Goal: Information Seeking & Learning: Learn about a topic

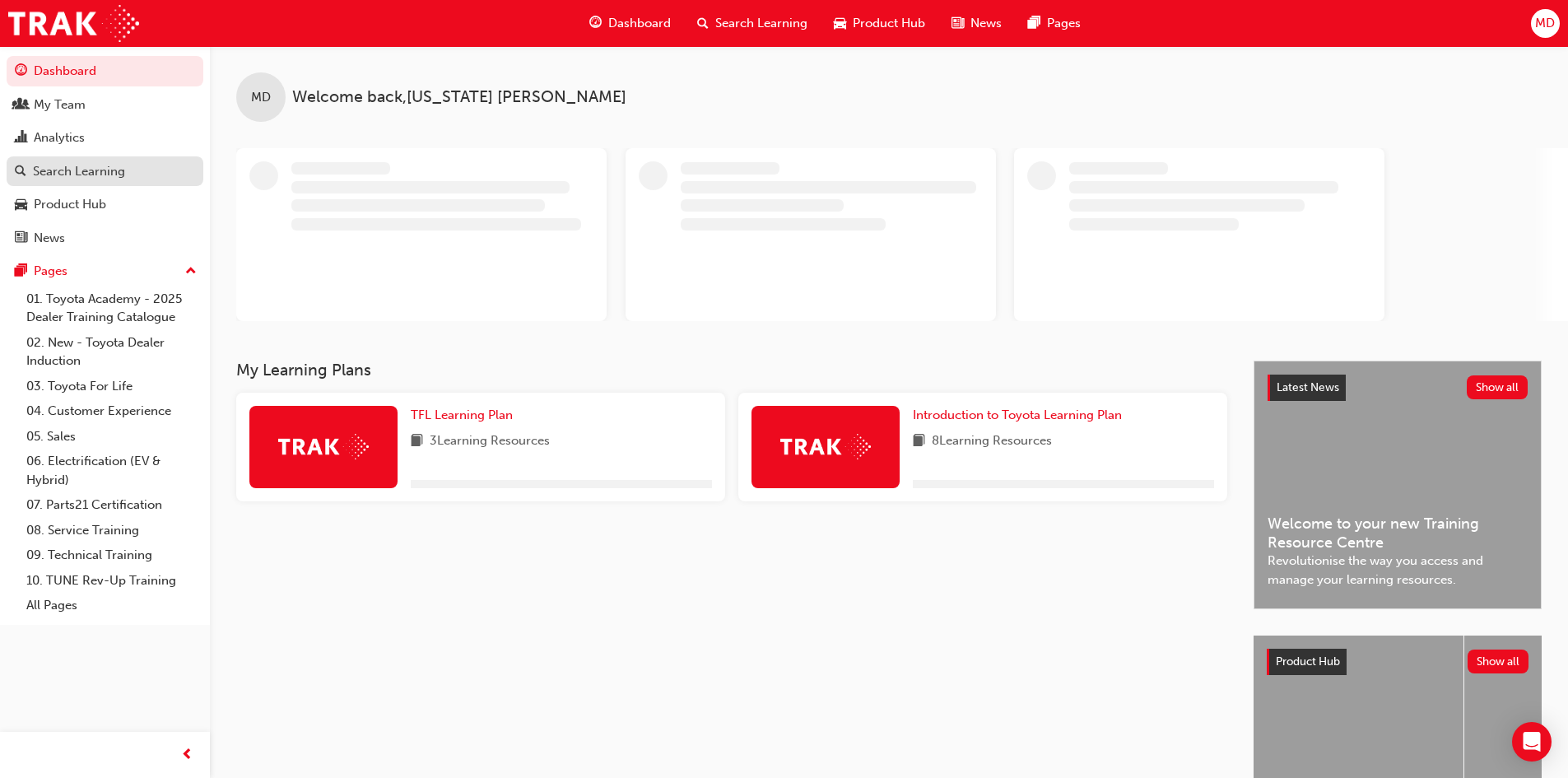
click at [79, 175] on div "Search Learning" at bounding box center [79, 171] width 92 height 19
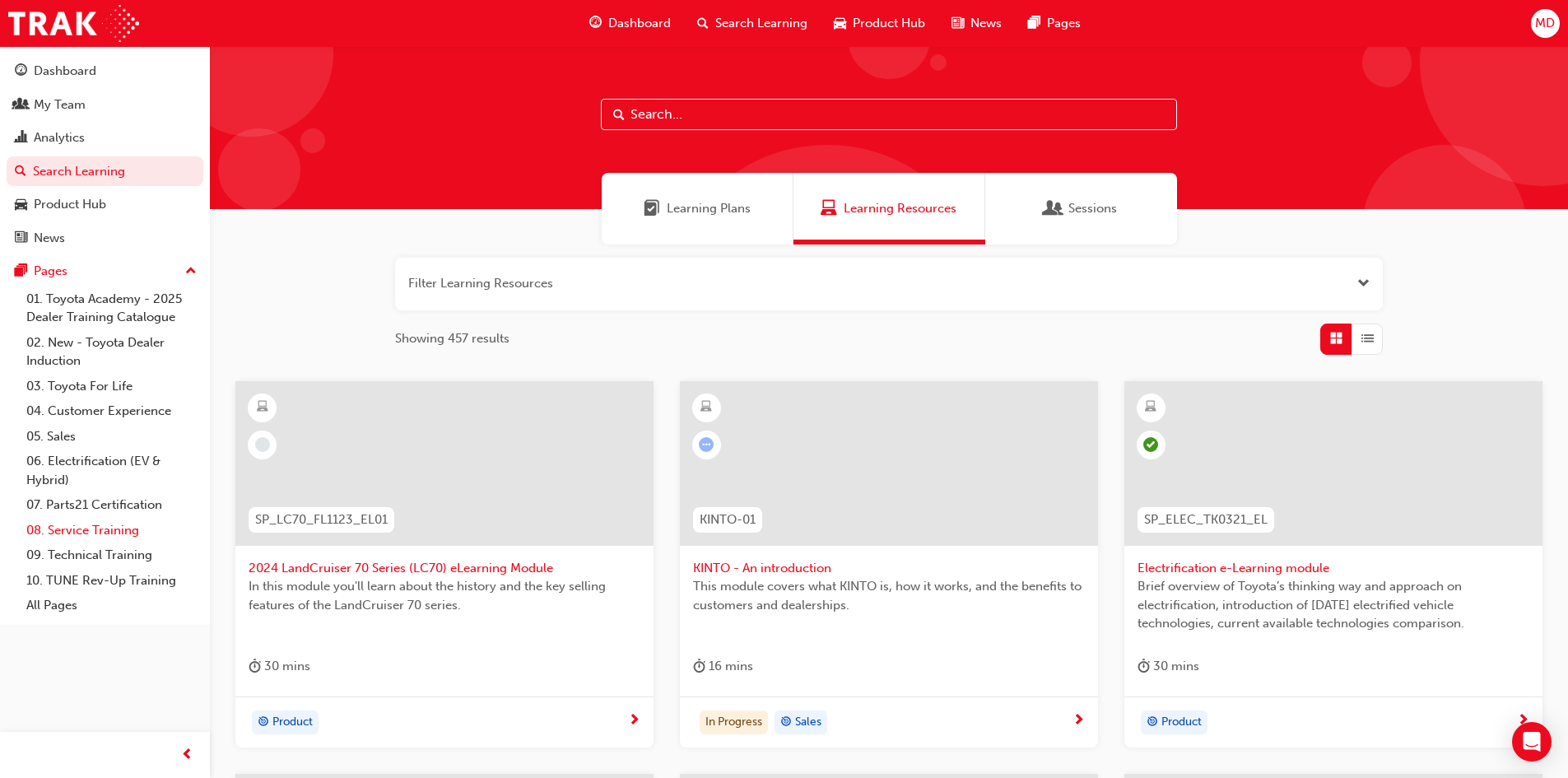
click at [81, 532] on link "08. Service Training" at bounding box center [111, 530] width 183 height 25
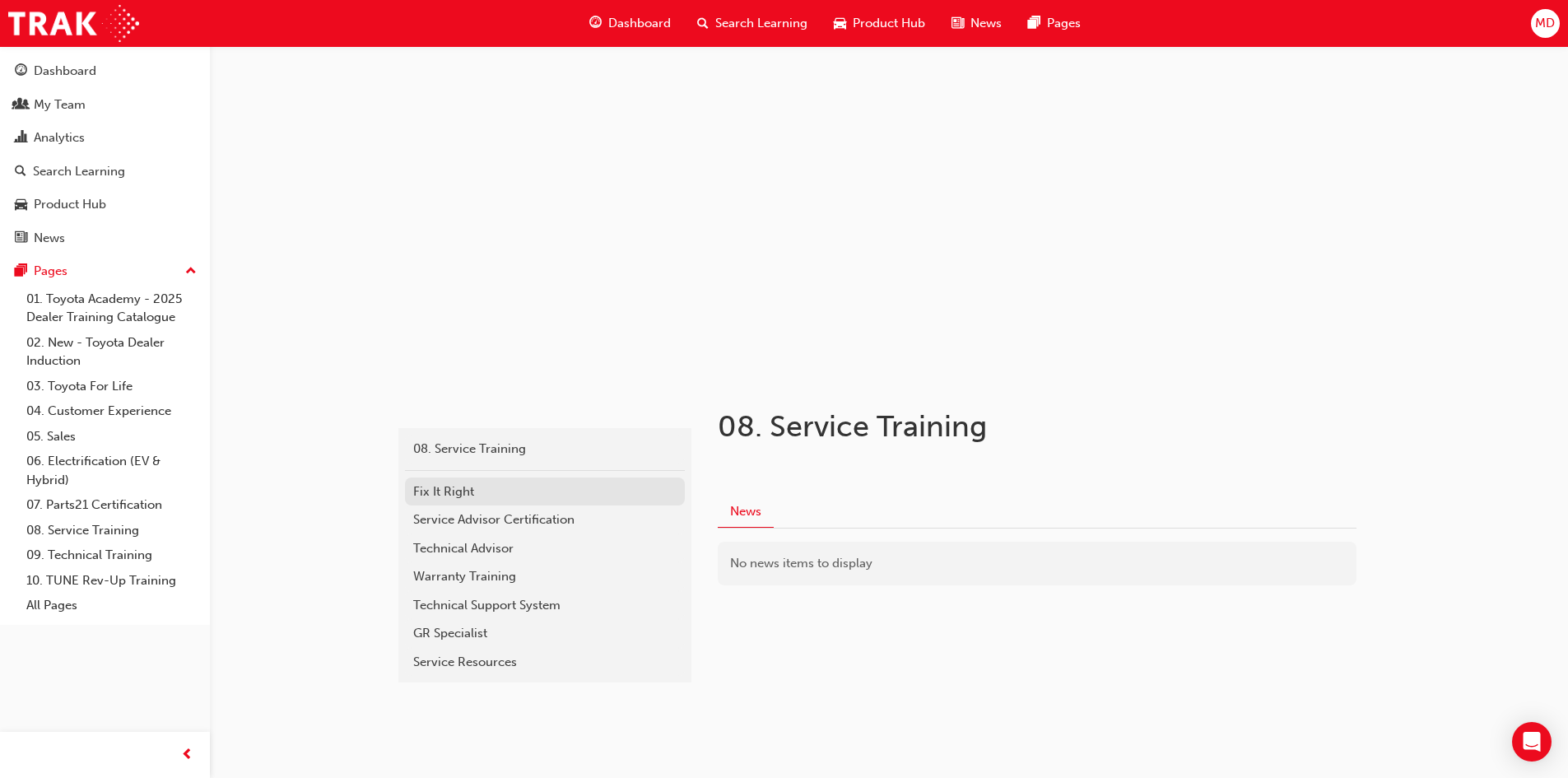
click at [497, 481] on link "Fix It Right" at bounding box center [545, 491] width 280 height 28
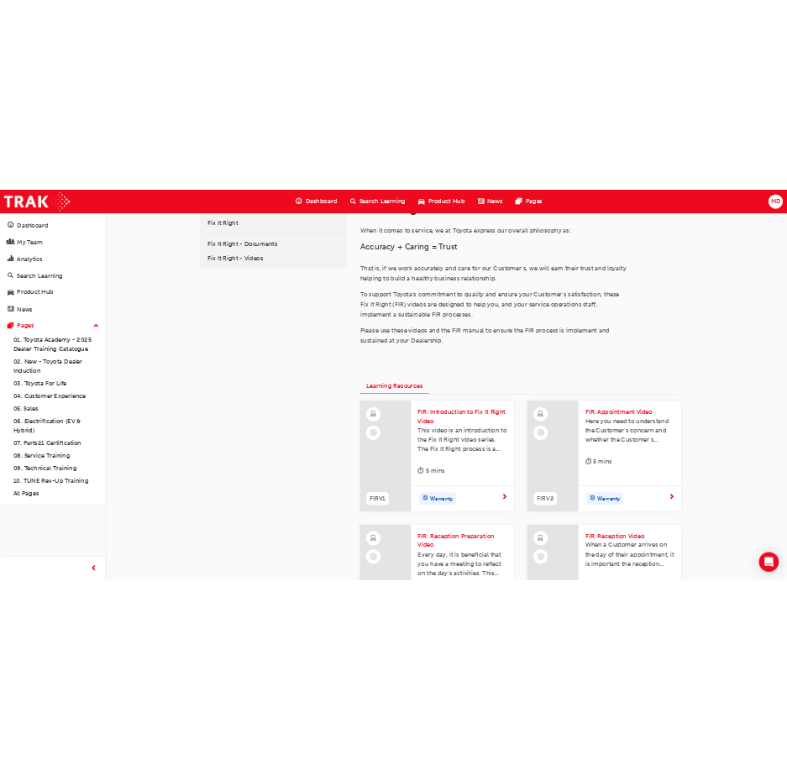
scroll to position [275, 0]
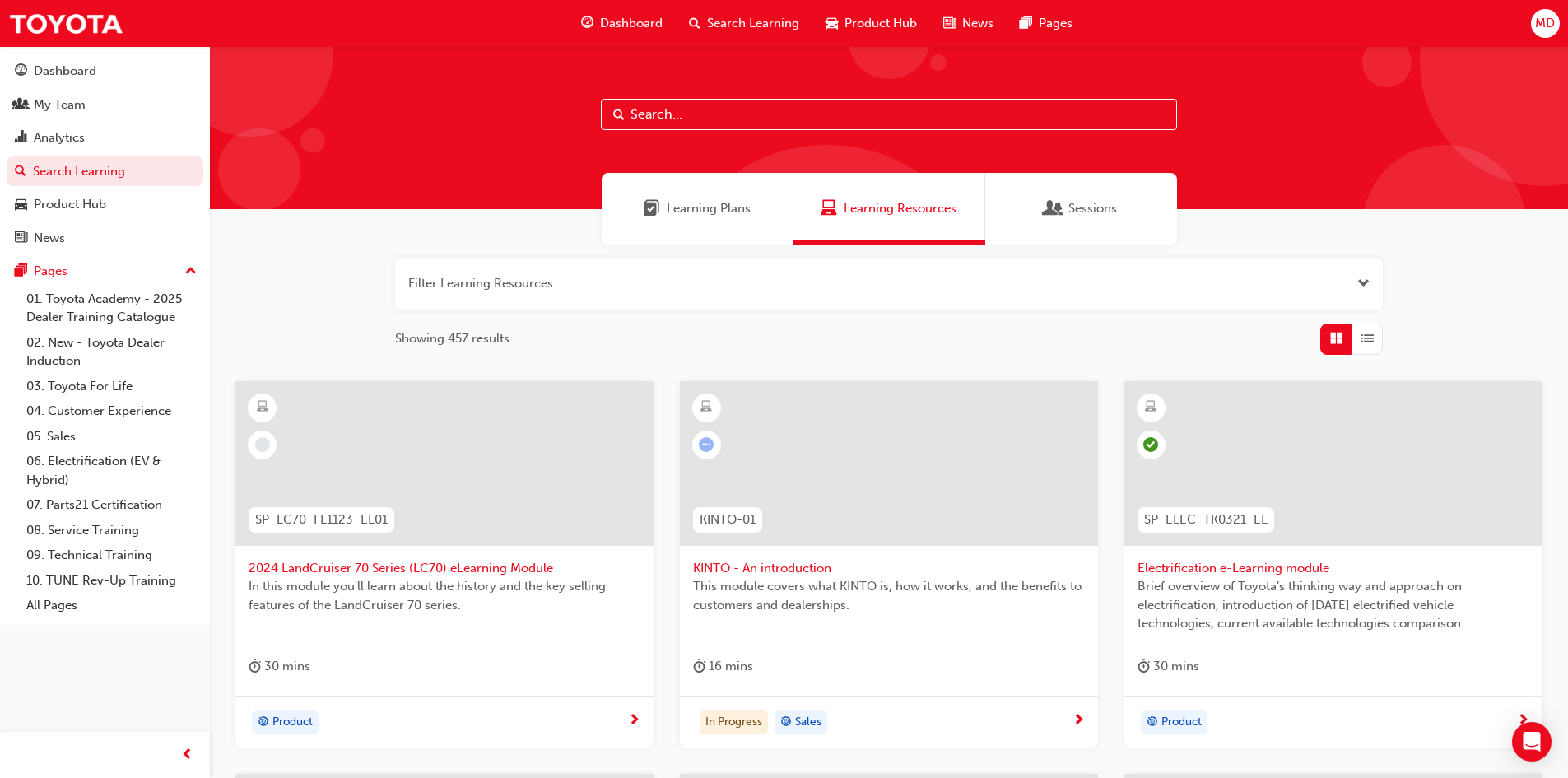
click at [733, 229] on div "Learning Plans" at bounding box center [697, 208] width 192 height 72
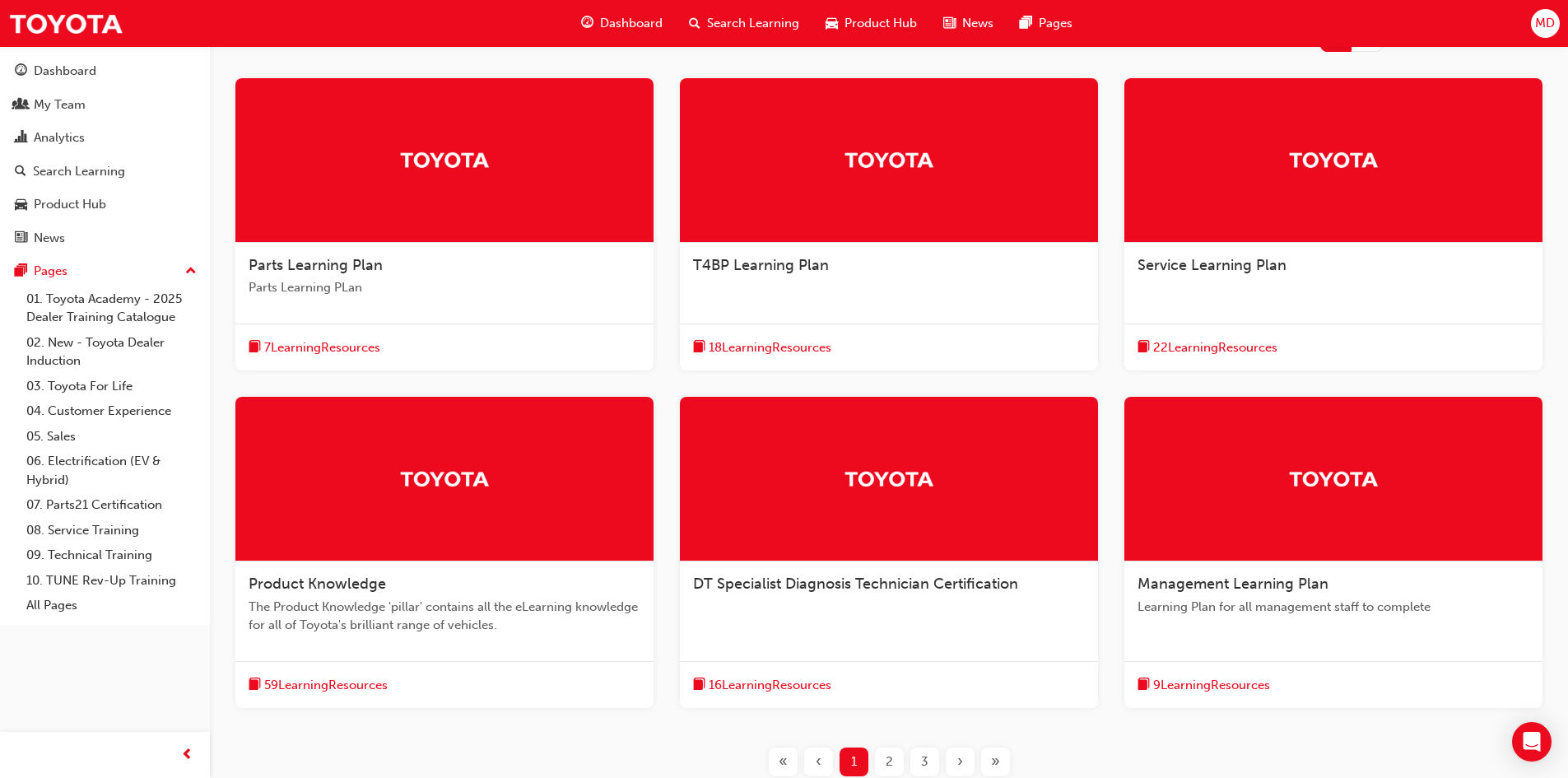
scroll to position [412, 0]
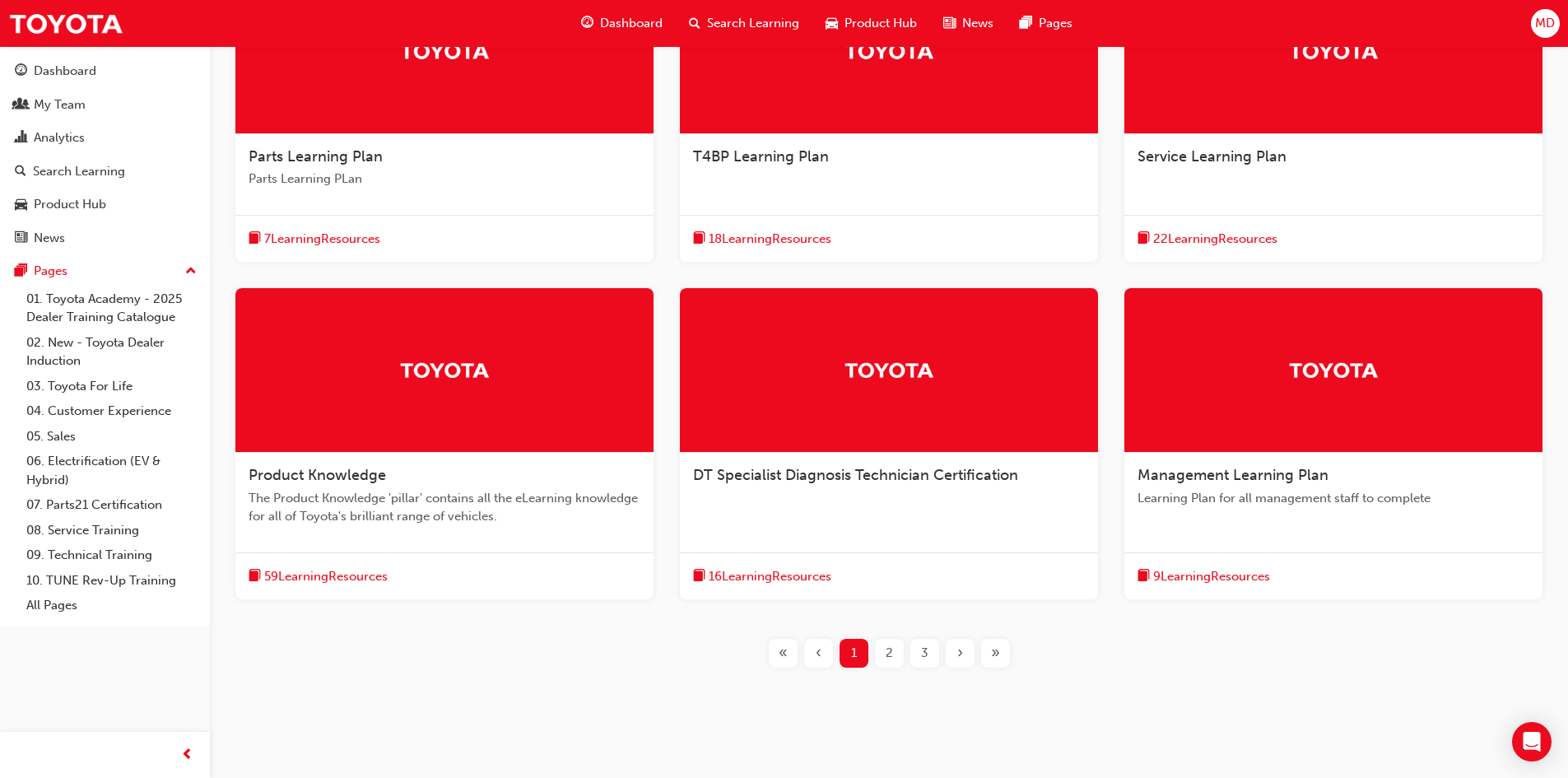
click at [887, 652] on span "2" at bounding box center [889, 653] width 8 height 19
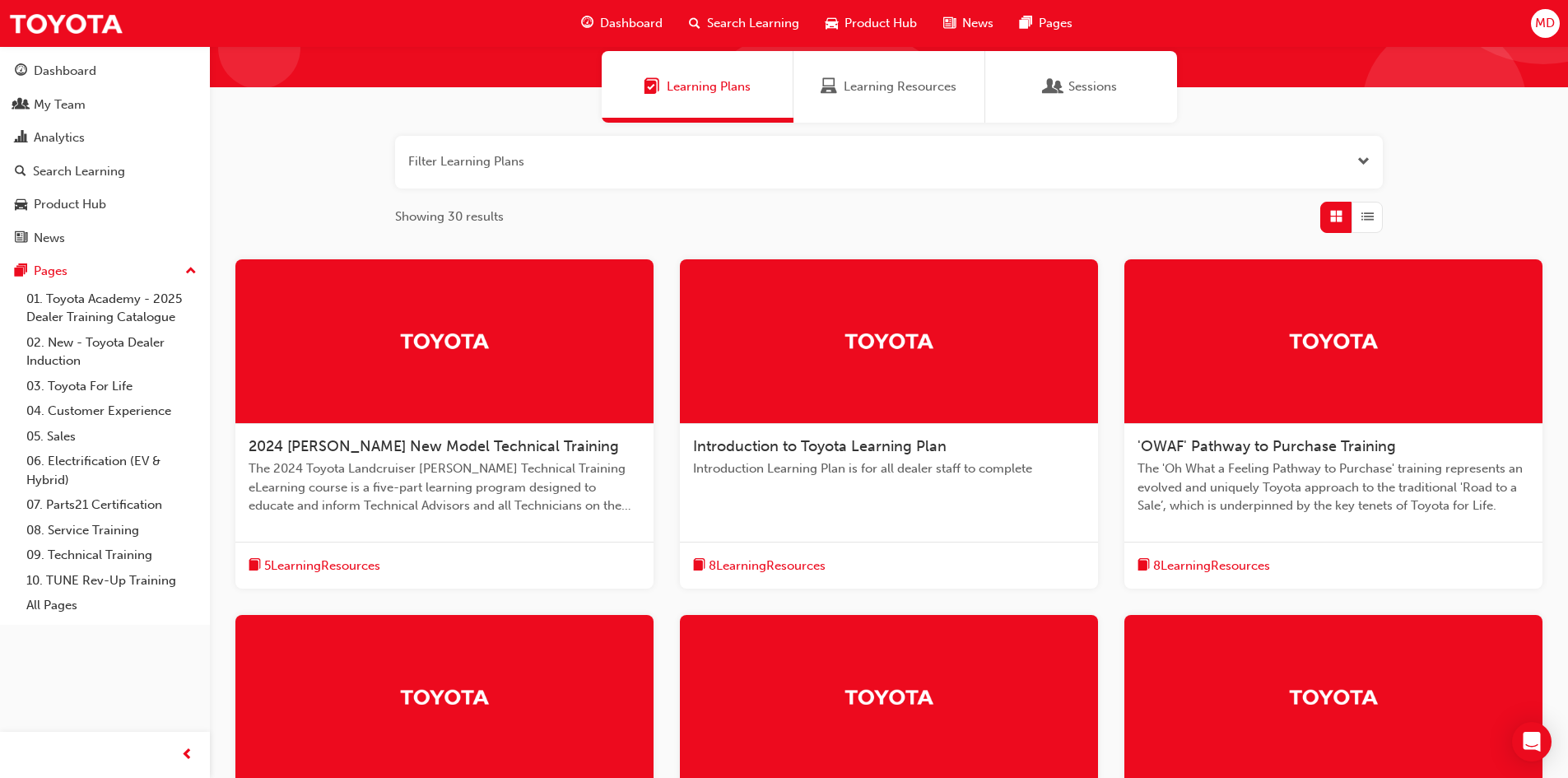
scroll to position [247, 0]
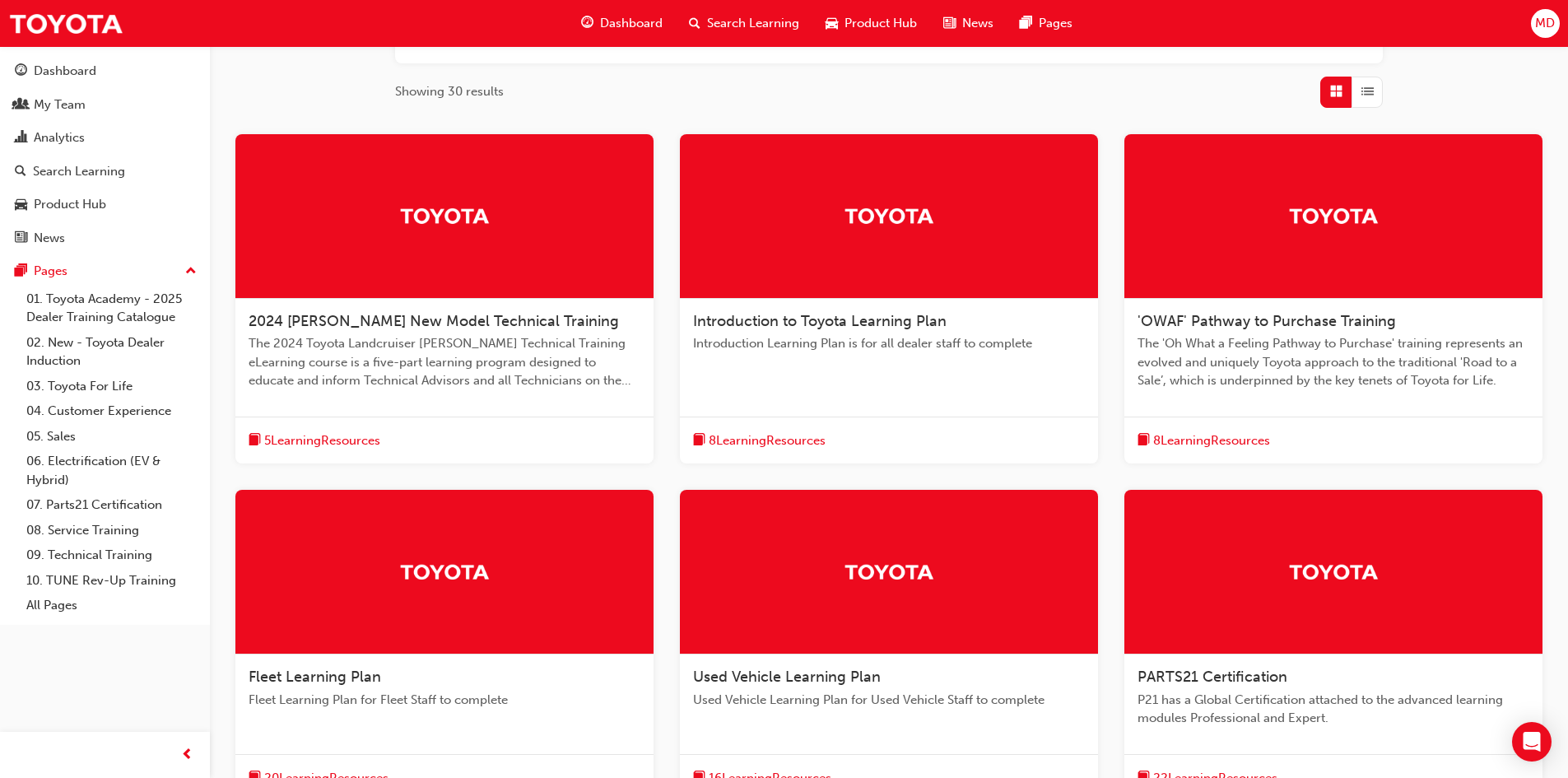
click at [425, 324] on span "2024 [PERSON_NAME] New Model Technical Training" at bounding box center [434, 320] width 370 height 18
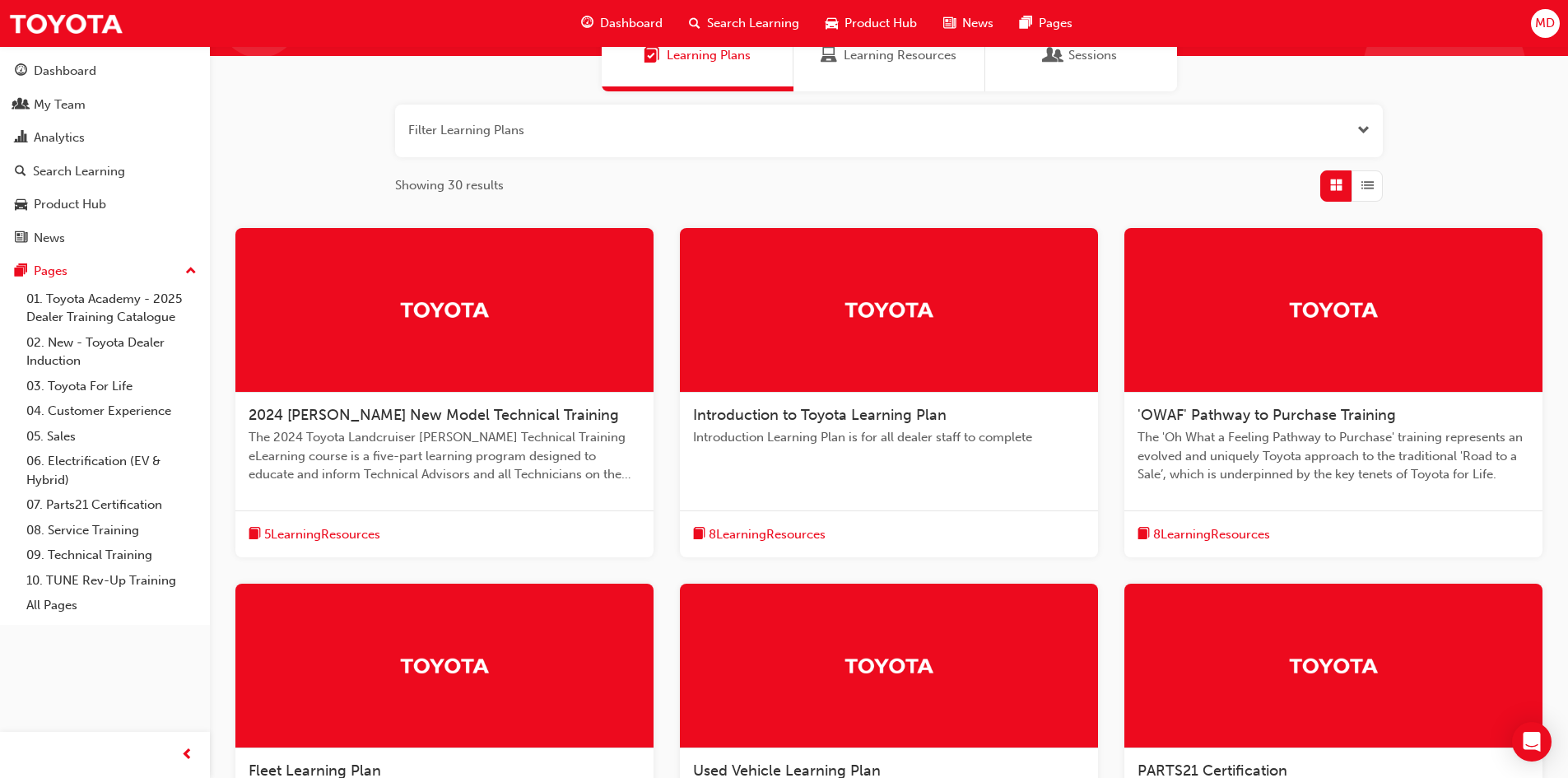
scroll to position [247, 0]
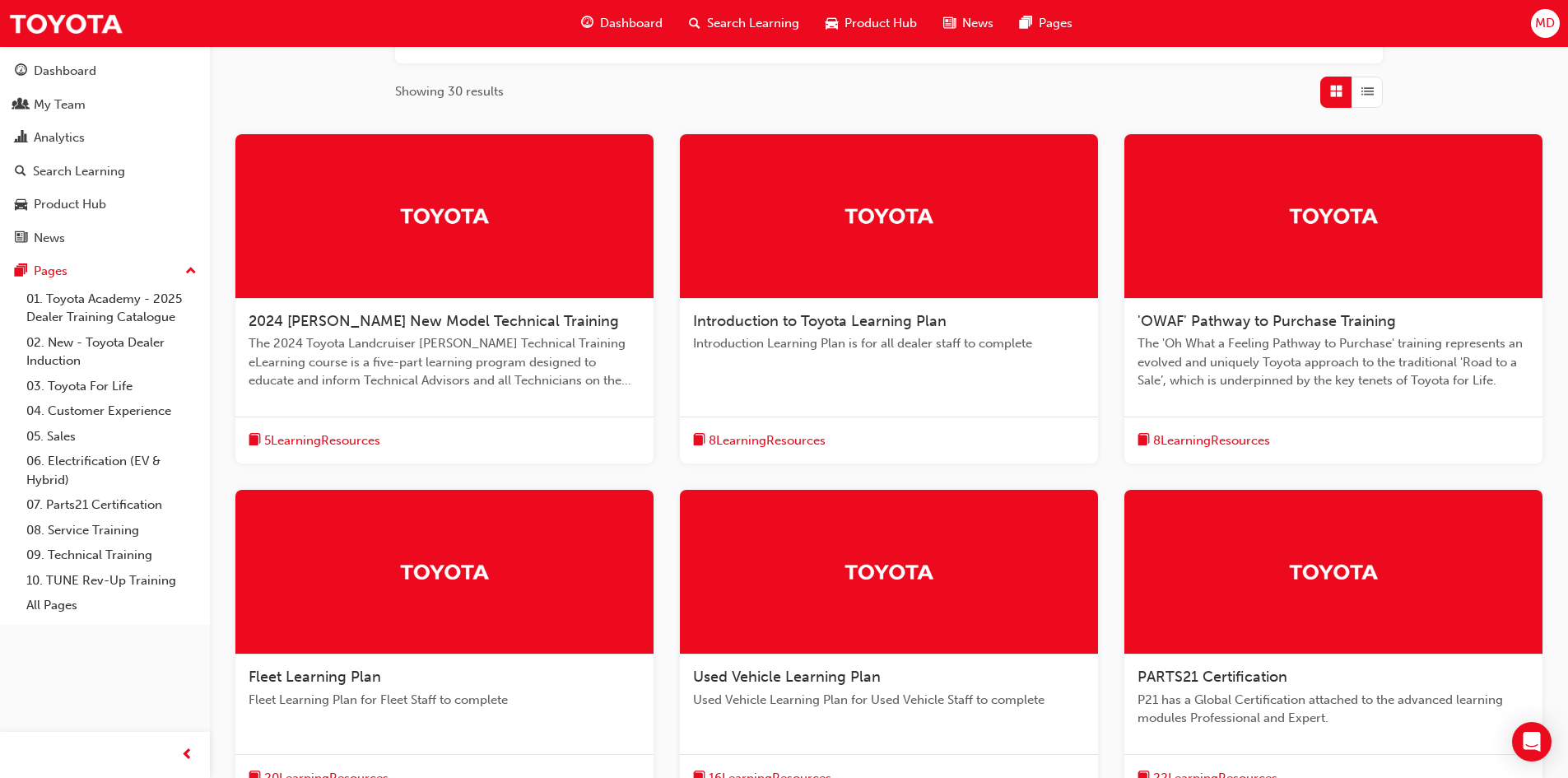
click at [785, 319] on span "Introduction to Toyota Learning Plan" at bounding box center [819, 320] width 254 height 18
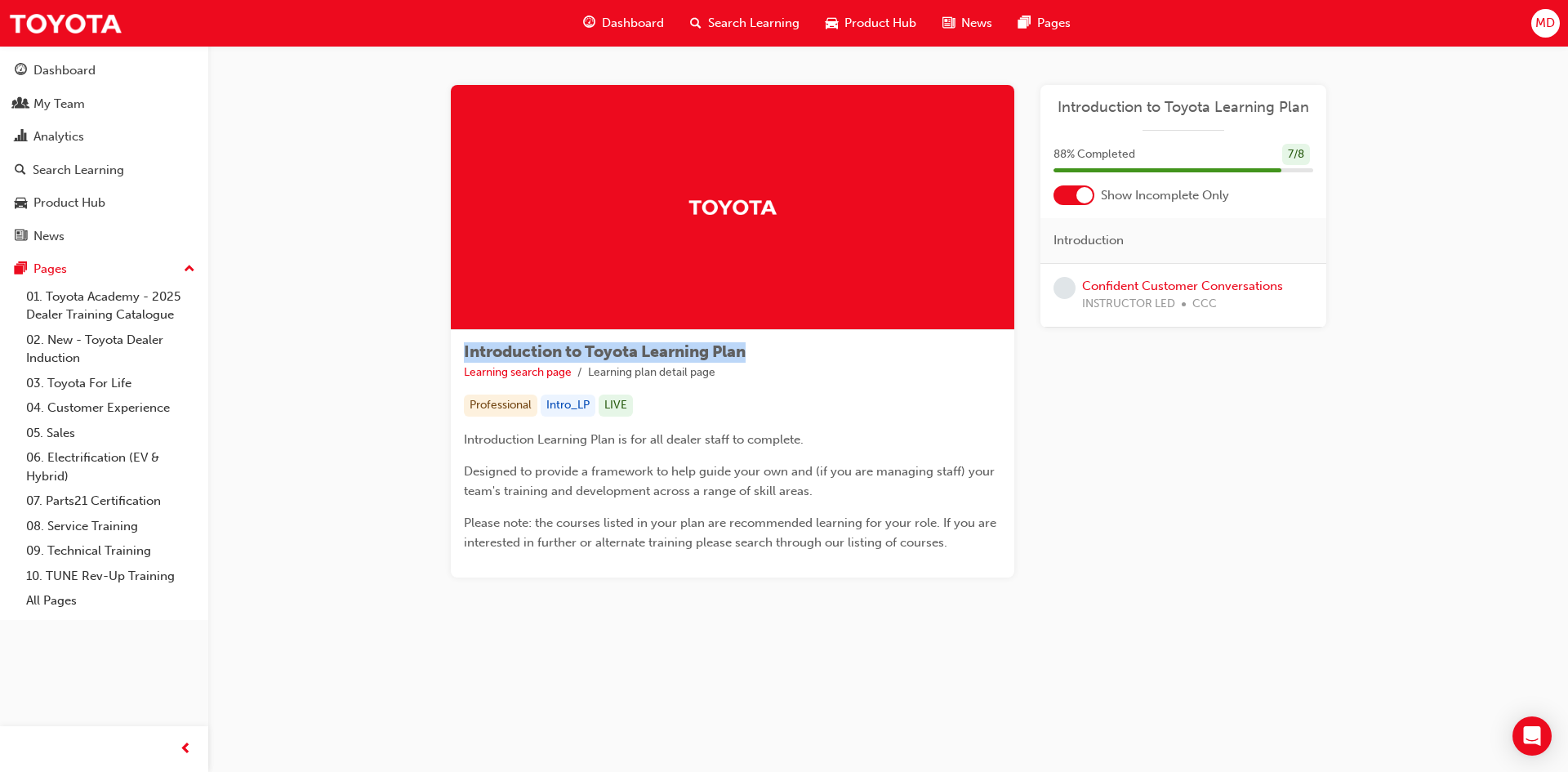
drag, startPoint x: 768, startPoint y: 355, endPoint x: 440, endPoint y: 360, distance: 328.0
click at [440, 360] on div "Introduction to Toyota Learning Plan Learning search page Learning plan detail …" at bounding box center [889, 357] width 927 height 544
copy span "Introduction to Toyota Learning Plan"
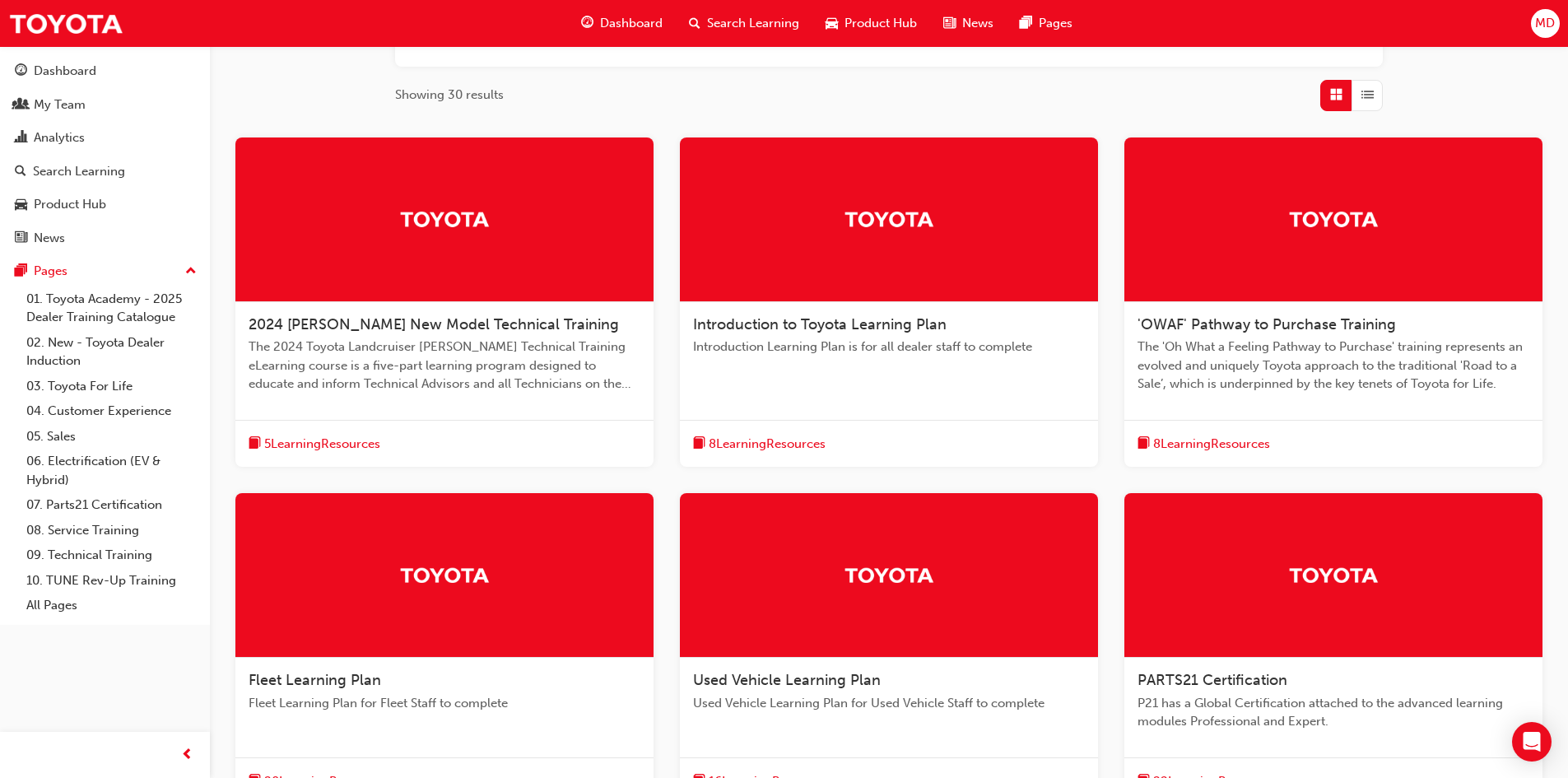
scroll to position [247, 0]
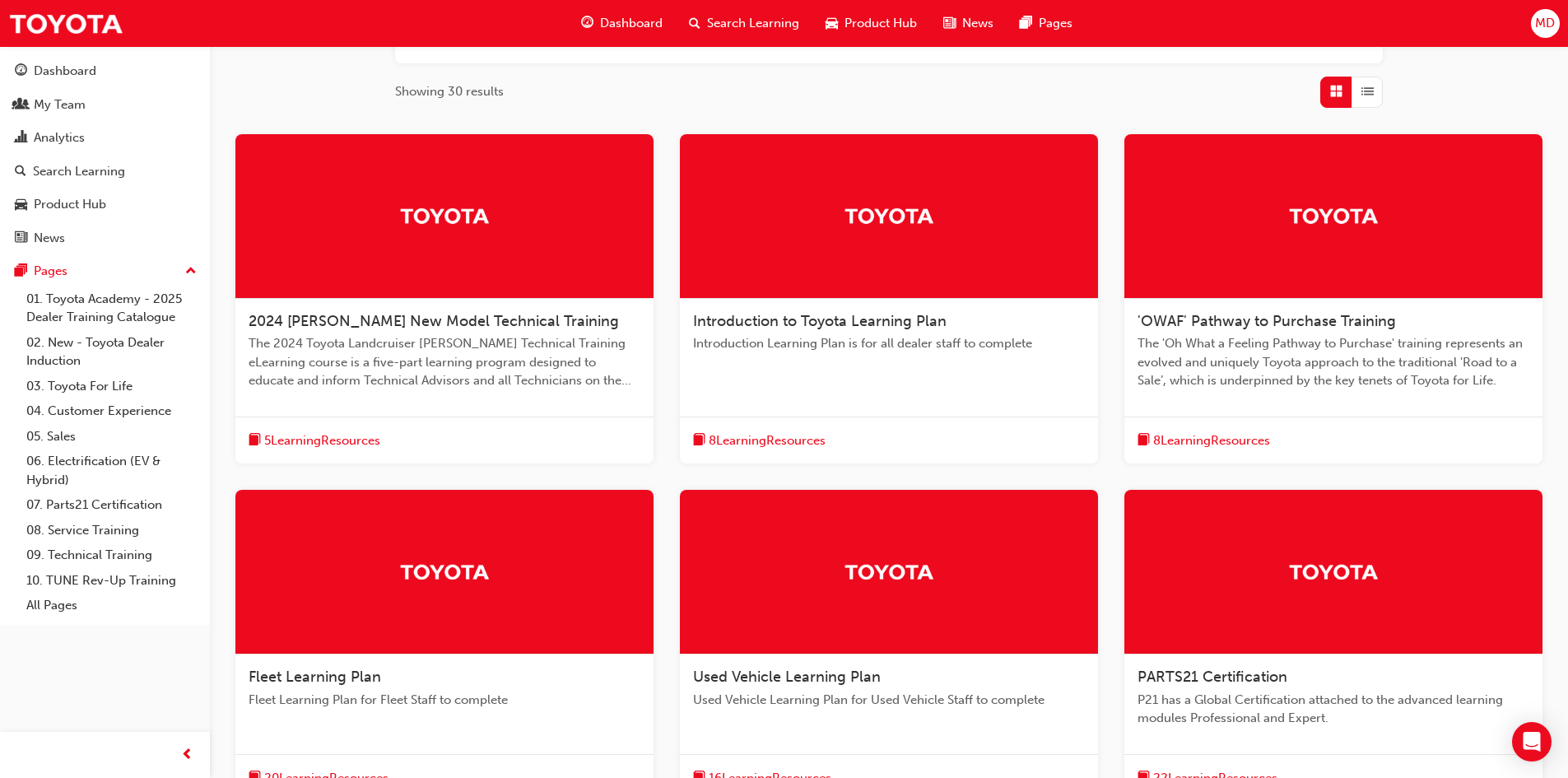
click at [438, 323] on span "2024 [PERSON_NAME] New Model Technical Training" at bounding box center [434, 320] width 370 height 18
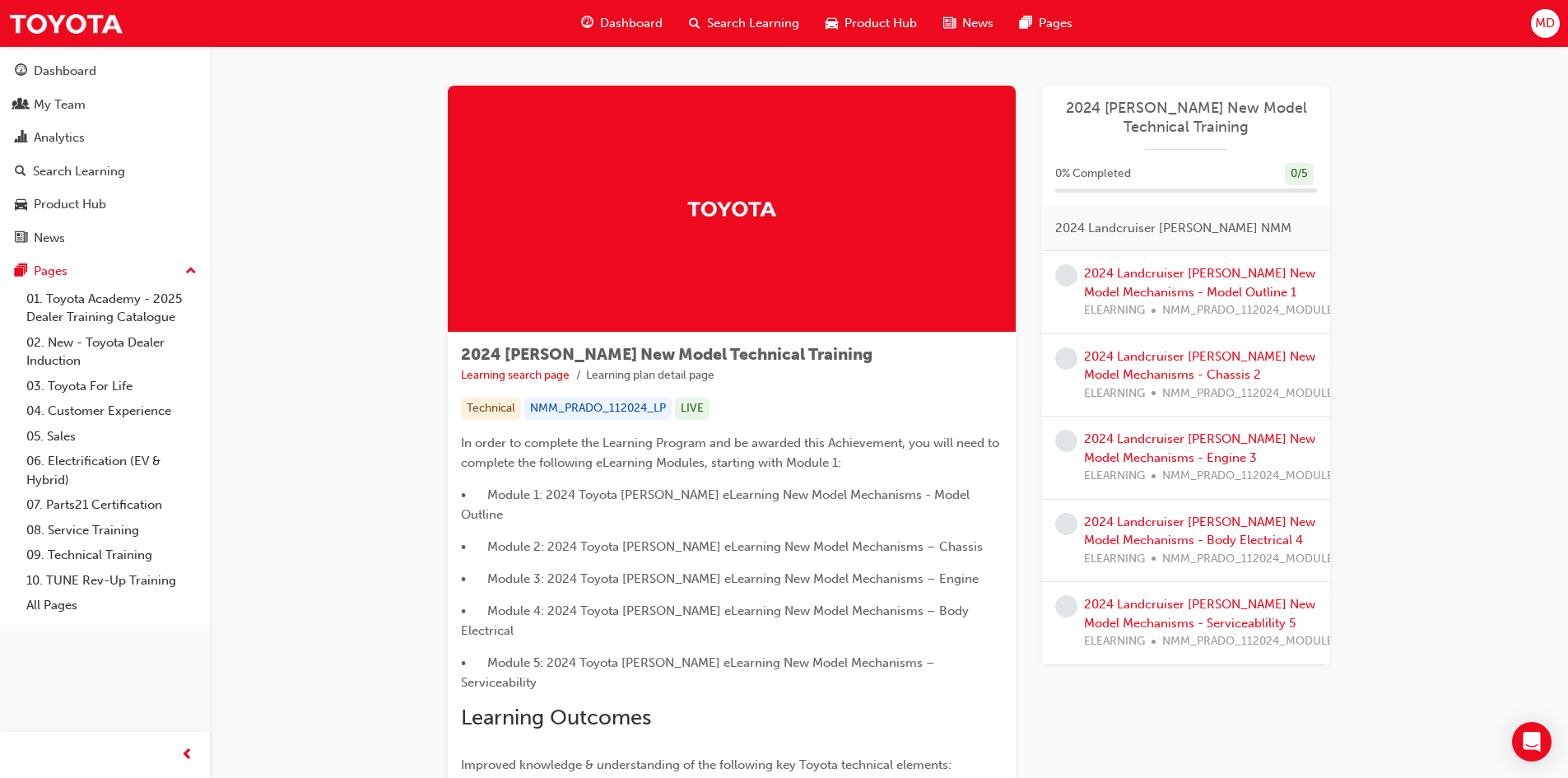
click at [796, 349] on div "2024 [PERSON_NAME] New Model Technical Training Learning search page Learning p…" at bounding box center [732, 365] width 542 height 38
drag, startPoint x: 813, startPoint y: 356, endPoint x: 463, endPoint y: 353, distance: 350.0
click at [463, 353] on div "2024 [PERSON_NAME] New Model Technical Training Learning search page Learning p…" at bounding box center [732, 365] width 542 height 38
copy span "2024 [PERSON_NAME] New Model Technical Training"
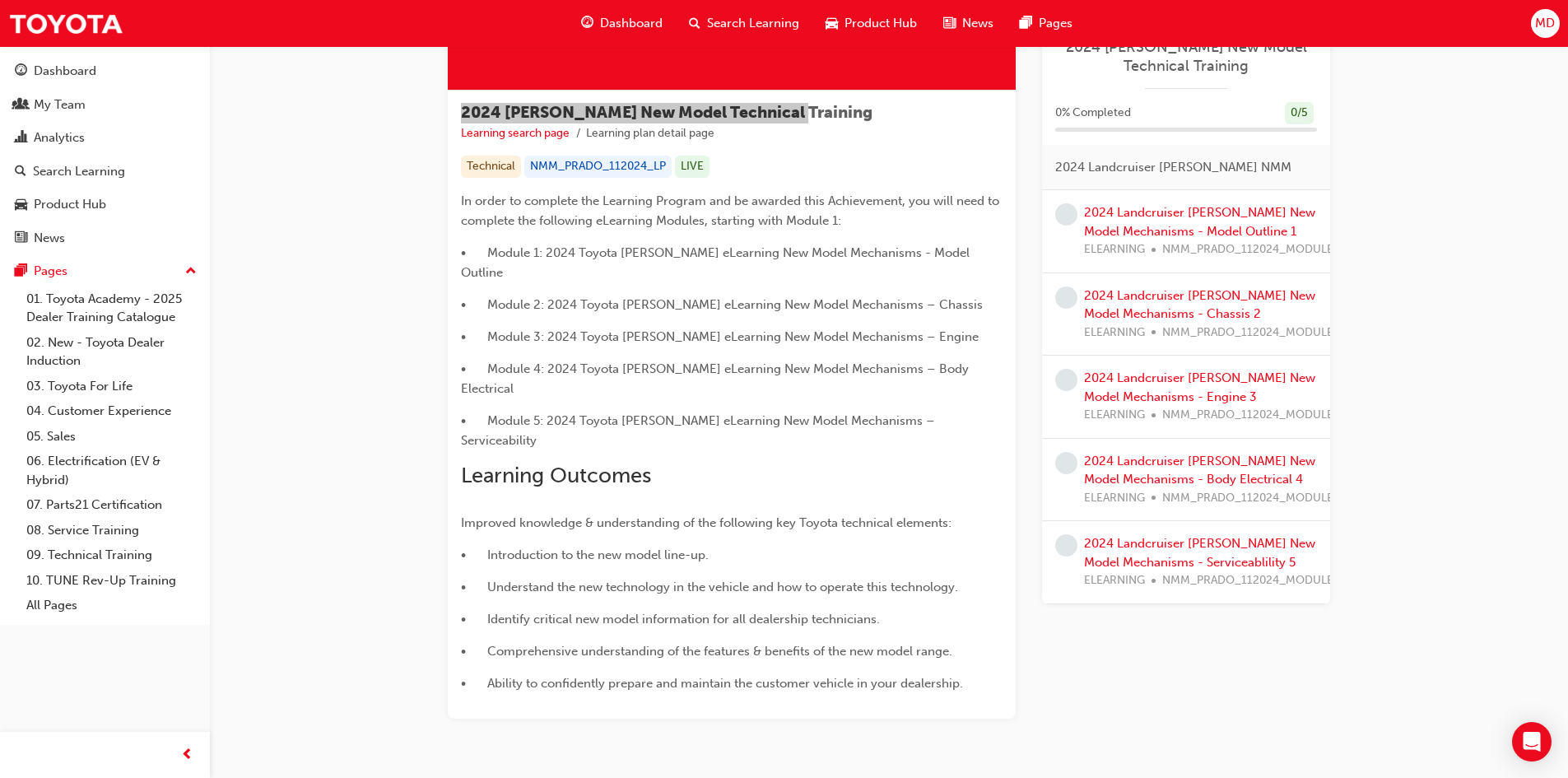
scroll to position [244, 0]
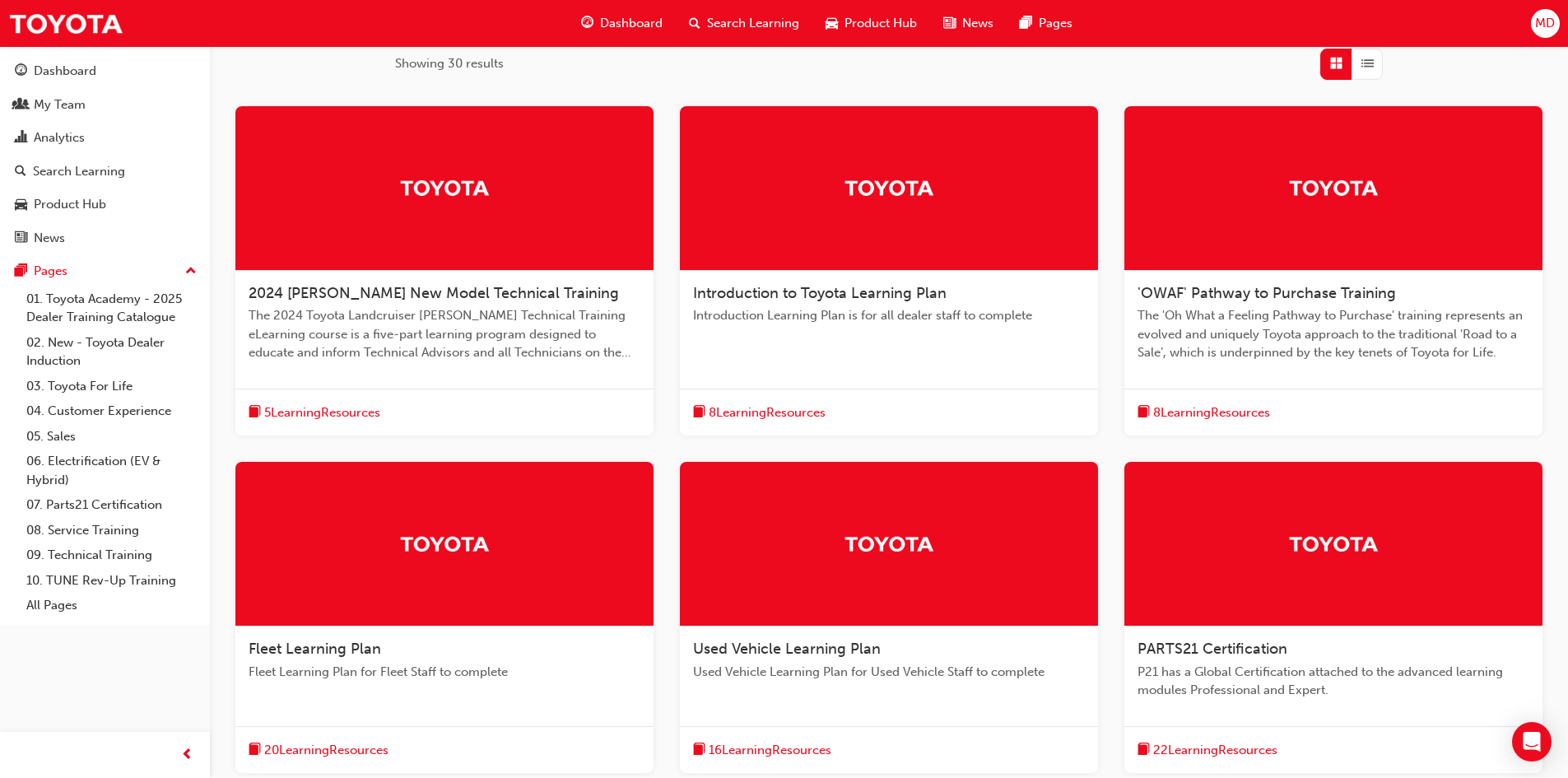
scroll to position [329, 0]
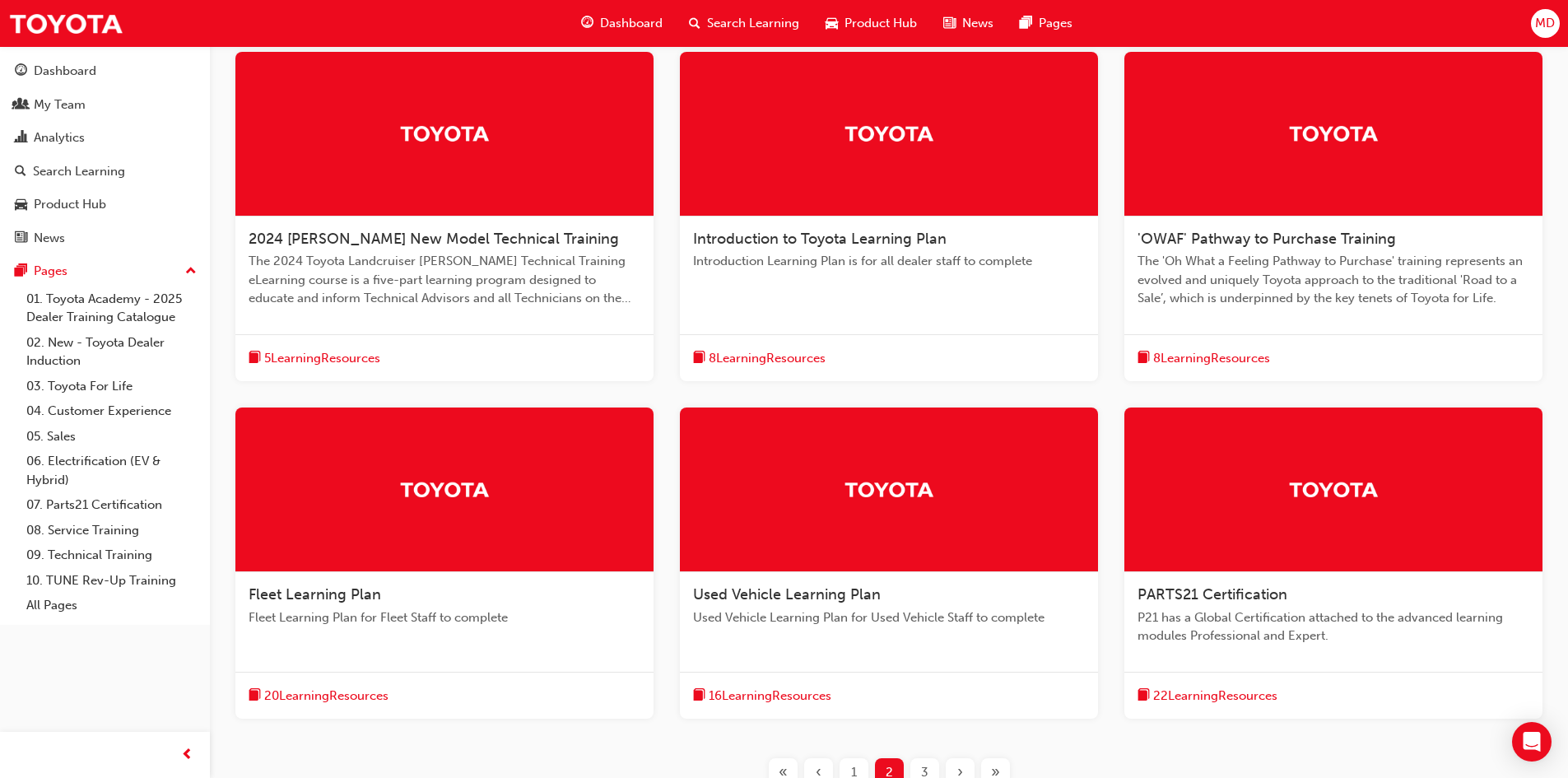
click at [1230, 234] on span "'OWAF' Pathway to Purchase Training" at bounding box center [1266, 238] width 259 height 18
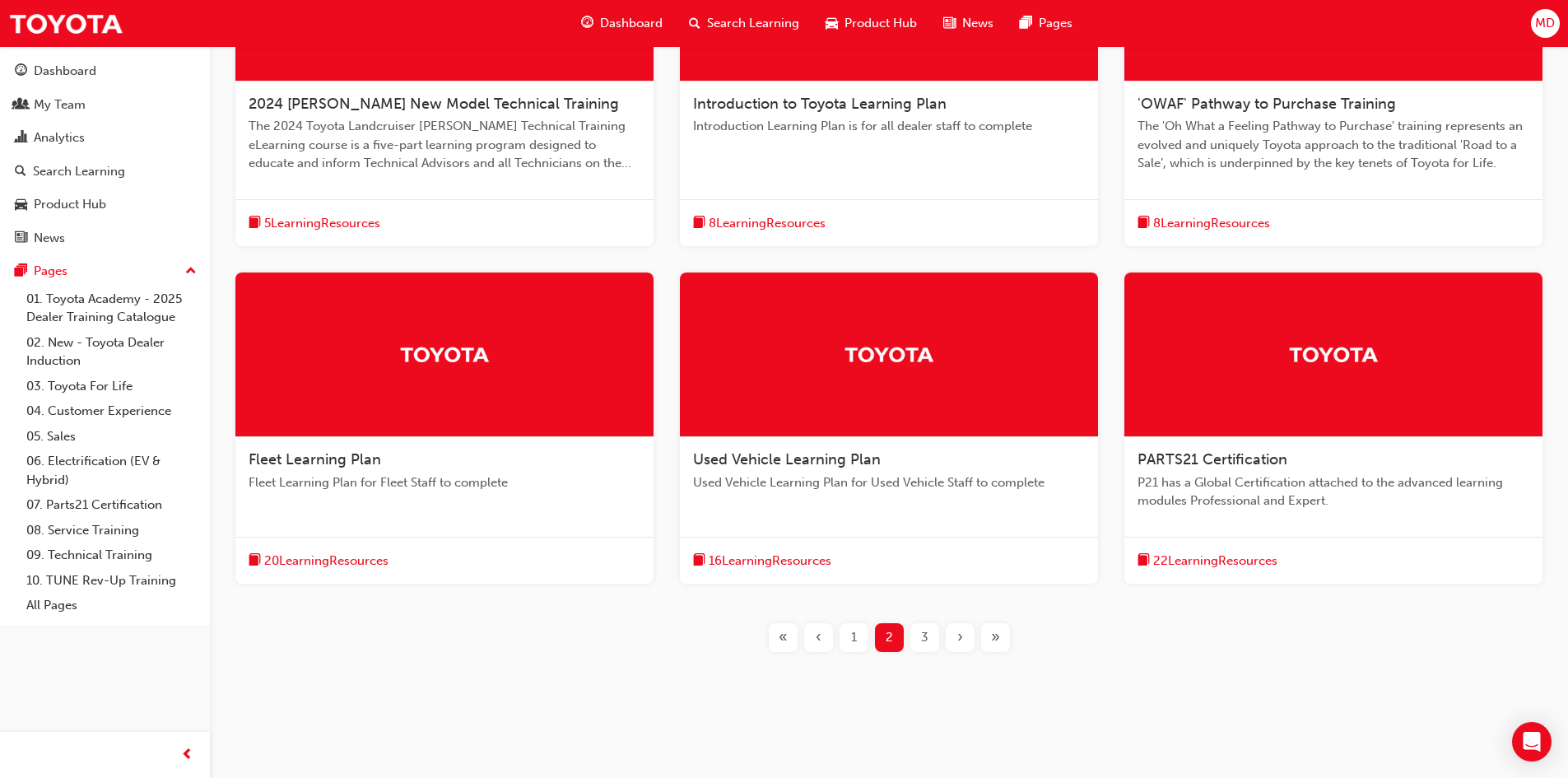
scroll to position [471, 0]
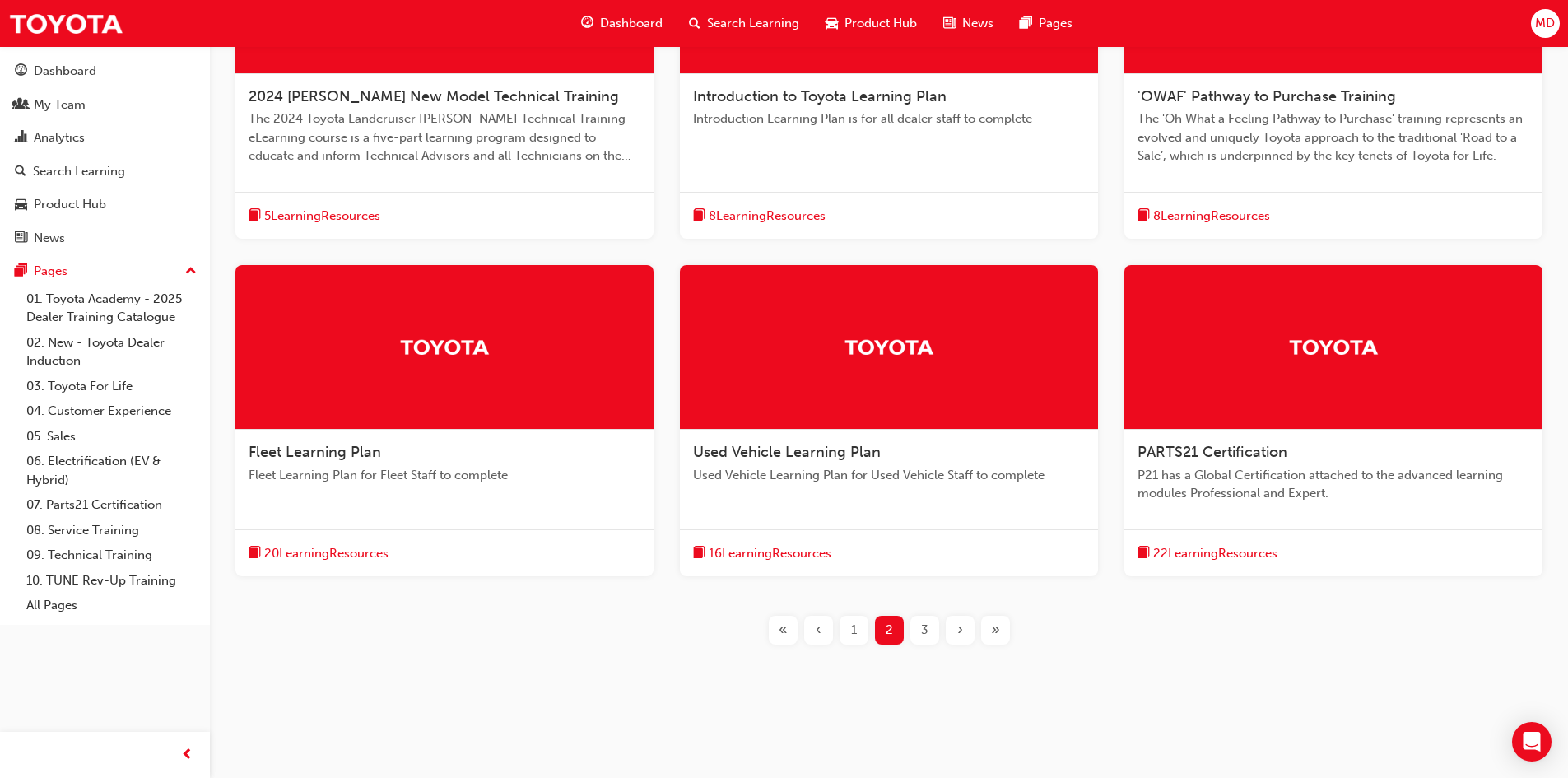
click at [365, 455] on span "Fleet Learning Plan" at bounding box center [314, 452] width 132 height 18
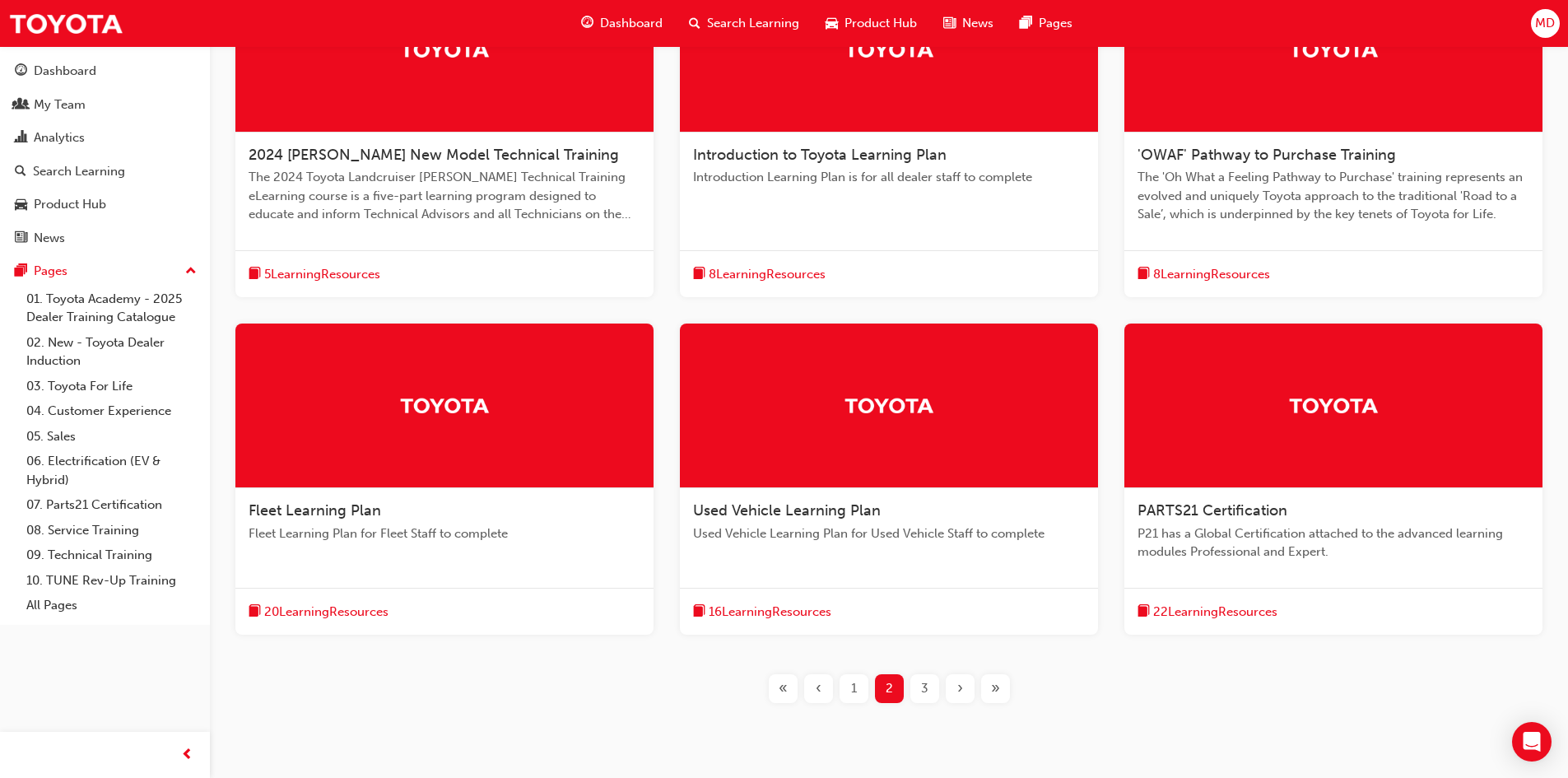
scroll to position [471, 0]
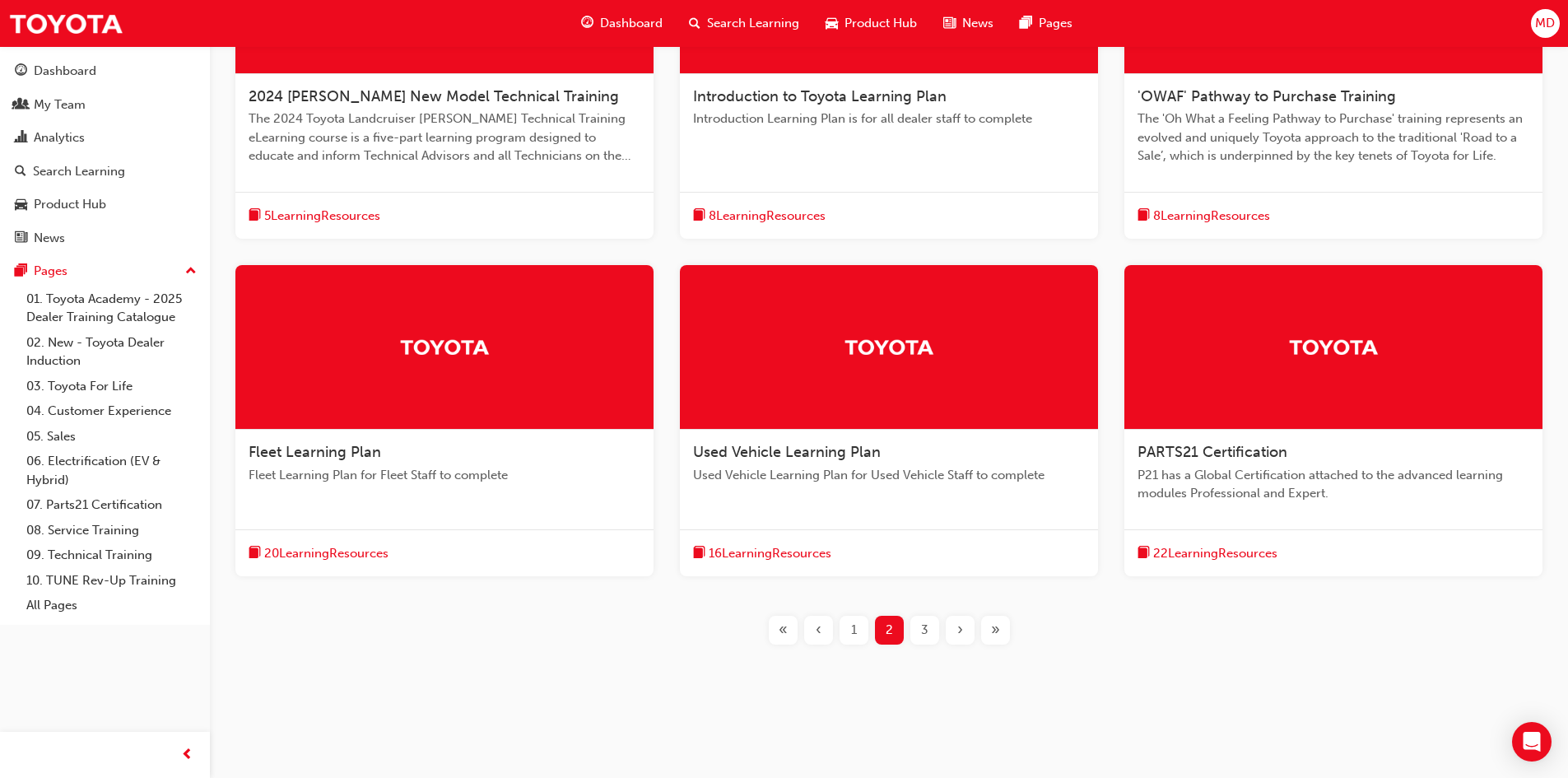
click at [708, 451] on span "Used Vehicle Learning Plan" at bounding box center [786, 452] width 188 height 18
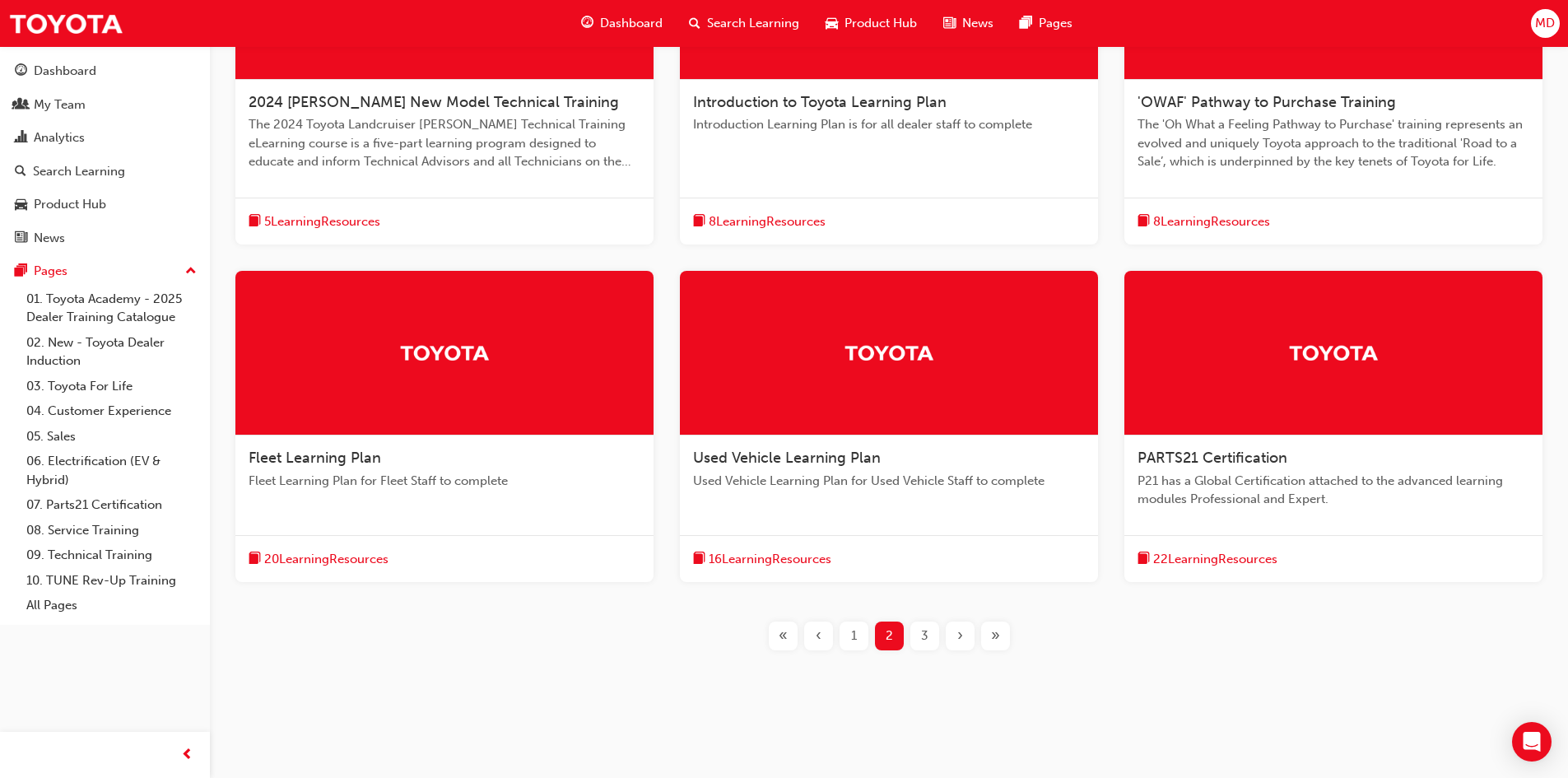
scroll to position [471, 0]
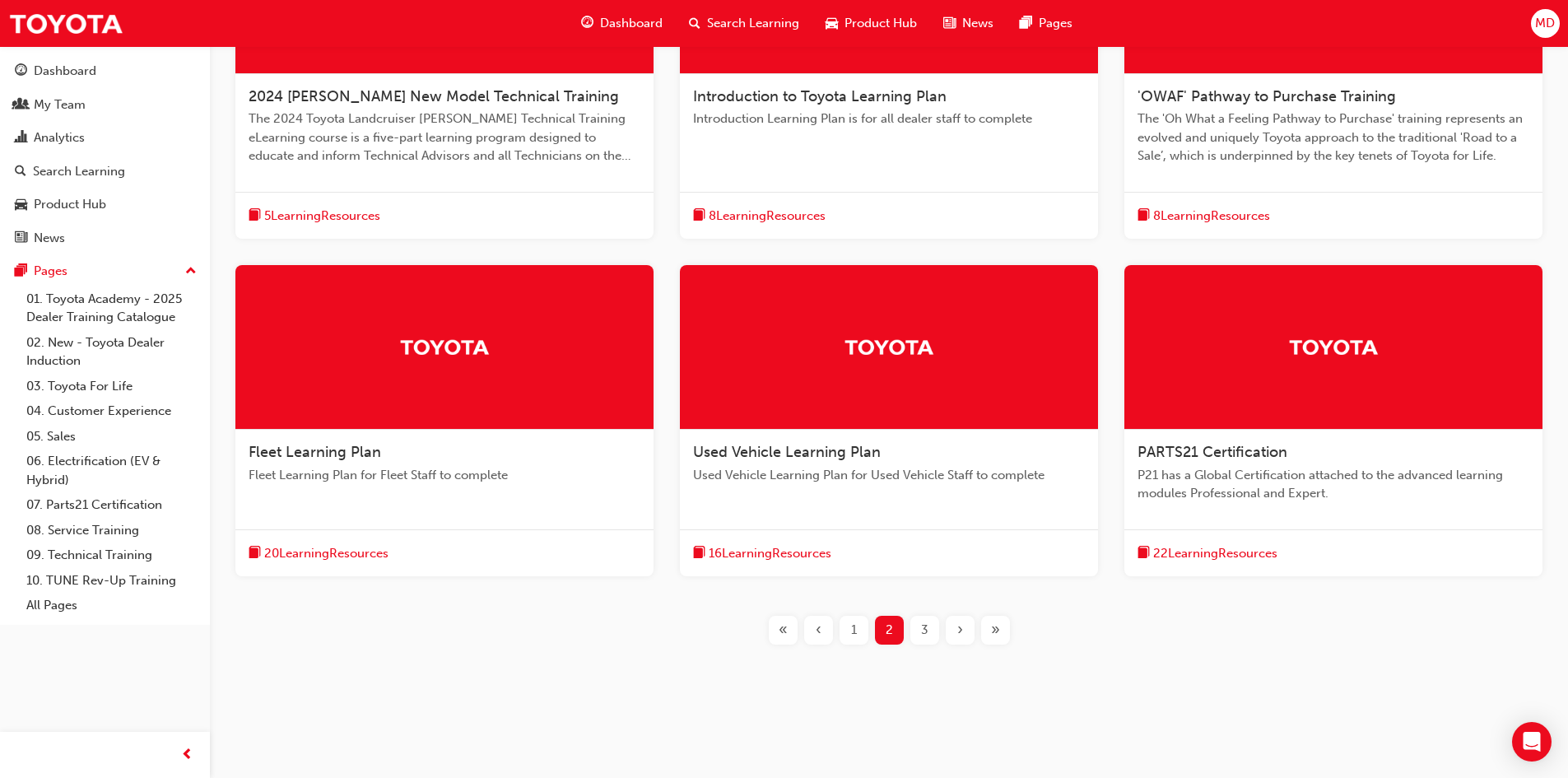
click at [1231, 448] on span "PARTS21 Certification" at bounding box center [1212, 452] width 150 height 18
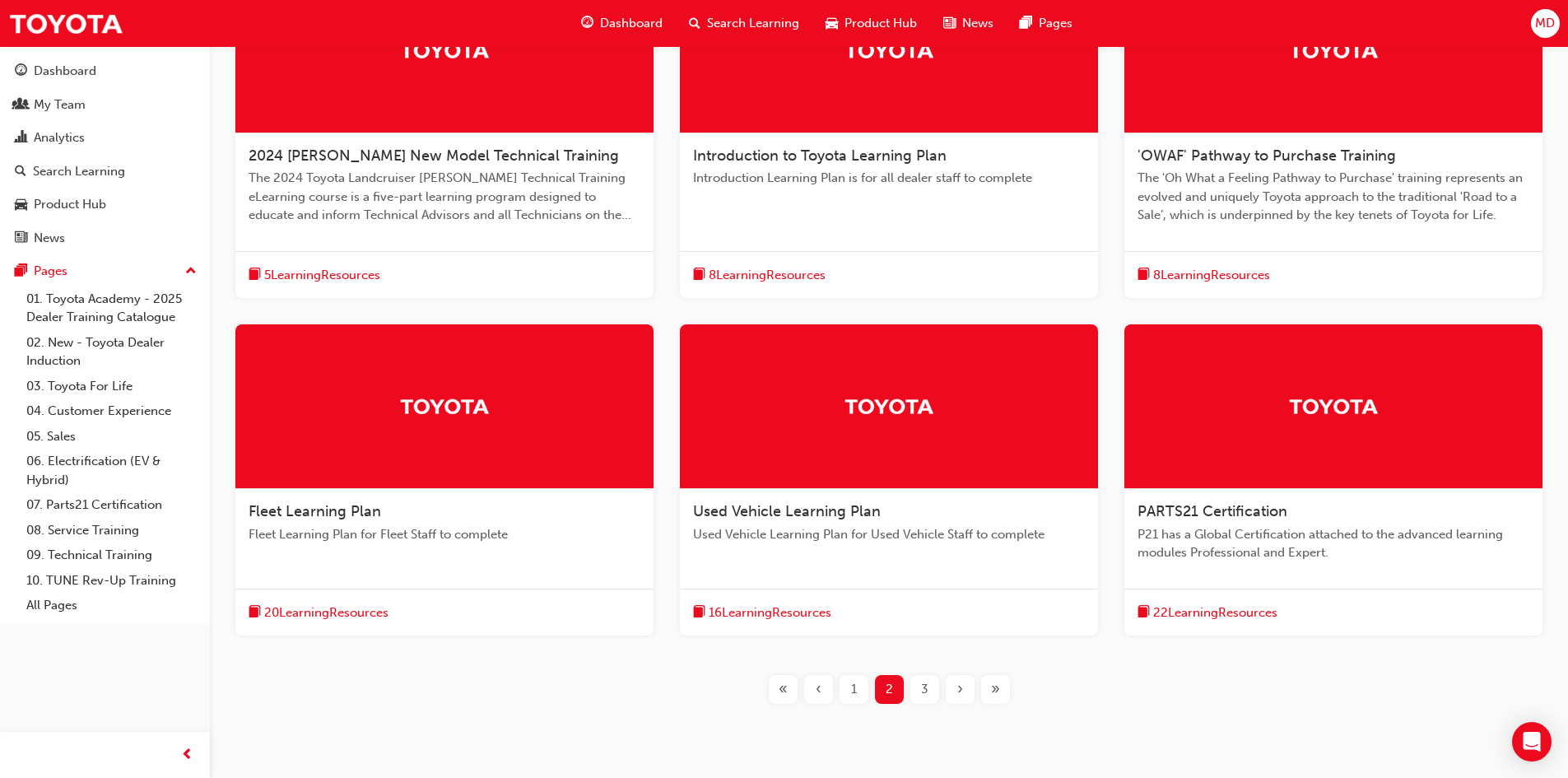
scroll to position [471, 0]
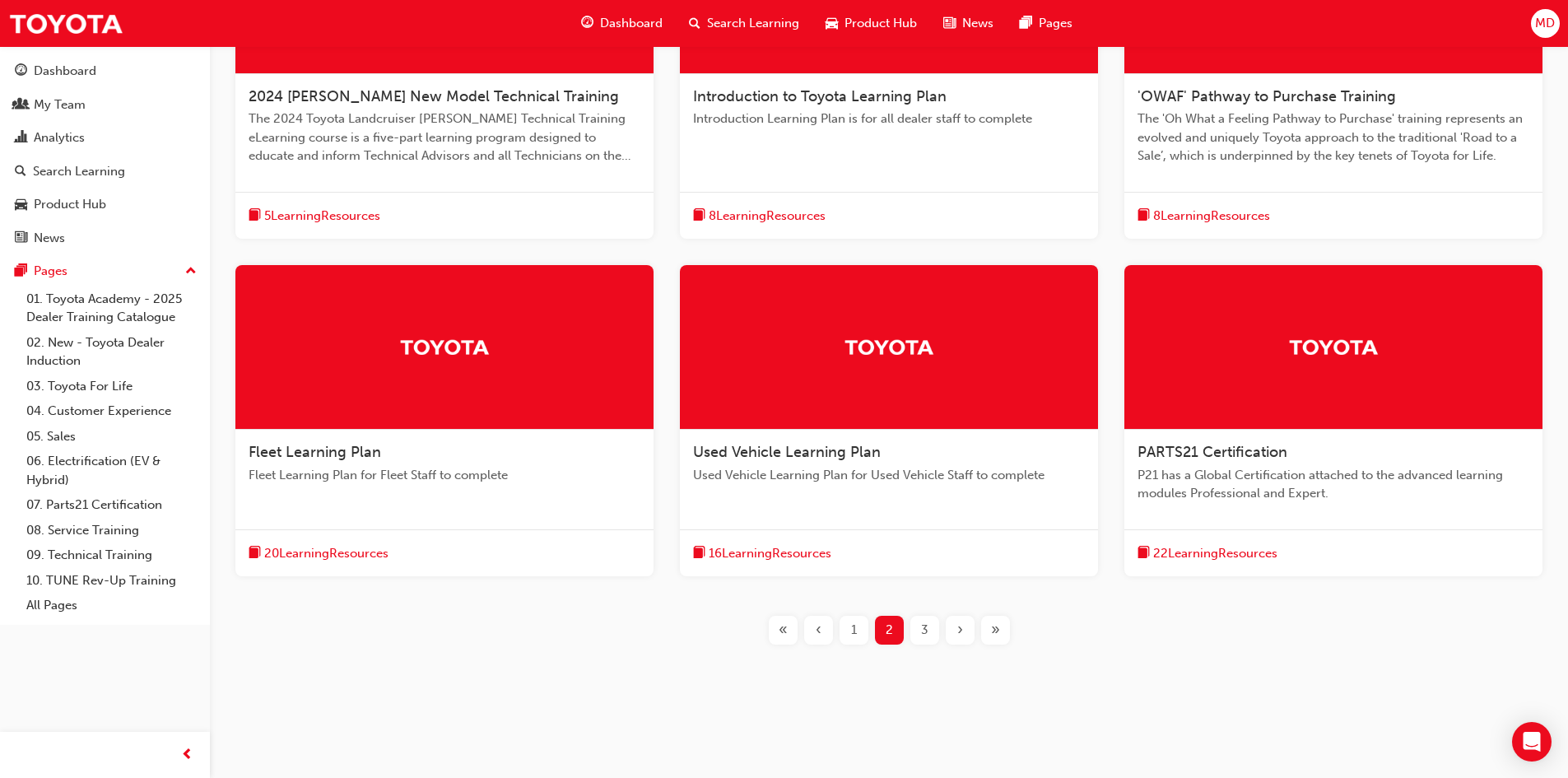
click at [921, 639] on span "3" at bounding box center [925, 629] width 8 height 19
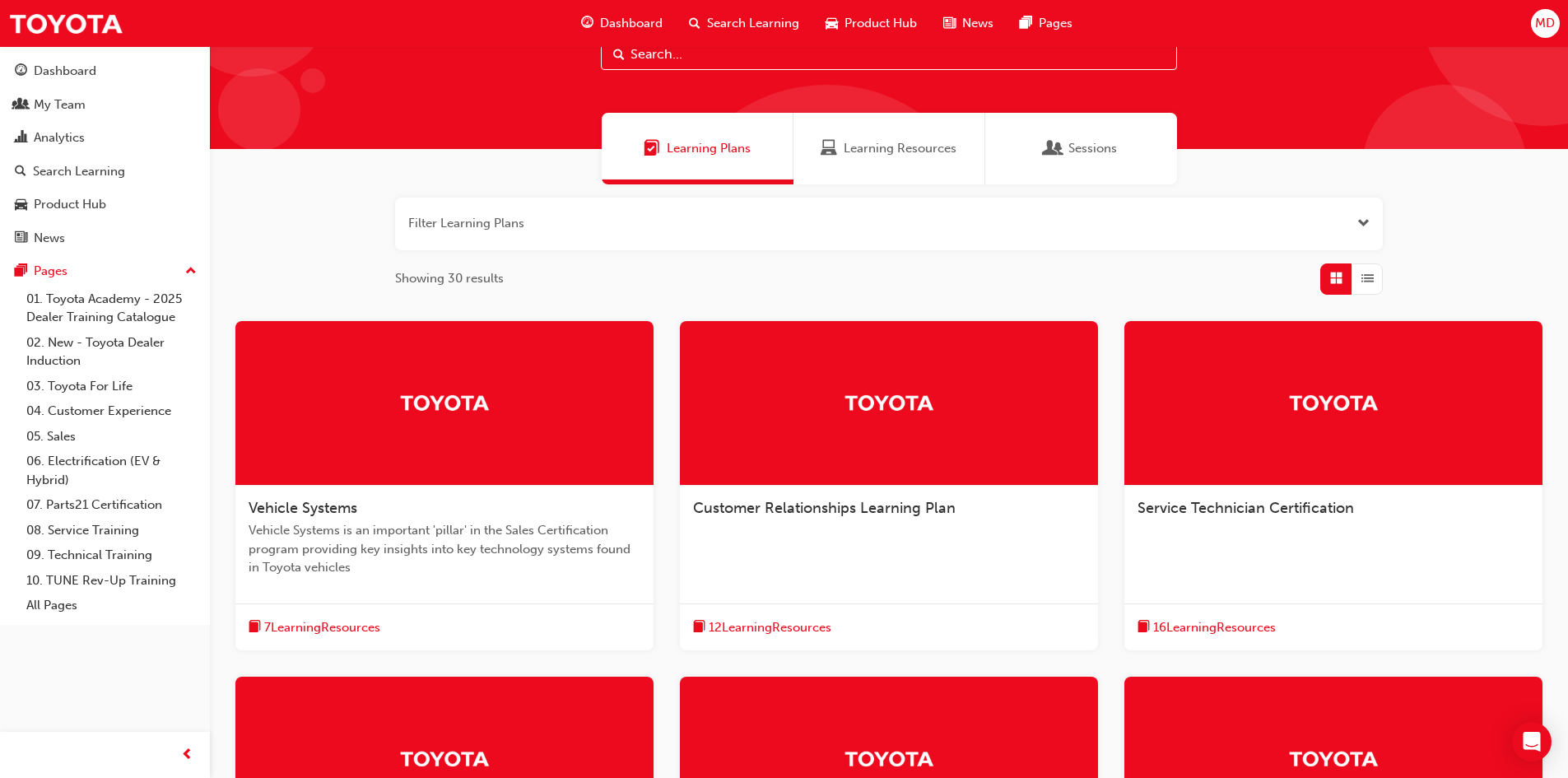
scroll to position [142, 0]
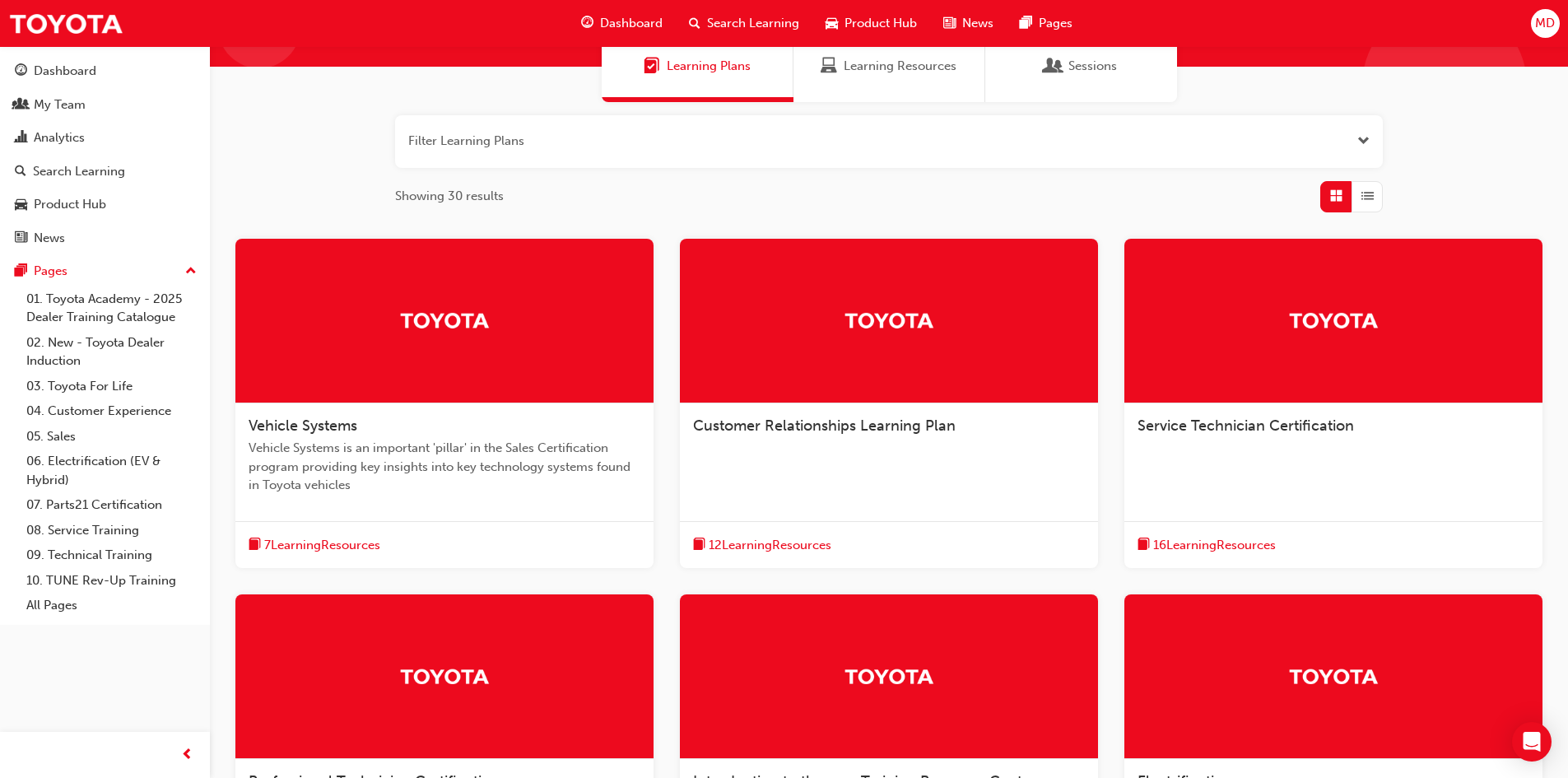
click at [322, 423] on span "Vehicle Systems" at bounding box center [303, 425] width 109 height 18
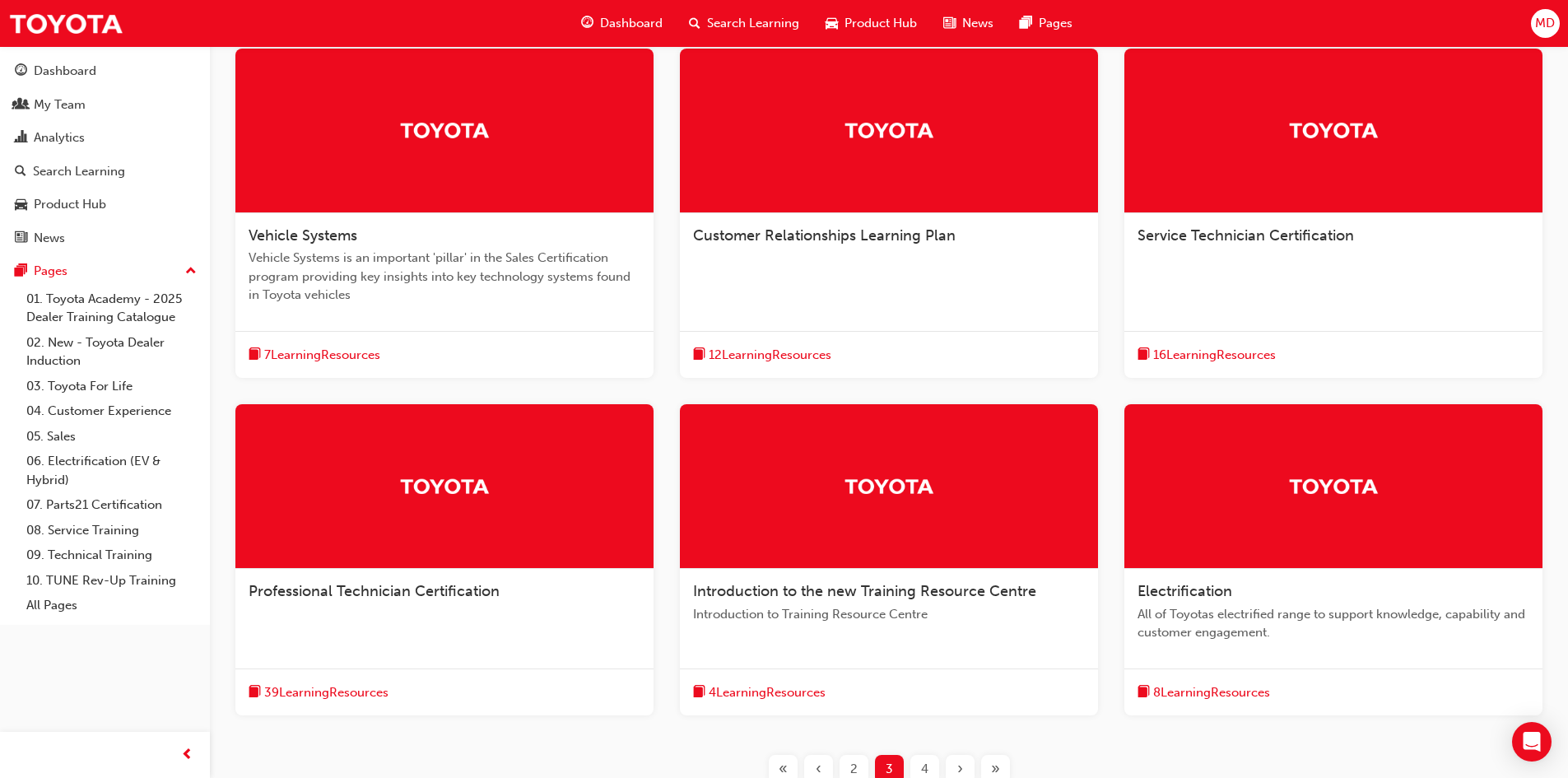
scroll to position [378, 0]
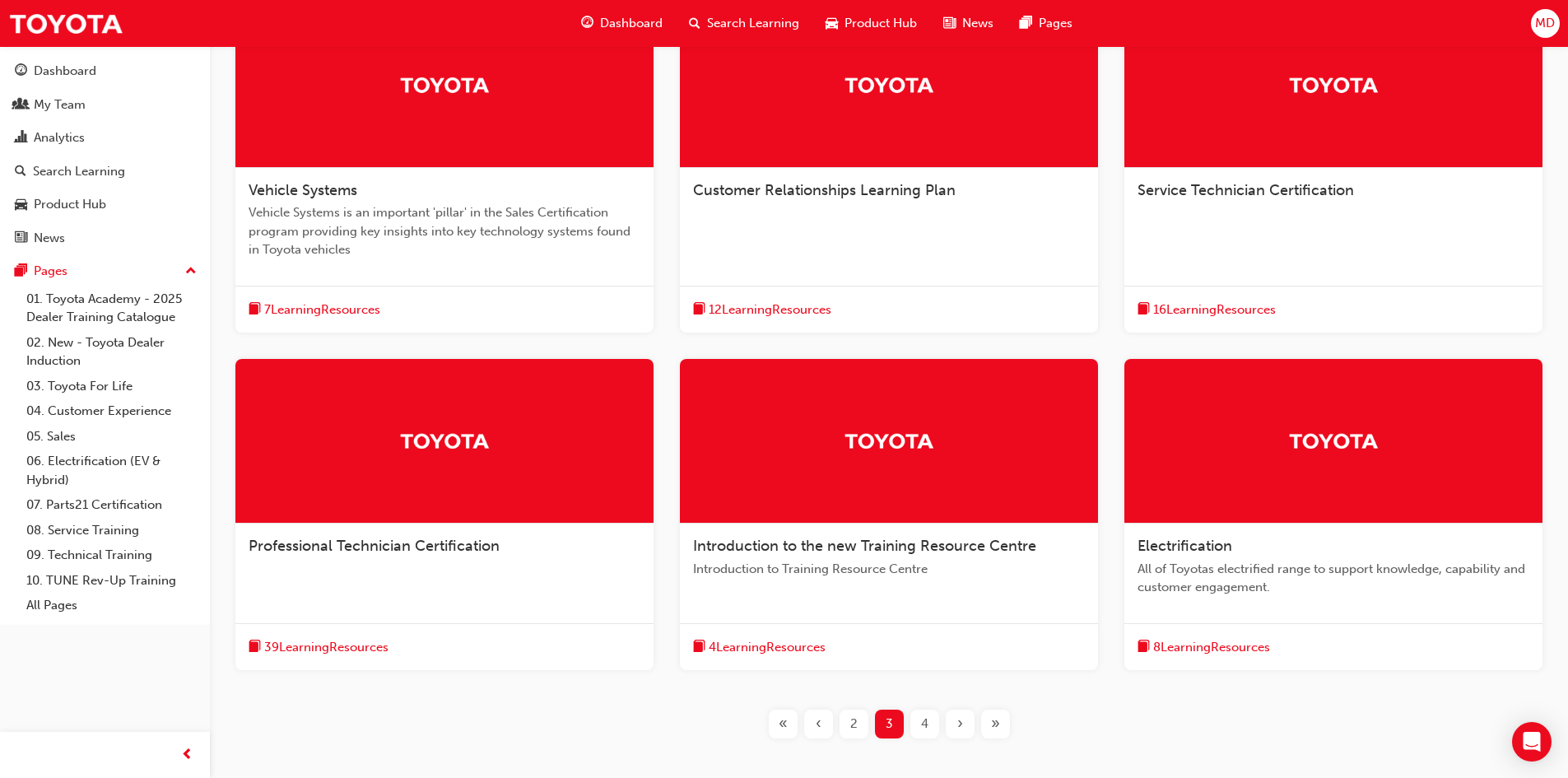
click at [774, 188] on span "Customer Relationships Learning Plan" at bounding box center [824, 190] width 262 height 18
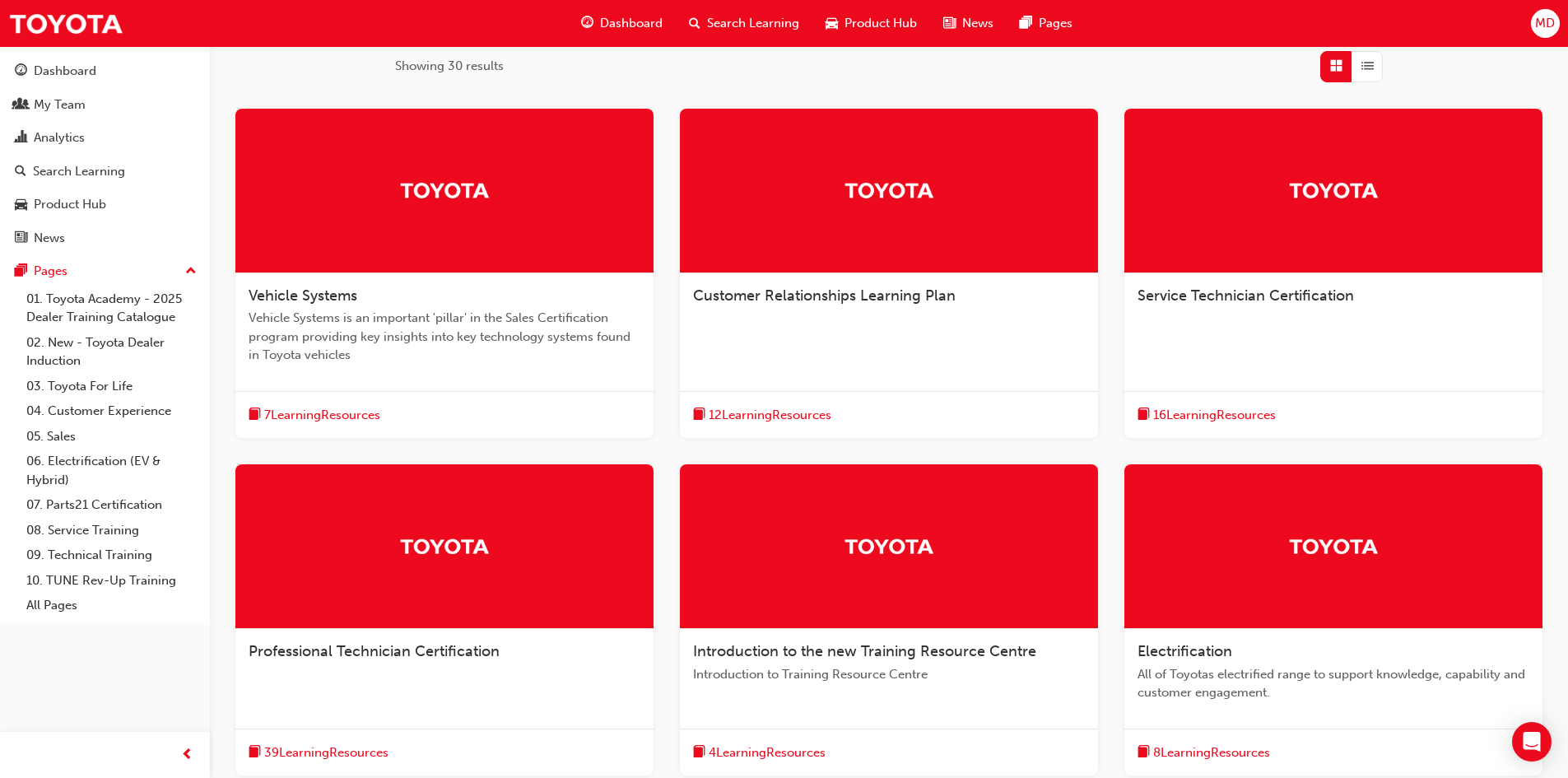
scroll to position [329, 0]
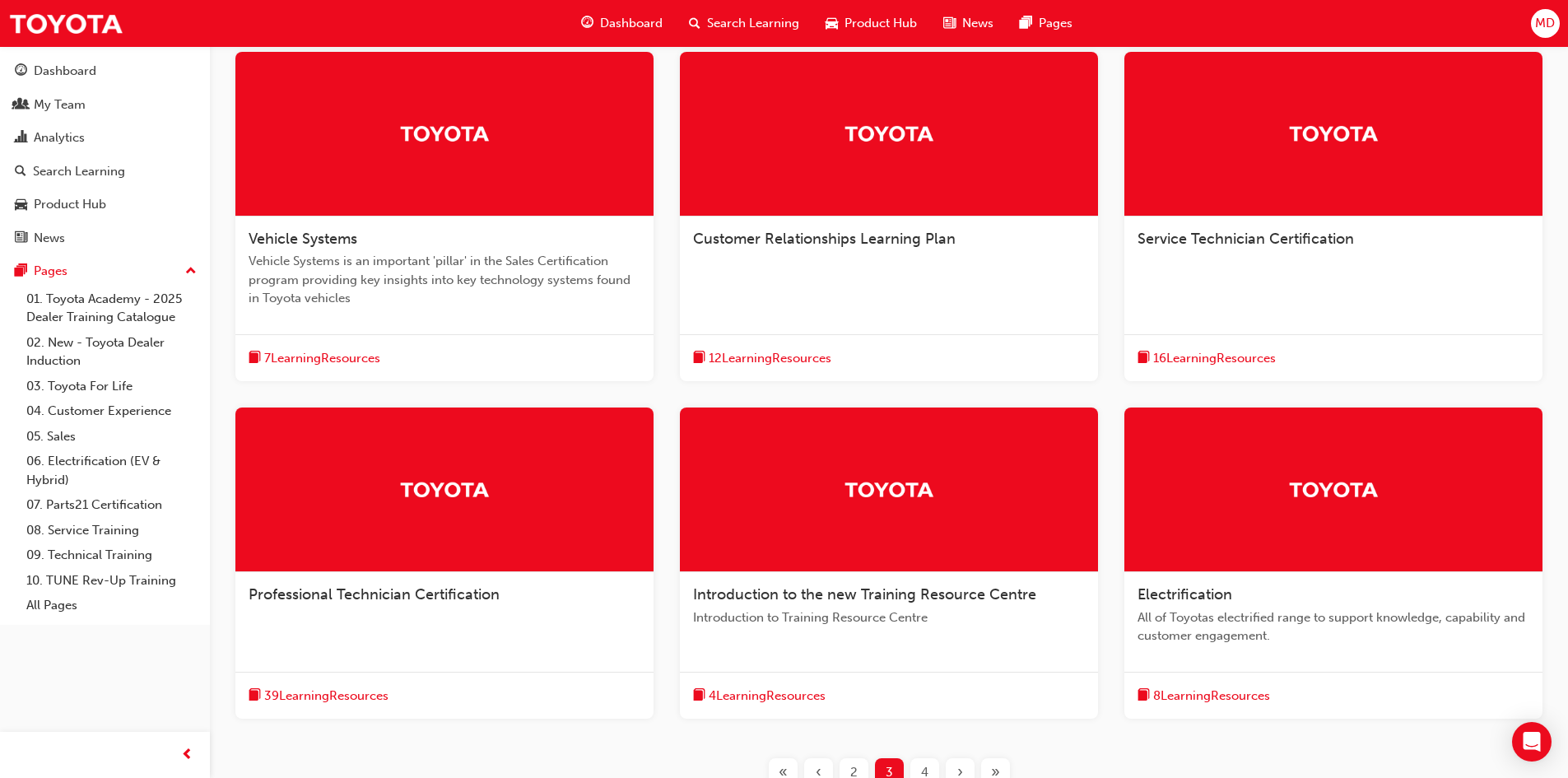
click at [1228, 236] on span "Service Technician Certification" at bounding box center [1245, 238] width 216 height 18
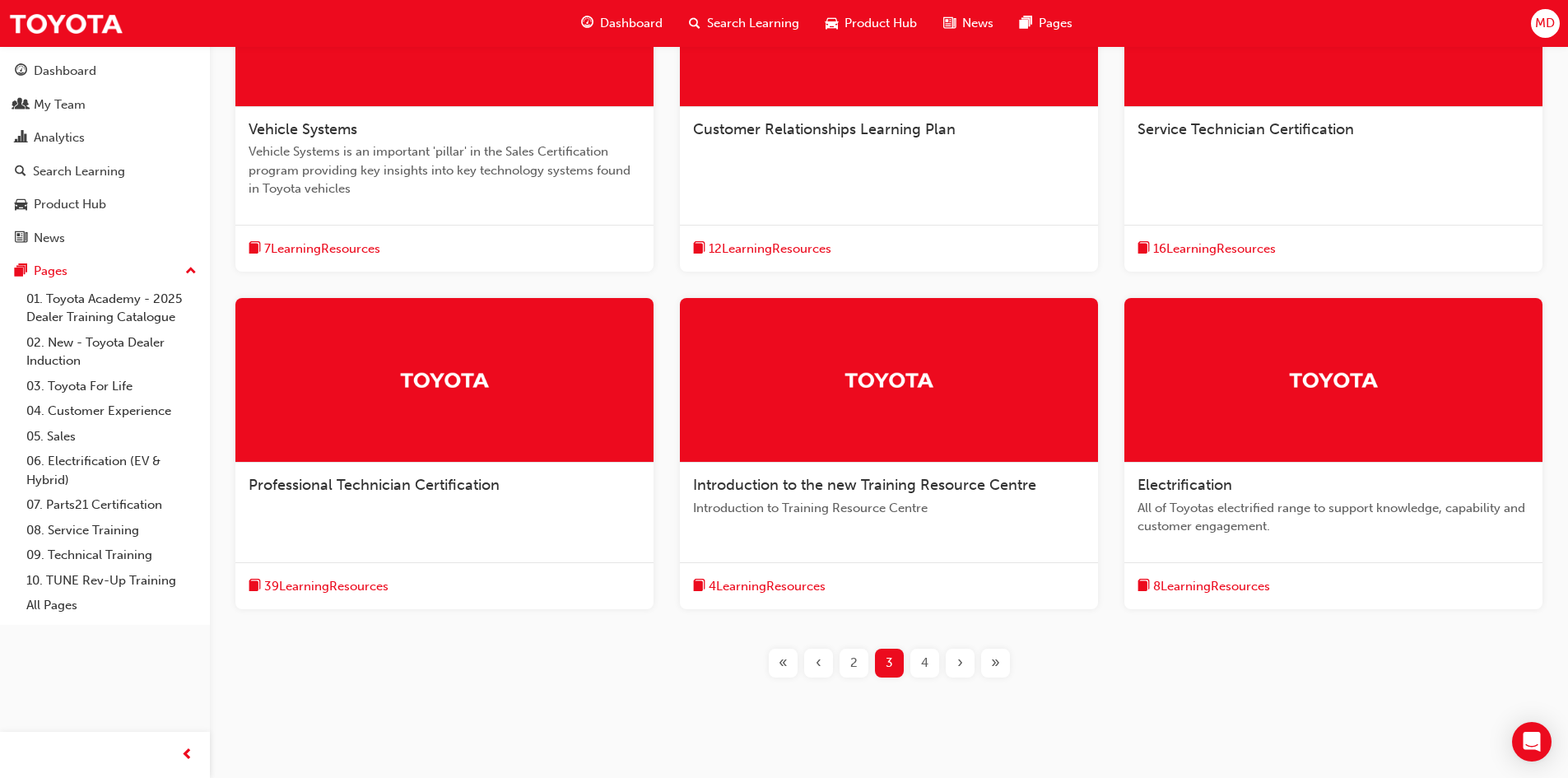
scroll to position [471, 0]
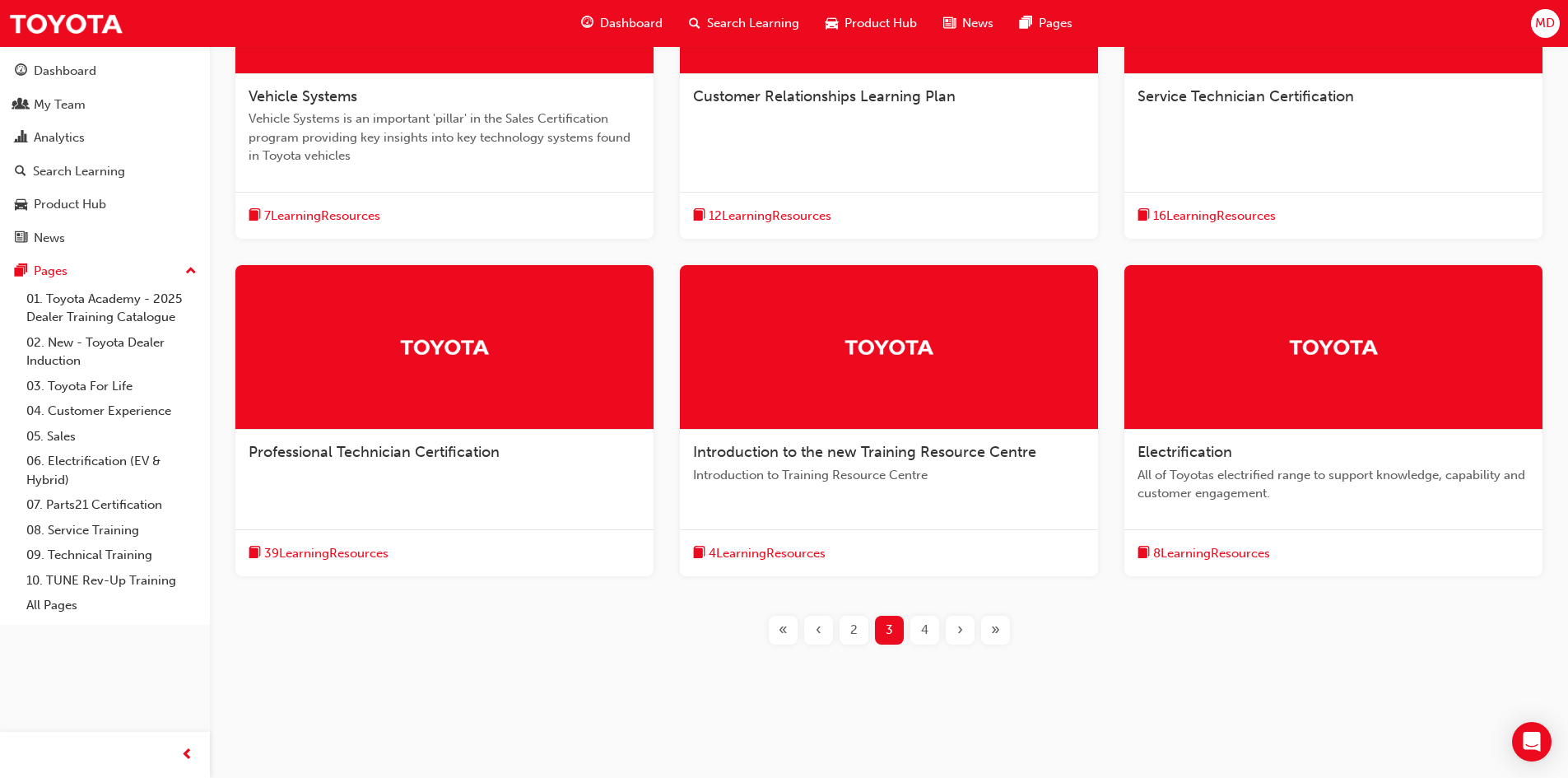
click at [479, 451] on span "Professional Technician Certification" at bounding box center [374, 452] width 251 height 18
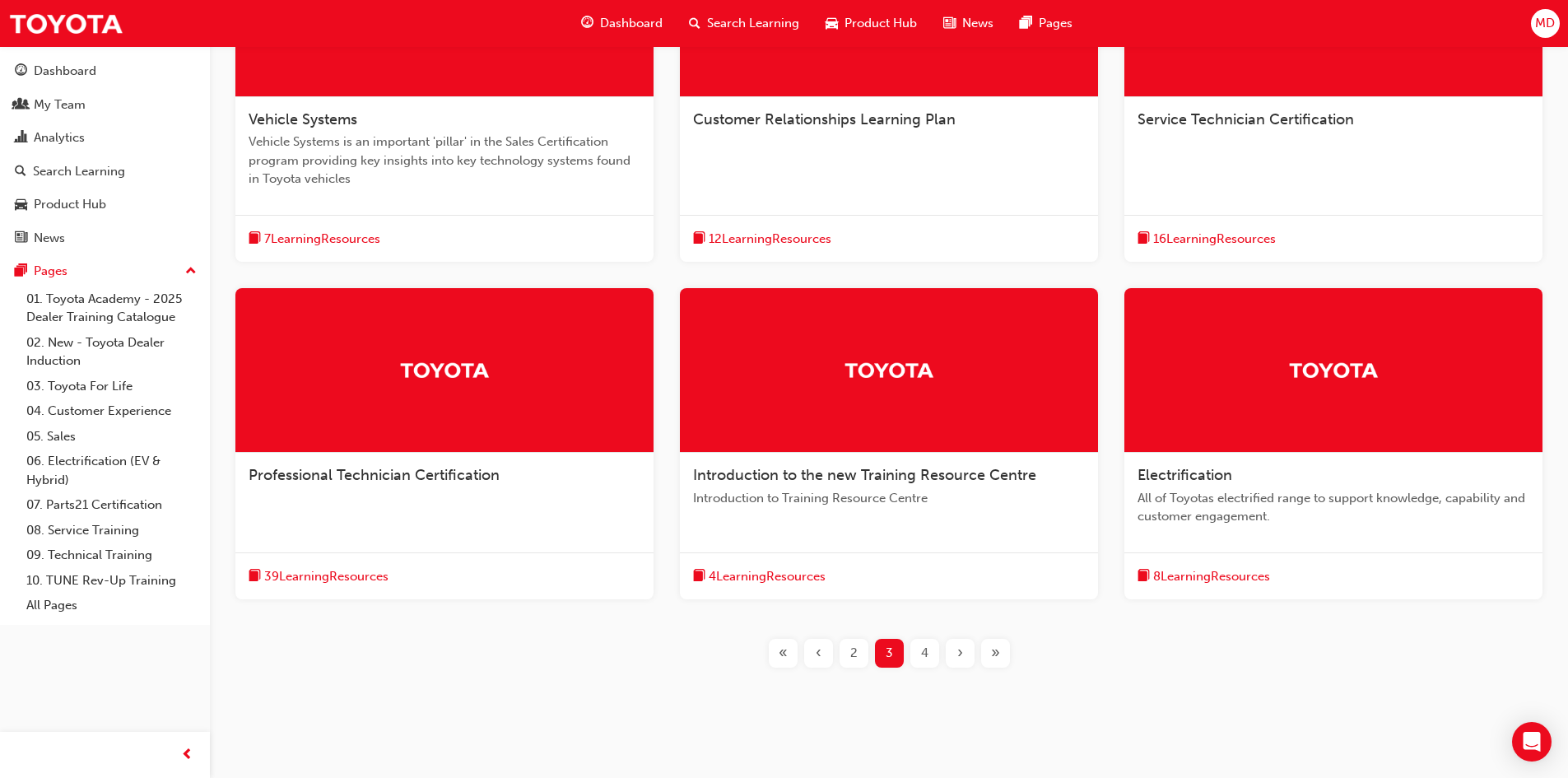
scroll to position [471, 0]
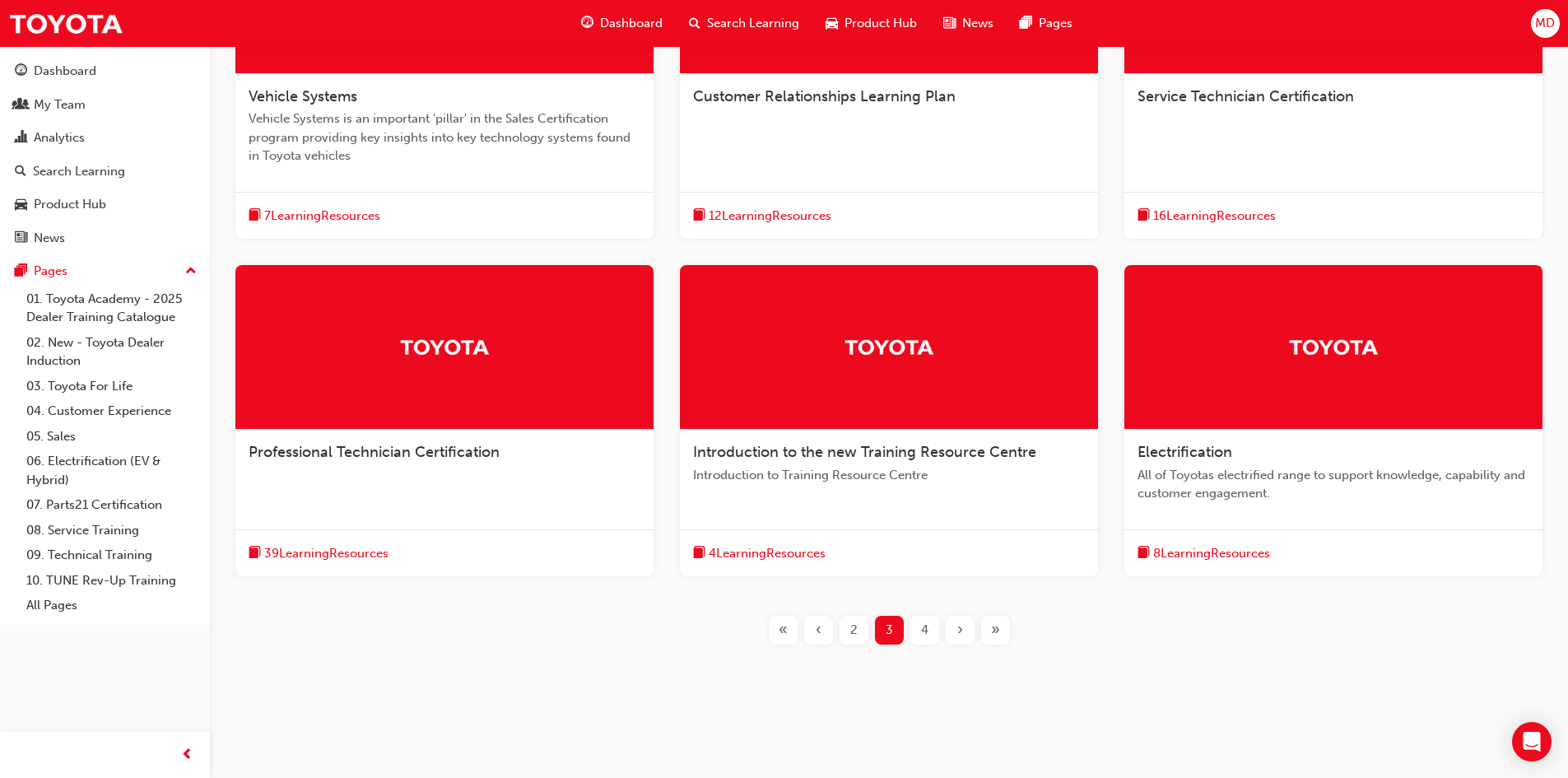
click at [800, 447] on span "Introduction to the new Training Resource Centre" at bounding box center [864, 452] width 343 height 18
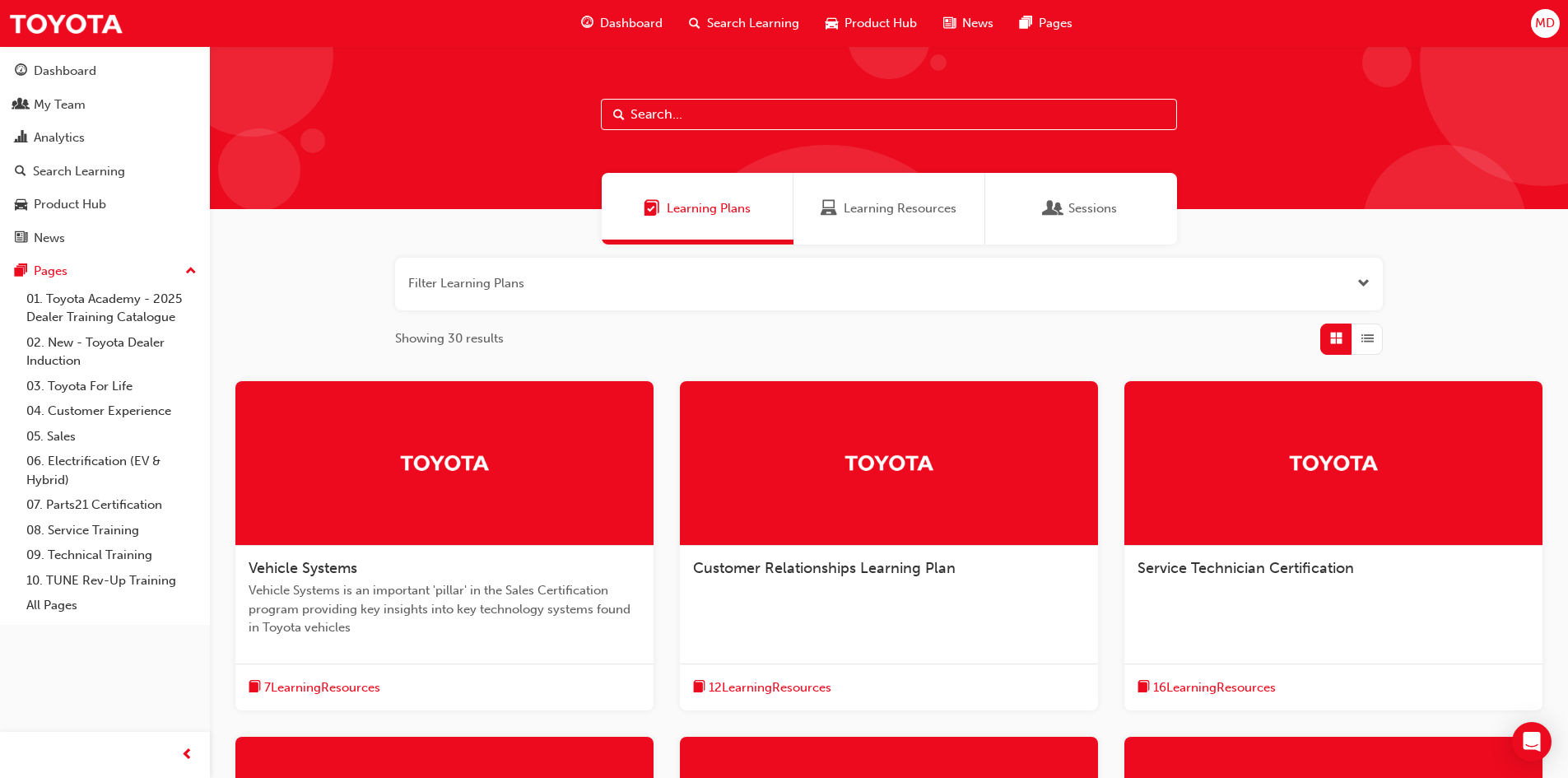
scroll to position [471, 0]
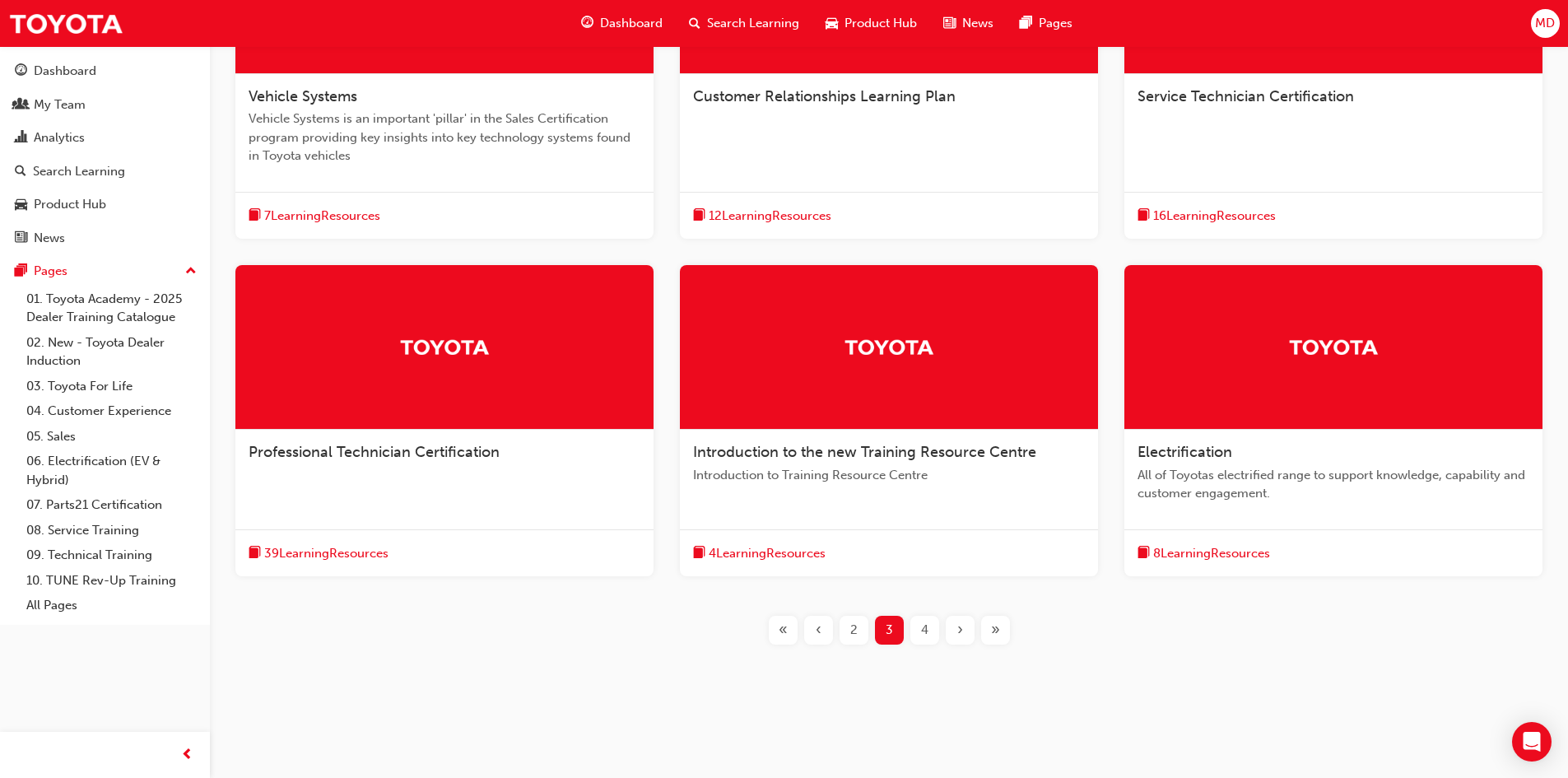
click at [1174, 450] on span "Electrification" at bounding box center [1184, 452] width 95 height 18
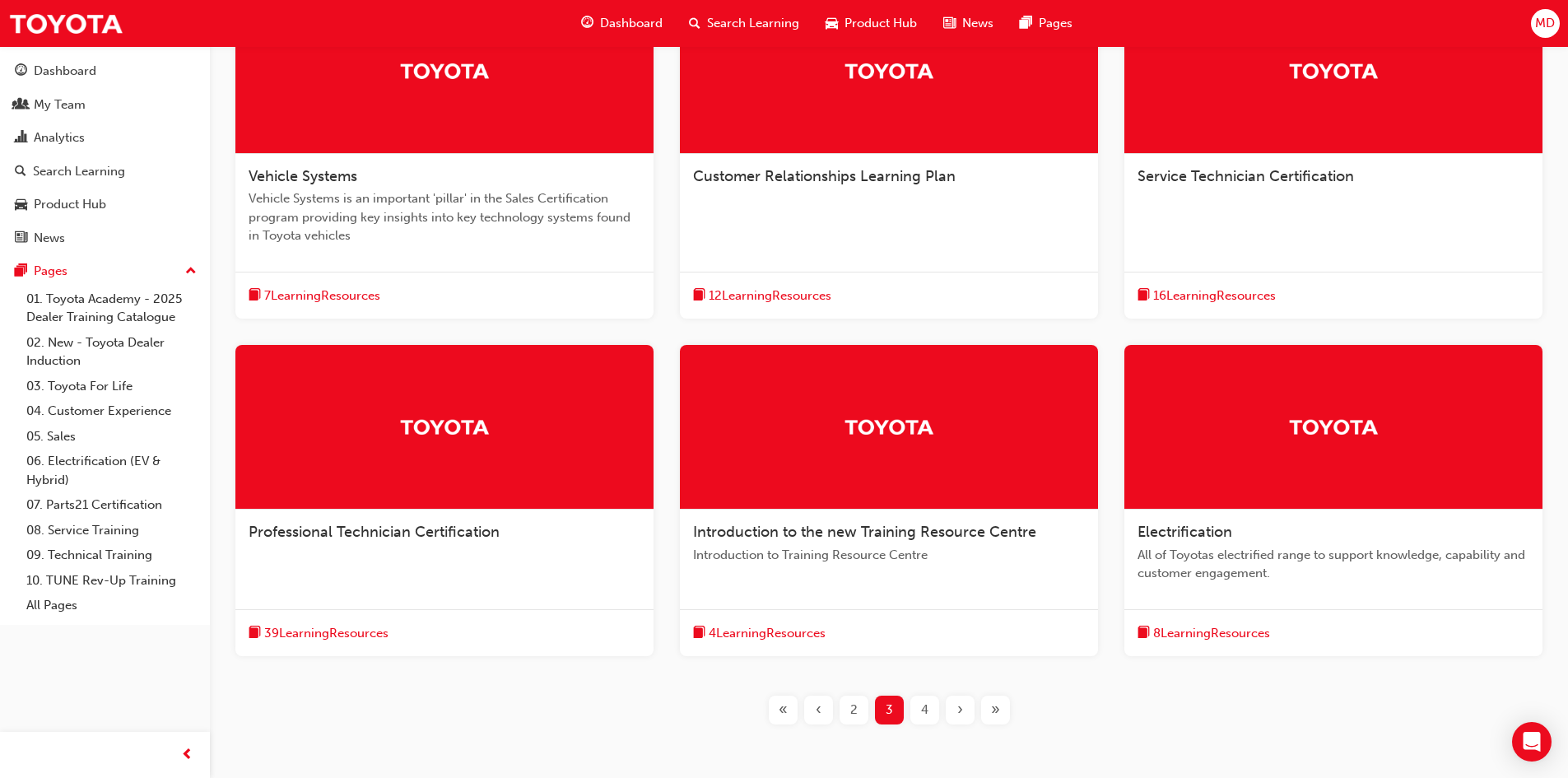
scroll to position [471, 0]
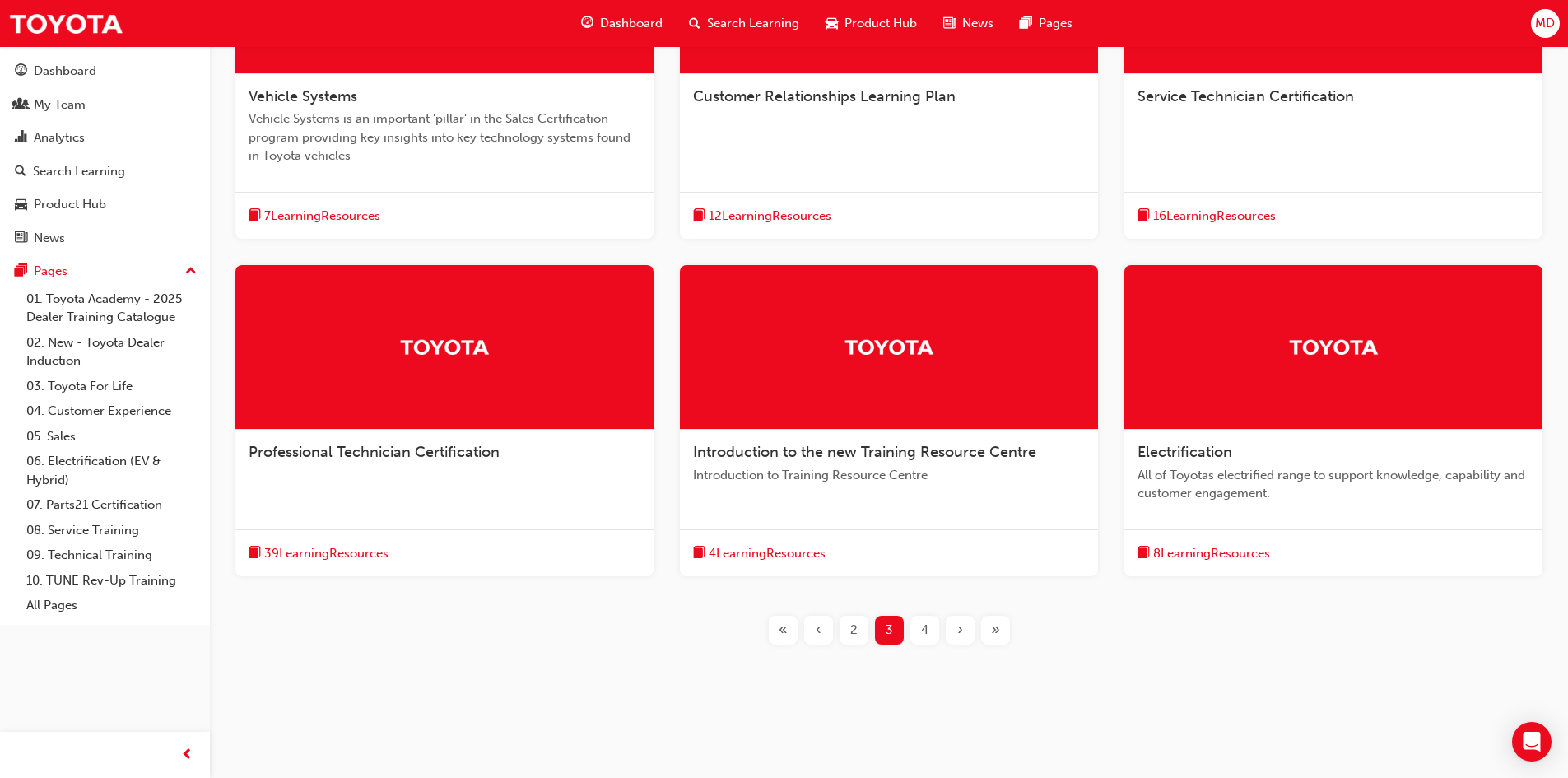
click at [925, 632] on span "4" at bounding box center [925, 629] width 8 height 19
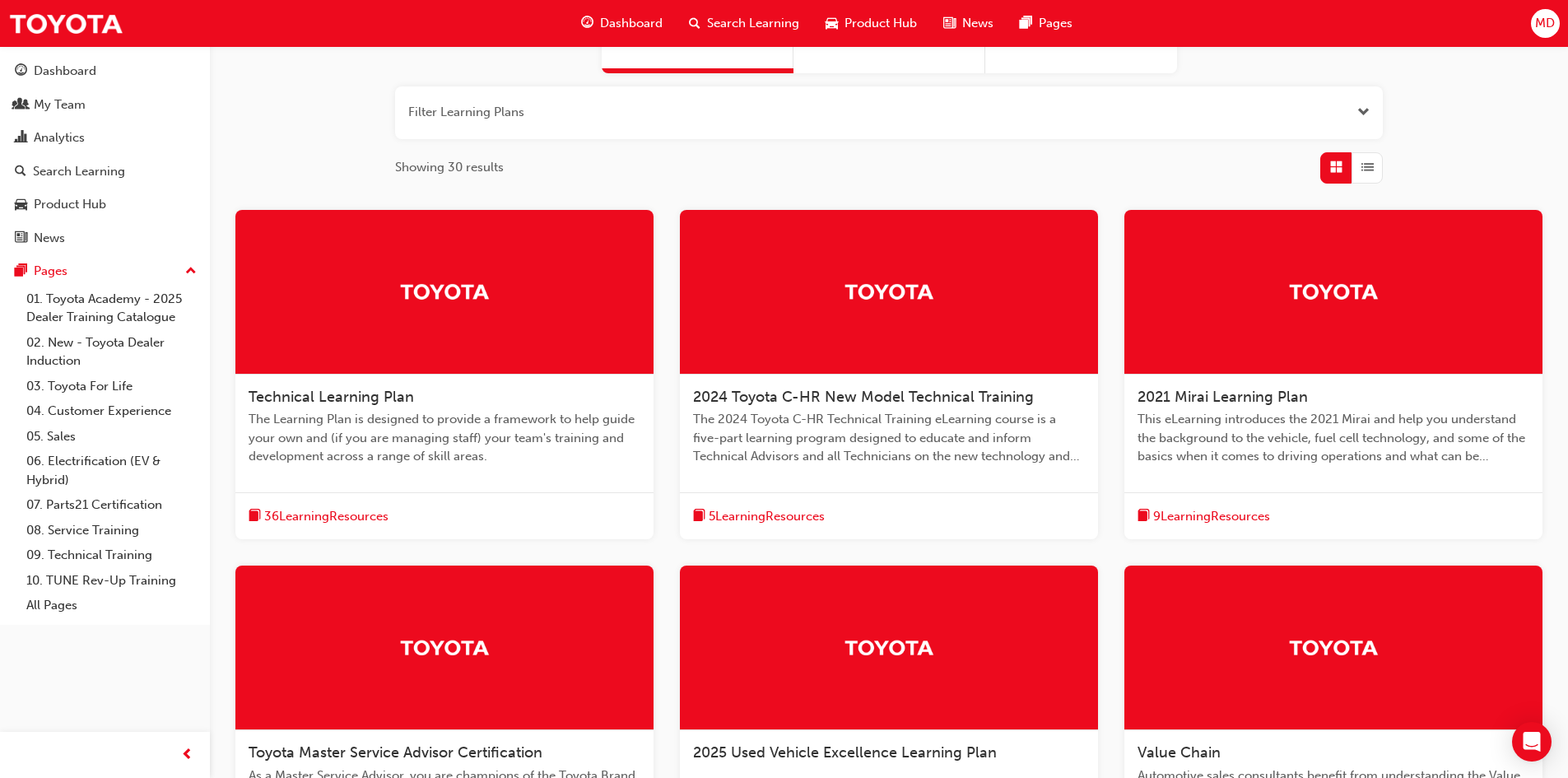
scroll to position [142, 0]
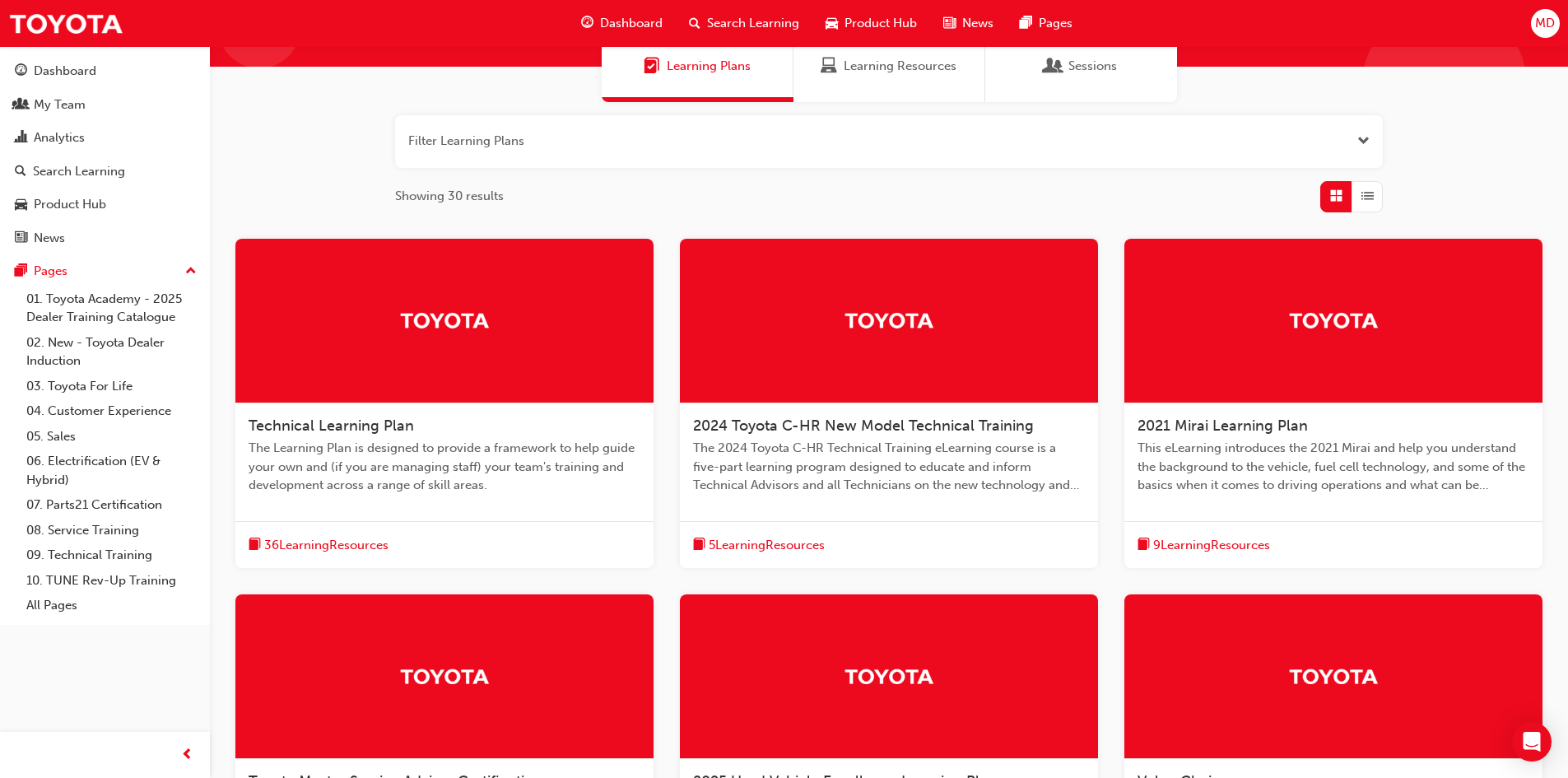
click at [368, 422] on span "Technical Learning Plan" at bounding box center [331, 425] width 166 height 18
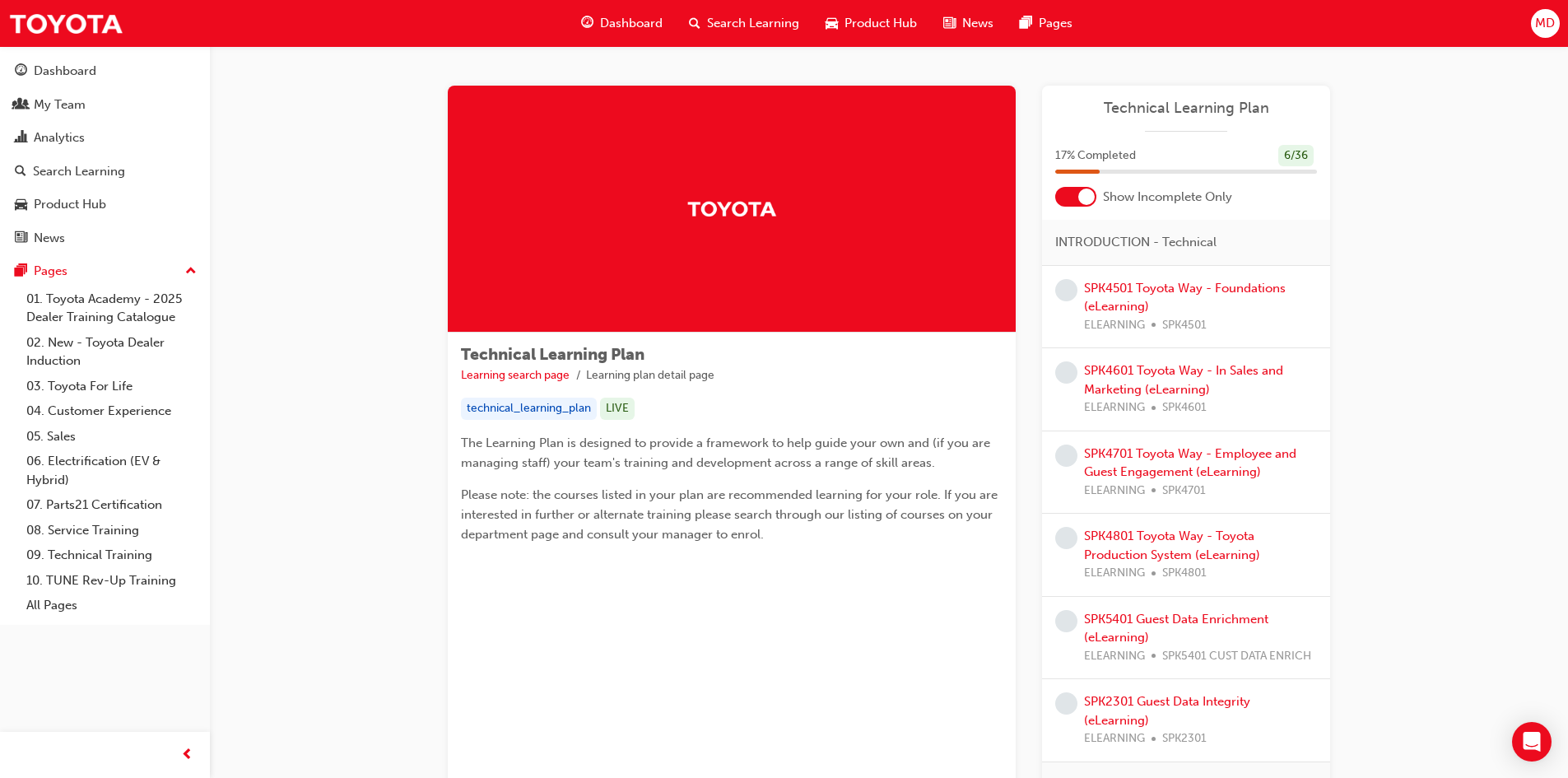
drag, startPoint x: 698, startPoint y: 347, endPoint x: 679, endPoint y: 356, distance: 21.0
click at [698, 347] on div "Technical Learning Plan Learning search page Learning plan detail page" at bounding box center [732, 365] width 542 height 38
drag, startPoint x: 662, startPoint y: 354, endPoint x: 460, endPoint y: 356, distance: 202.0
click at [460, 356] on div "Technical Learning Plan Learning search page Learning plan detail page technica…" at bounding box center [732, 451] width 568 height 237
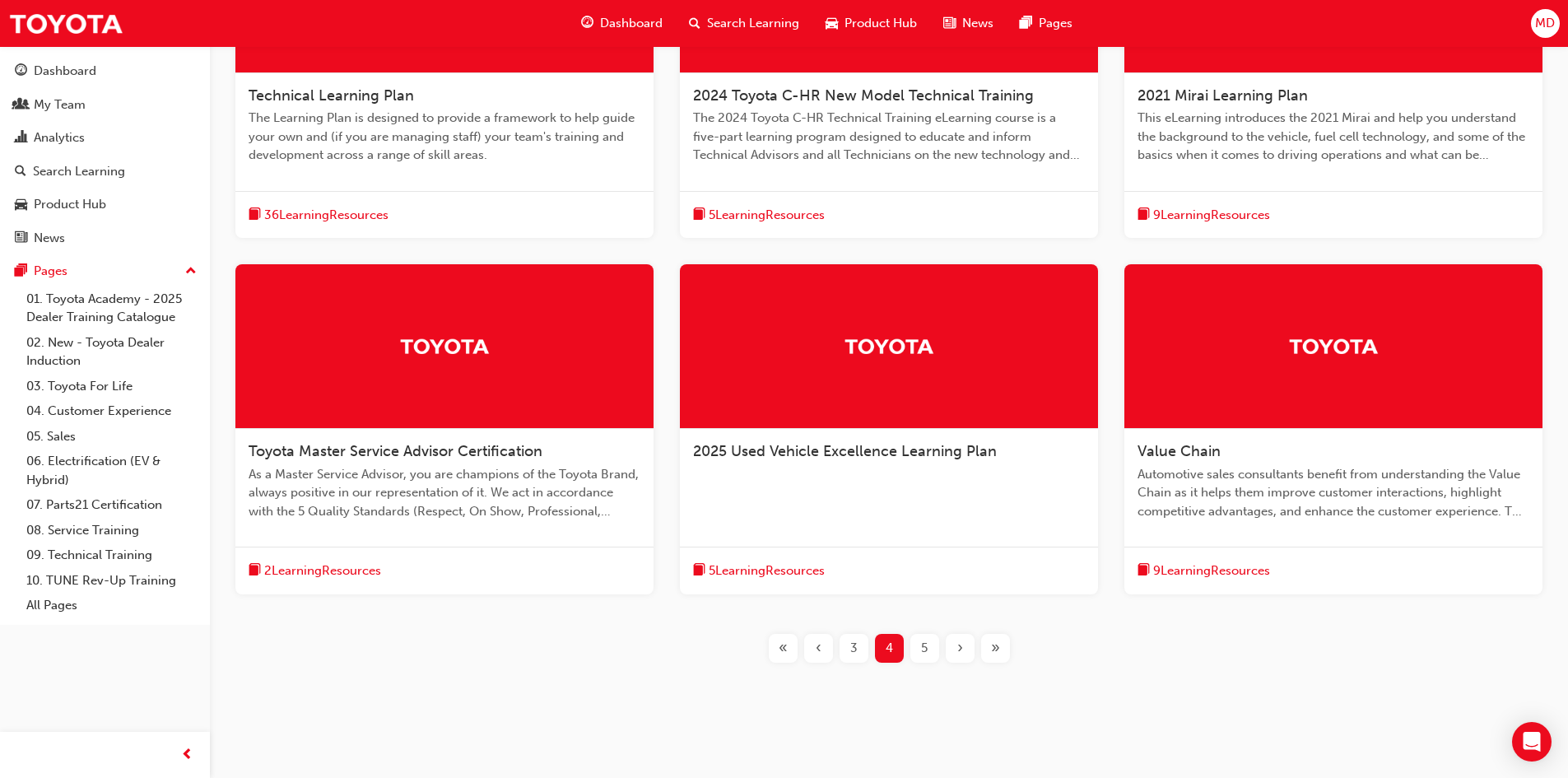
scroll to position [491, 0]
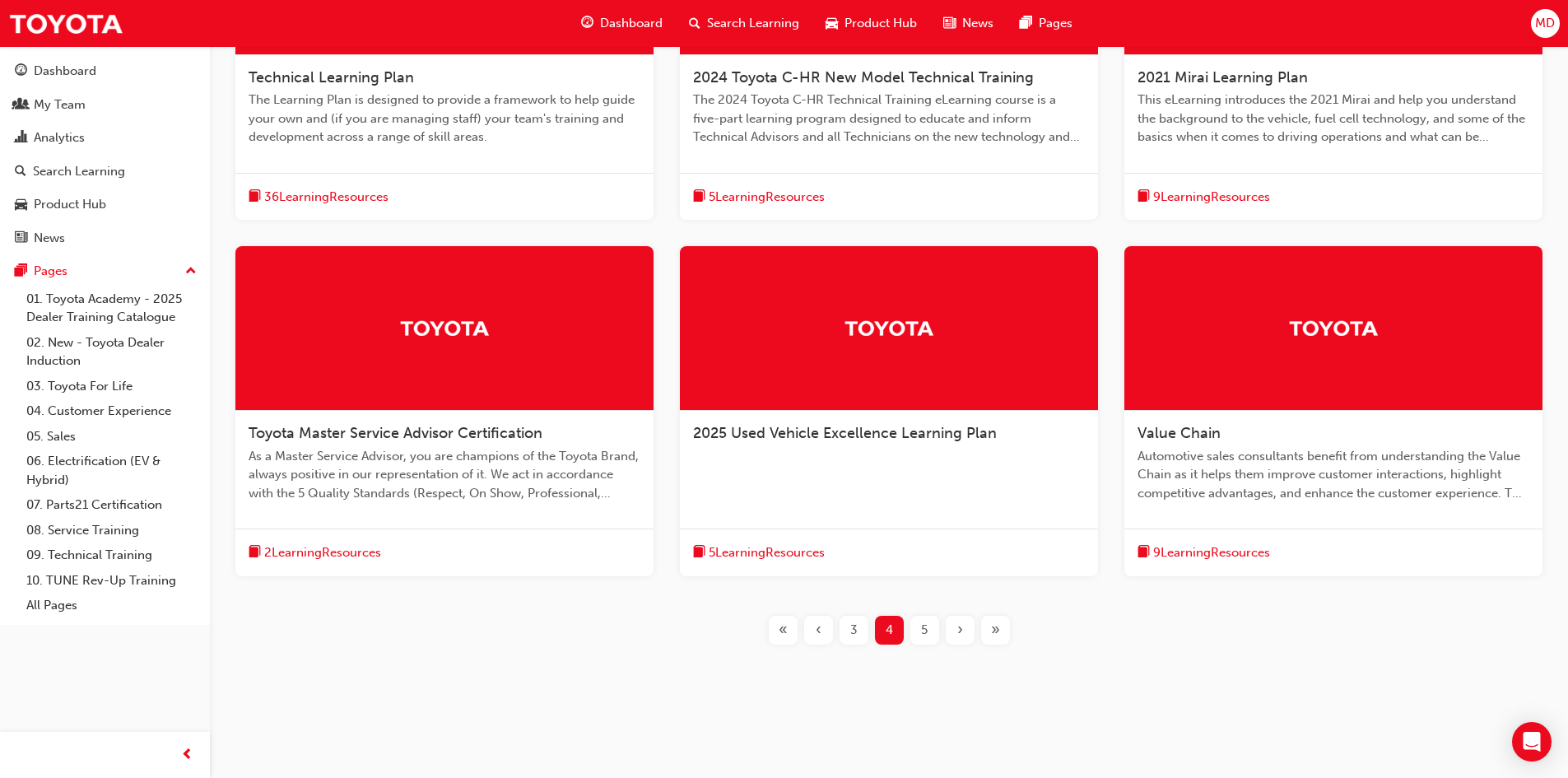
click at [447, 435] on span "Toyota Master Service Advisor Certification" at bounding box center [396, 433] width 294 height 18
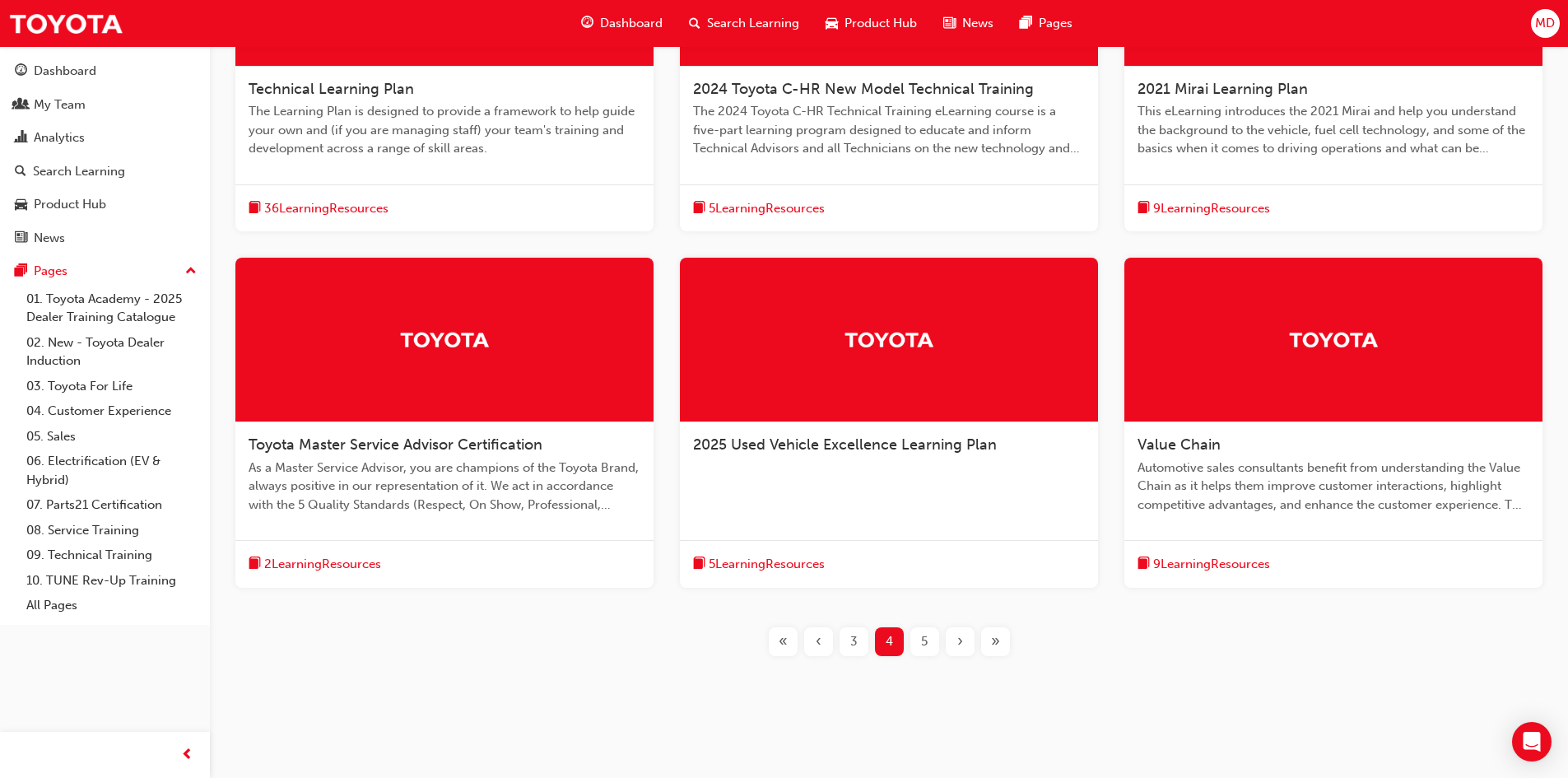
scroll to position [491, 0]
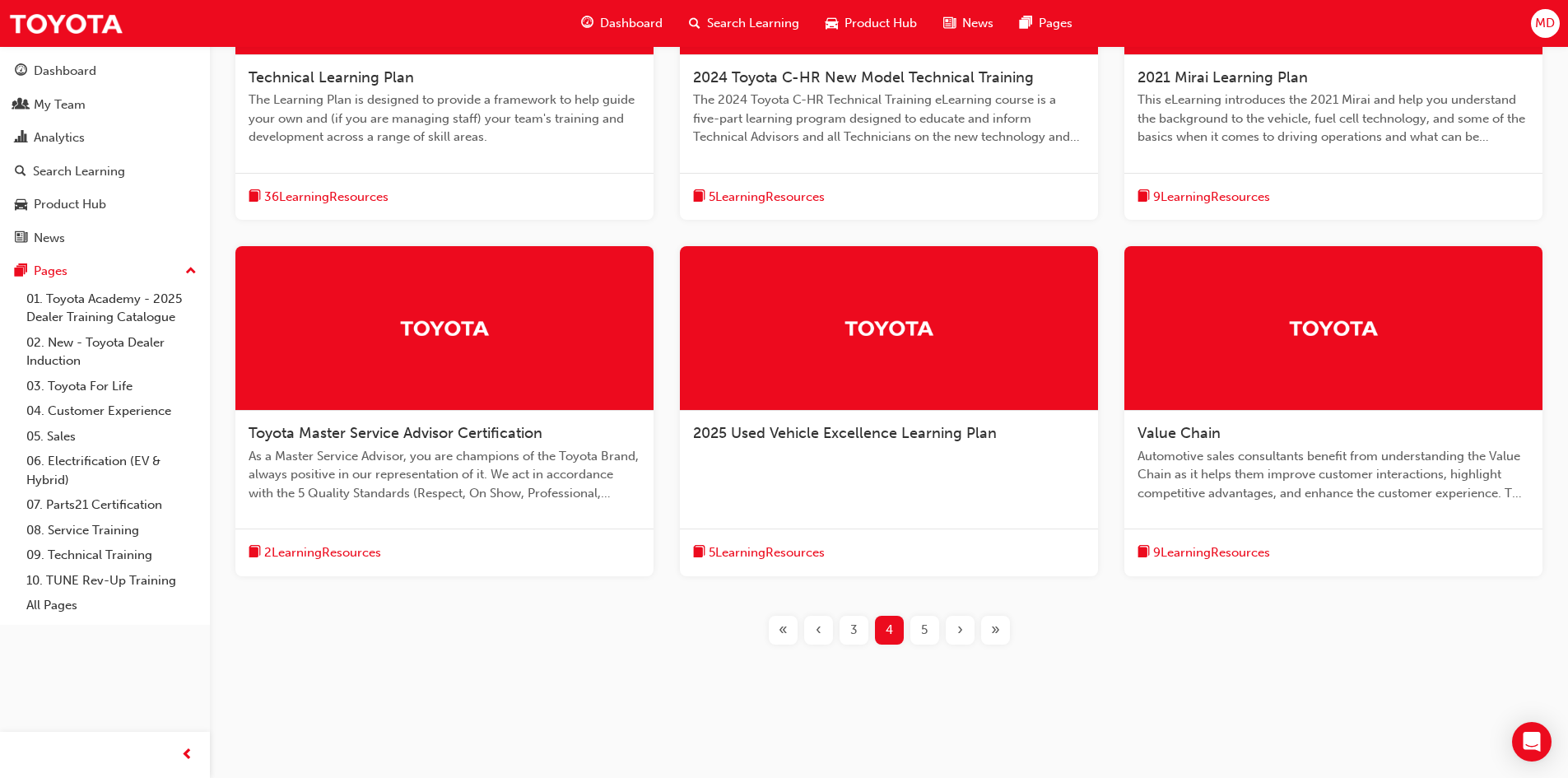
click at [1187, 426] on span "Value Chain" at bounding box center [1178, 433] width 83 height 18
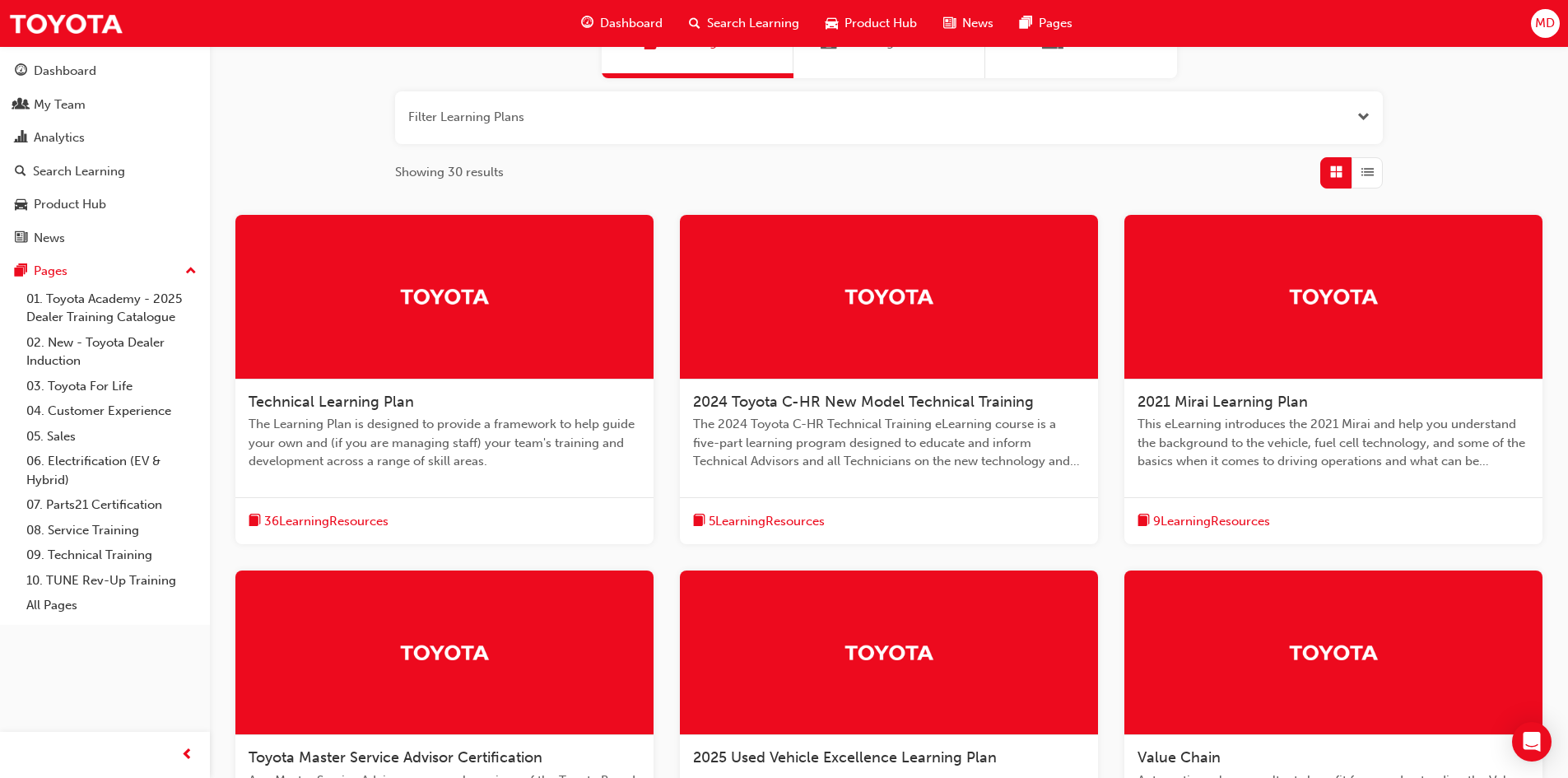
scroll to position [491, 0]
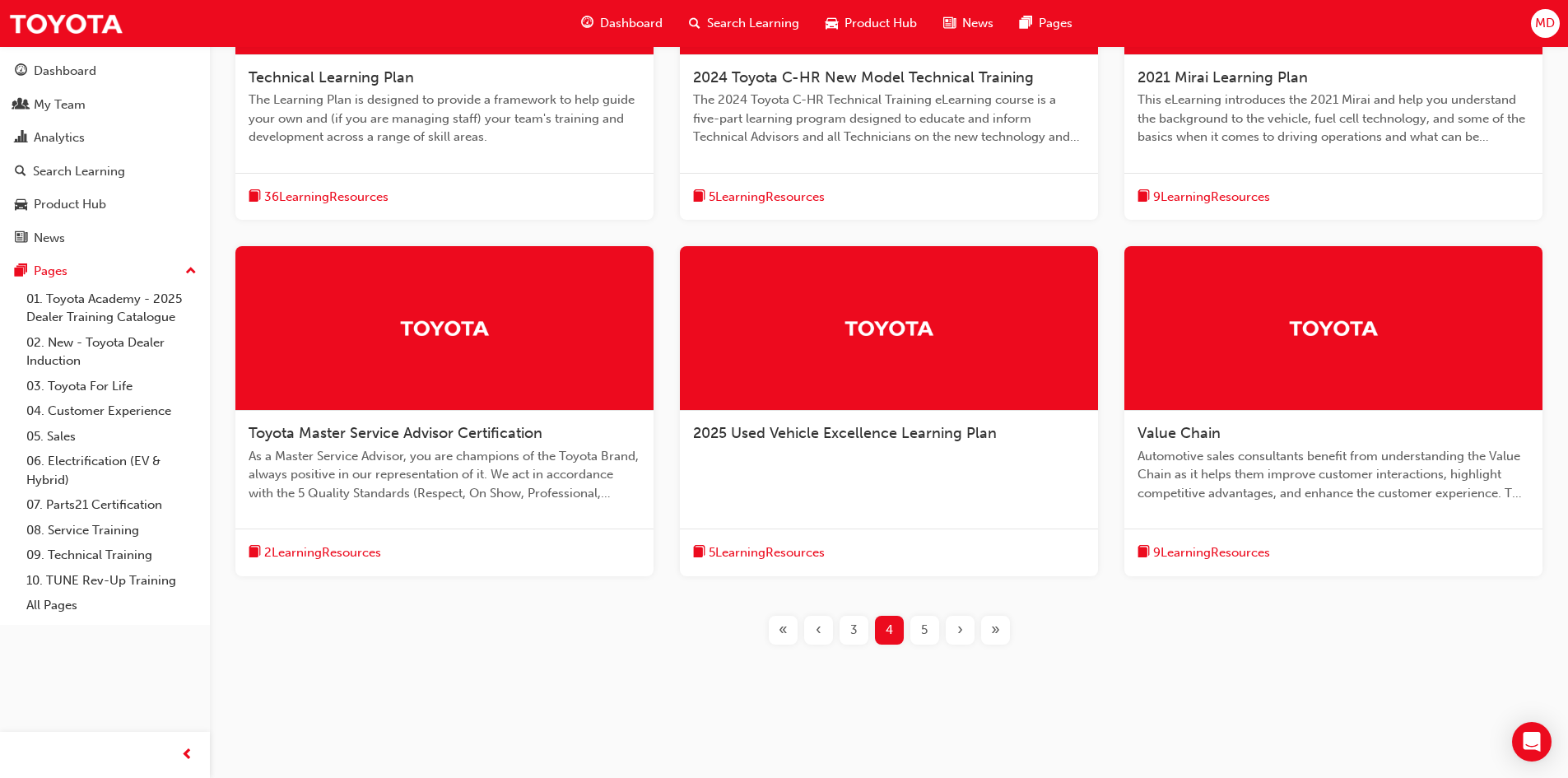
click at [921, 629] on span "5" at bounding box center [924, 629] width 7 height 19
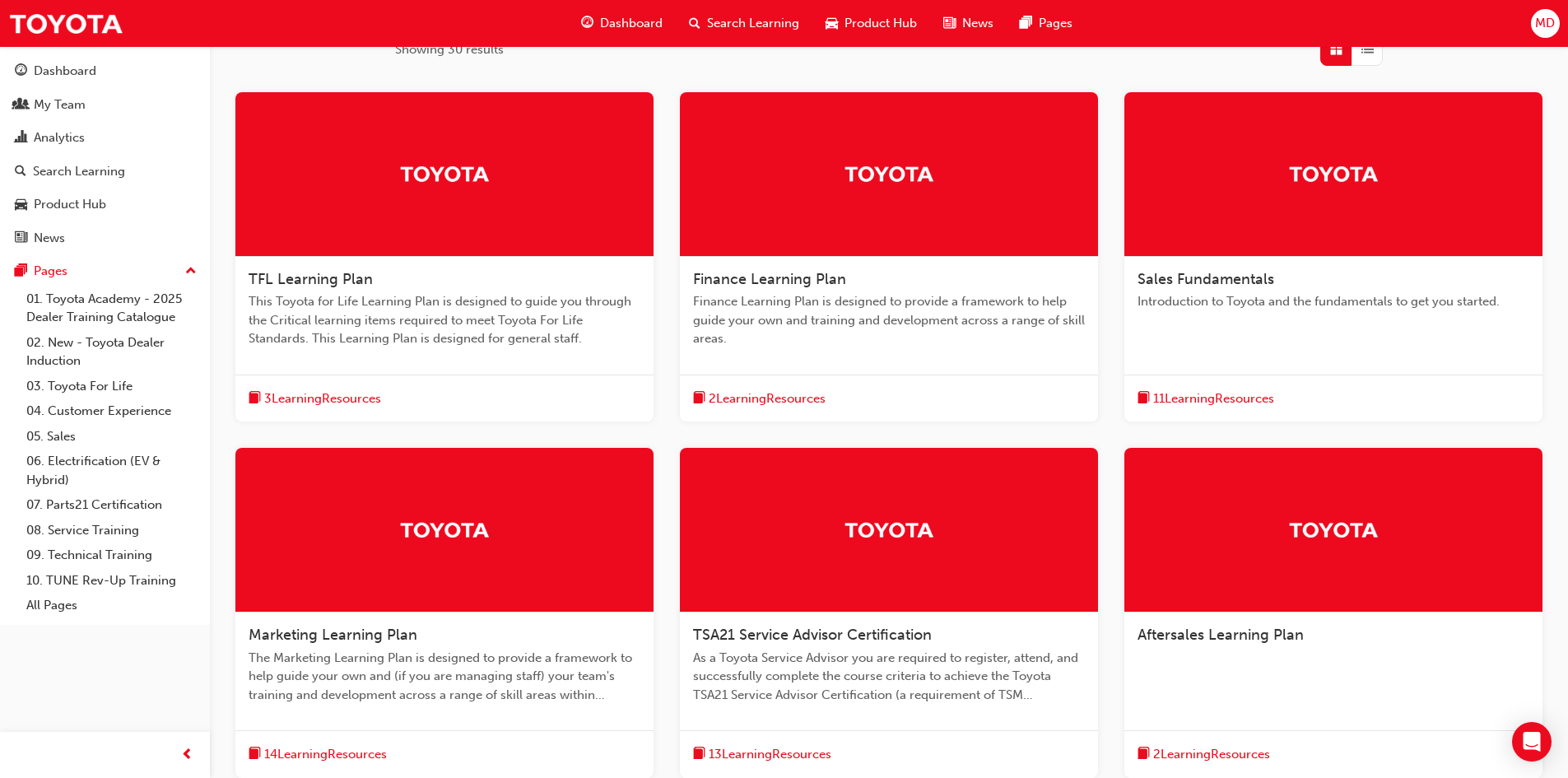
scroll to position [244, 0]
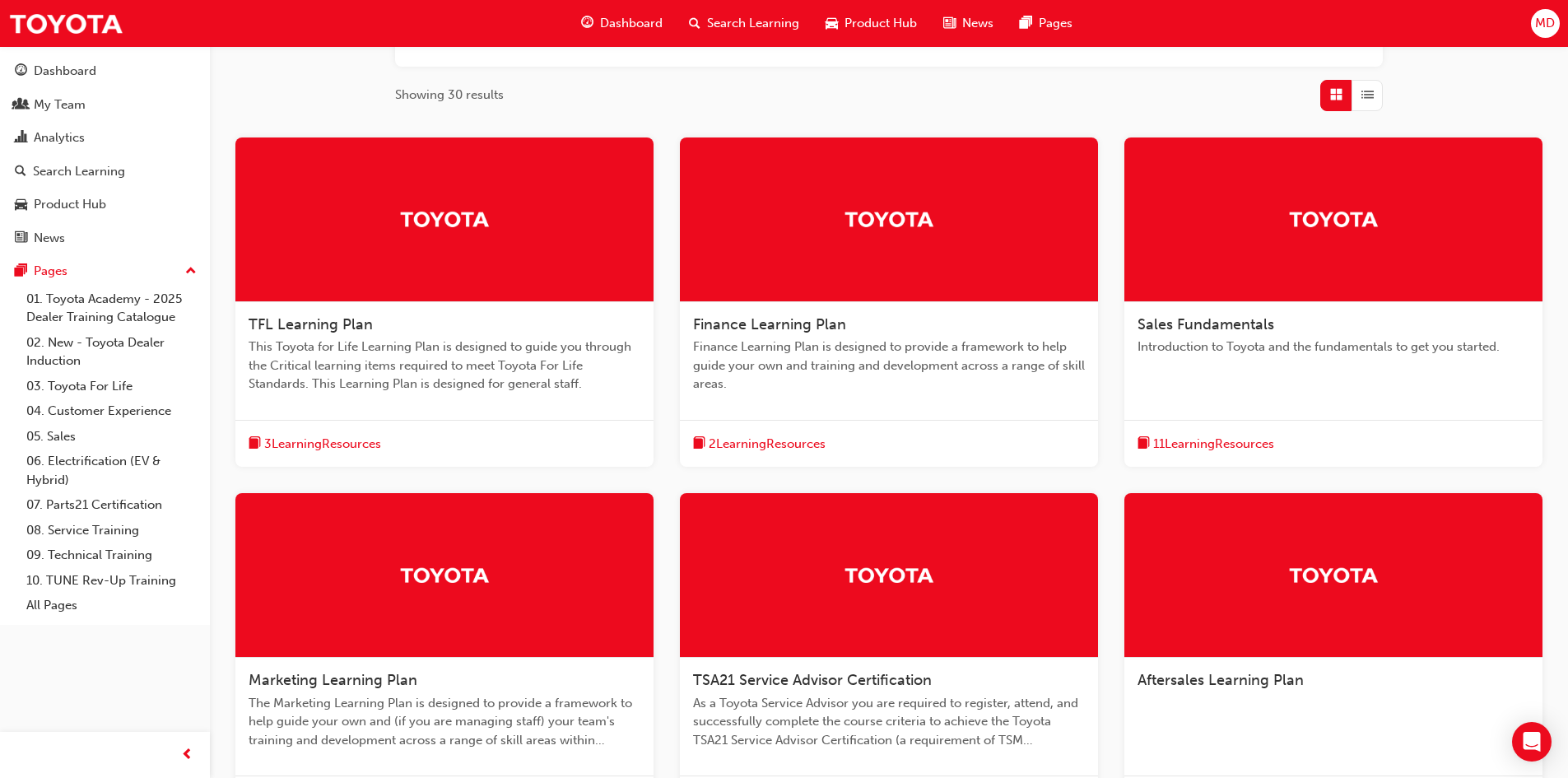
click at [354, 318] on span "TFL Learning Plan" at bounding box center [310, 324] width 124 height 18
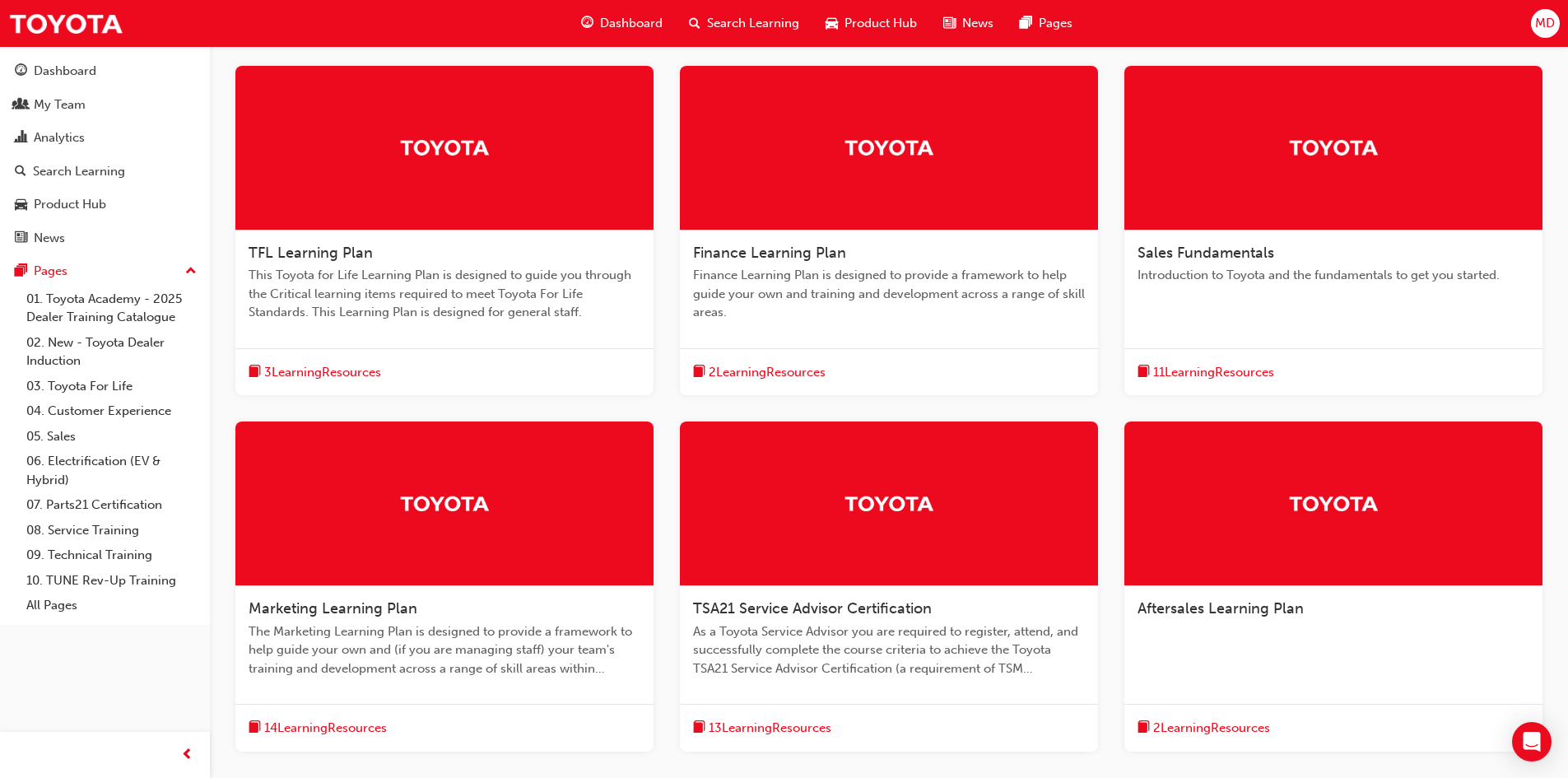
scroll to position [244, 0]
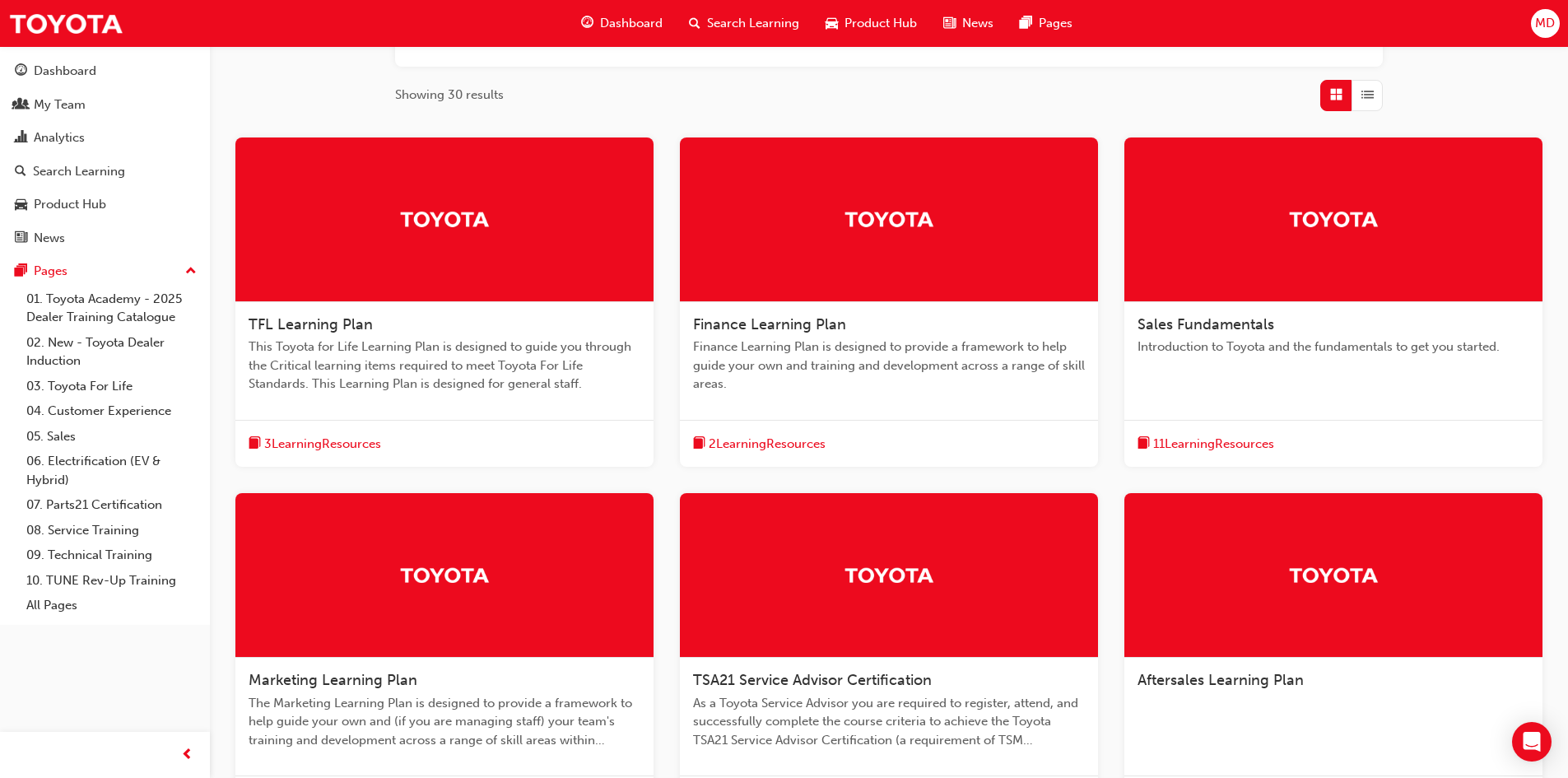
click at [753, 320] on span "Finance Learning Plan" at bounding box center [769, 324] width 153 height 18
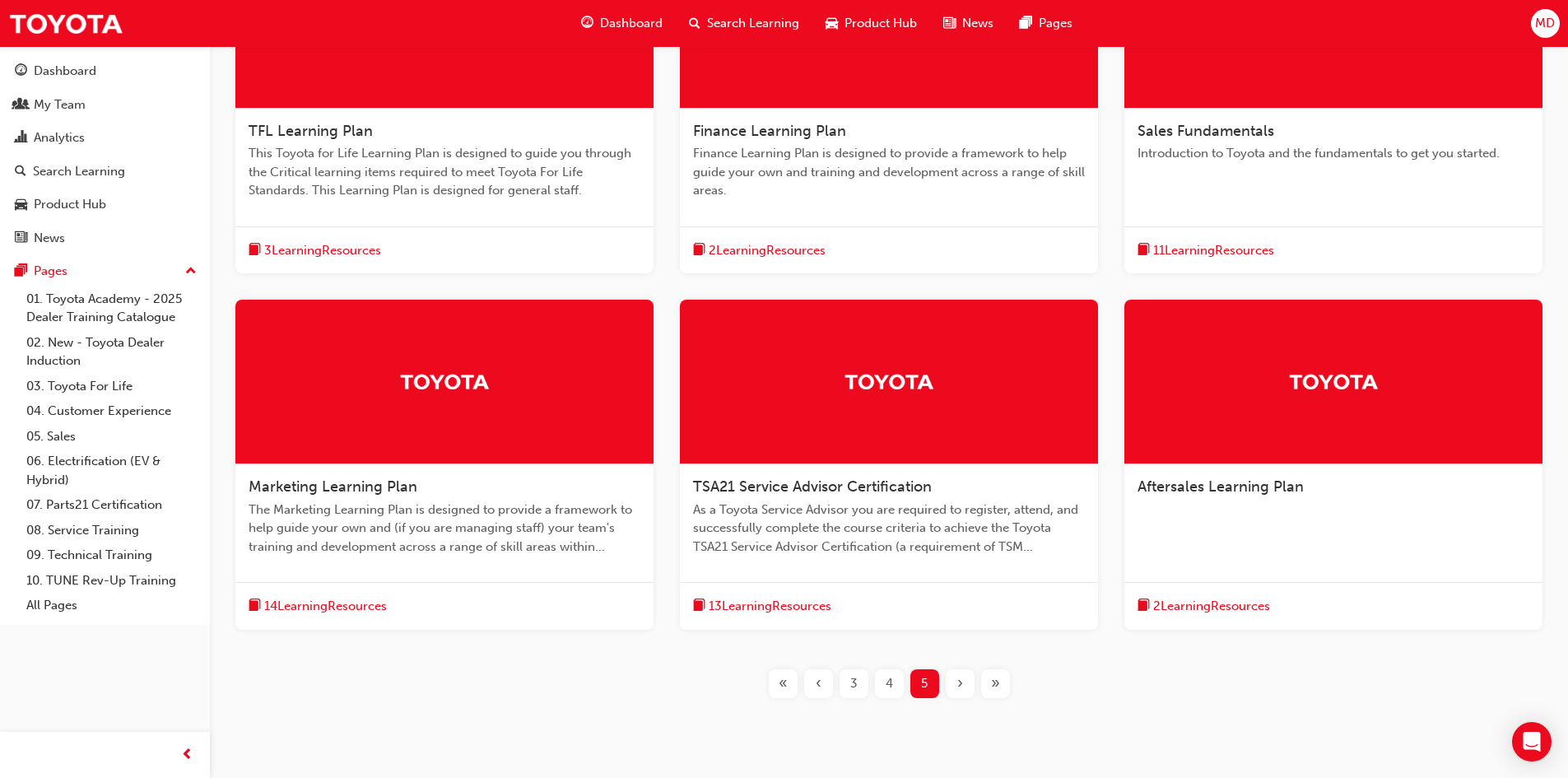
scroll to position [409, 0]
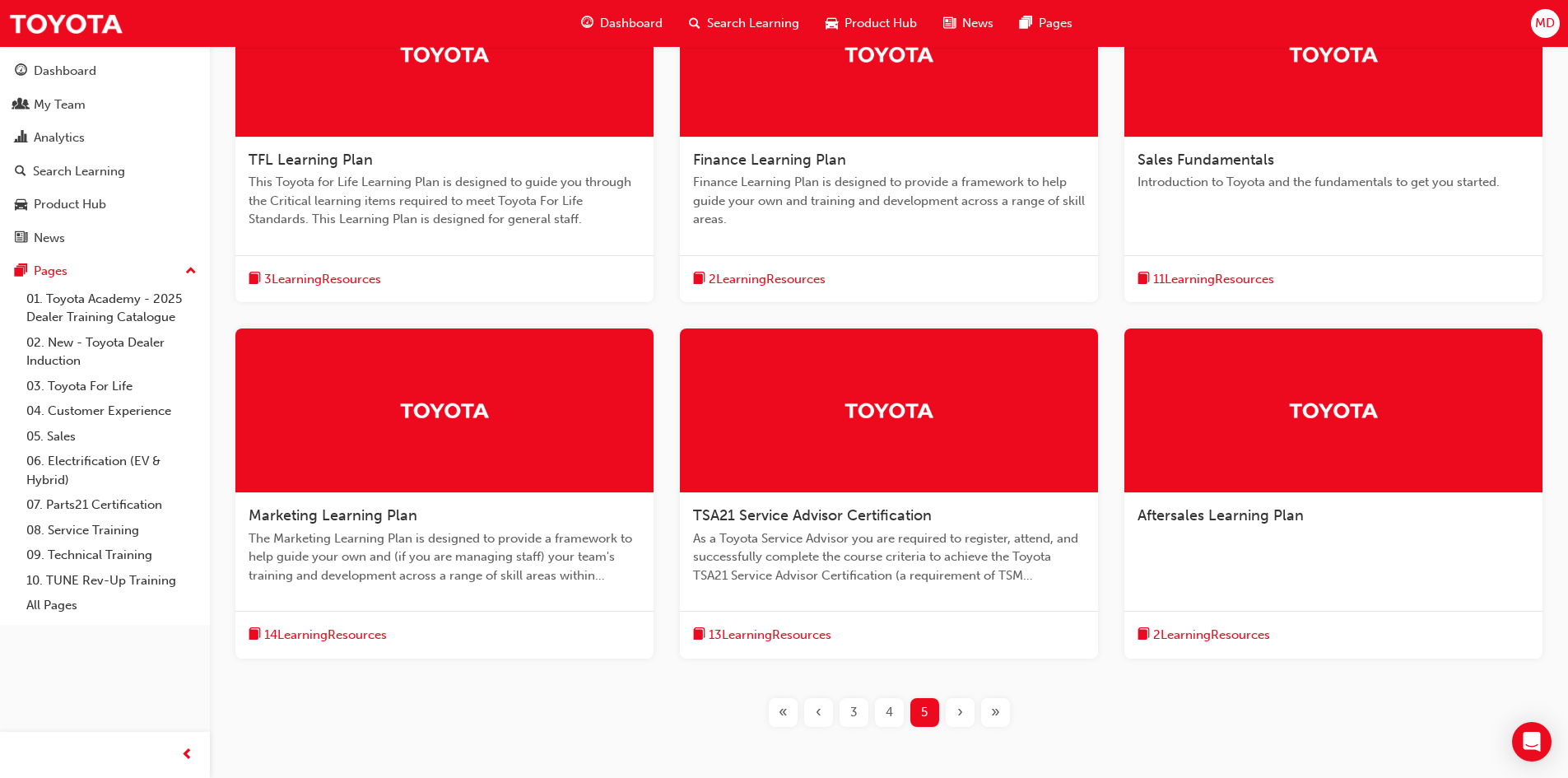
click at [1210, 157] on span "Sales Fundamentals" at bounding box center [1205, 160] width 136 height 18
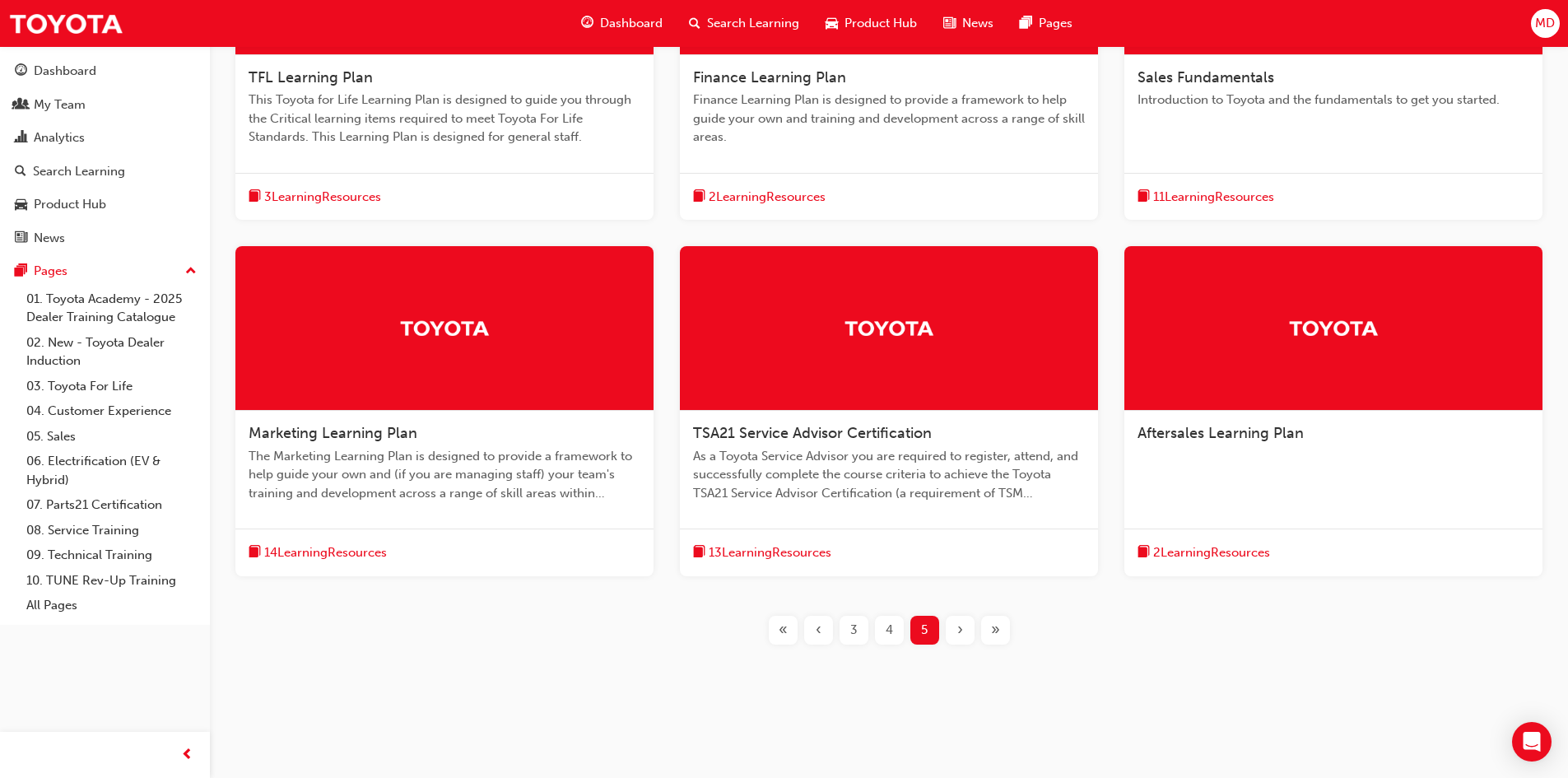
scroll to position [409, 0]
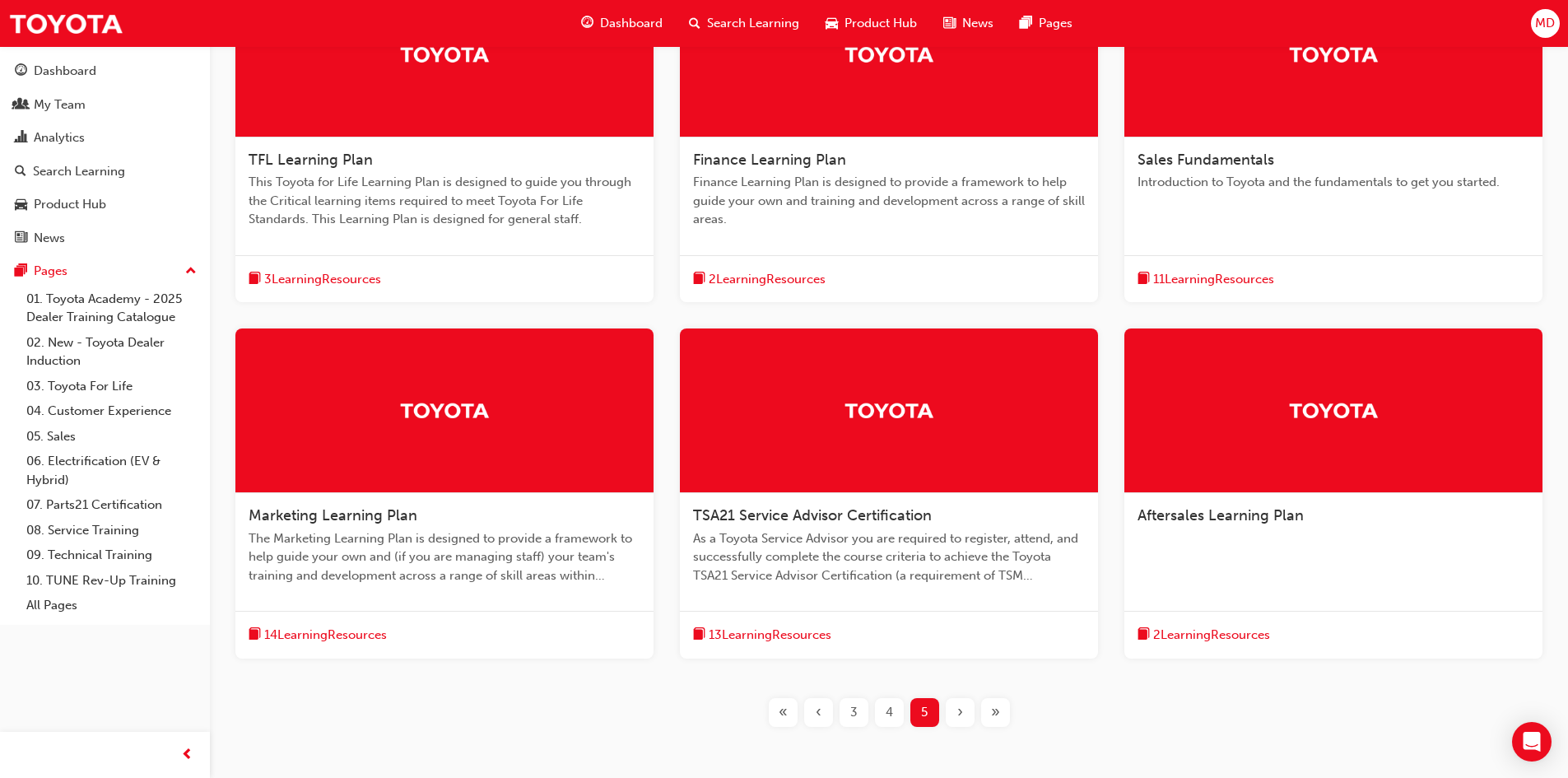
click at [394, 514] on span "Marketing Learning Plan" at bounding box center [333, 515] width 168 height 18
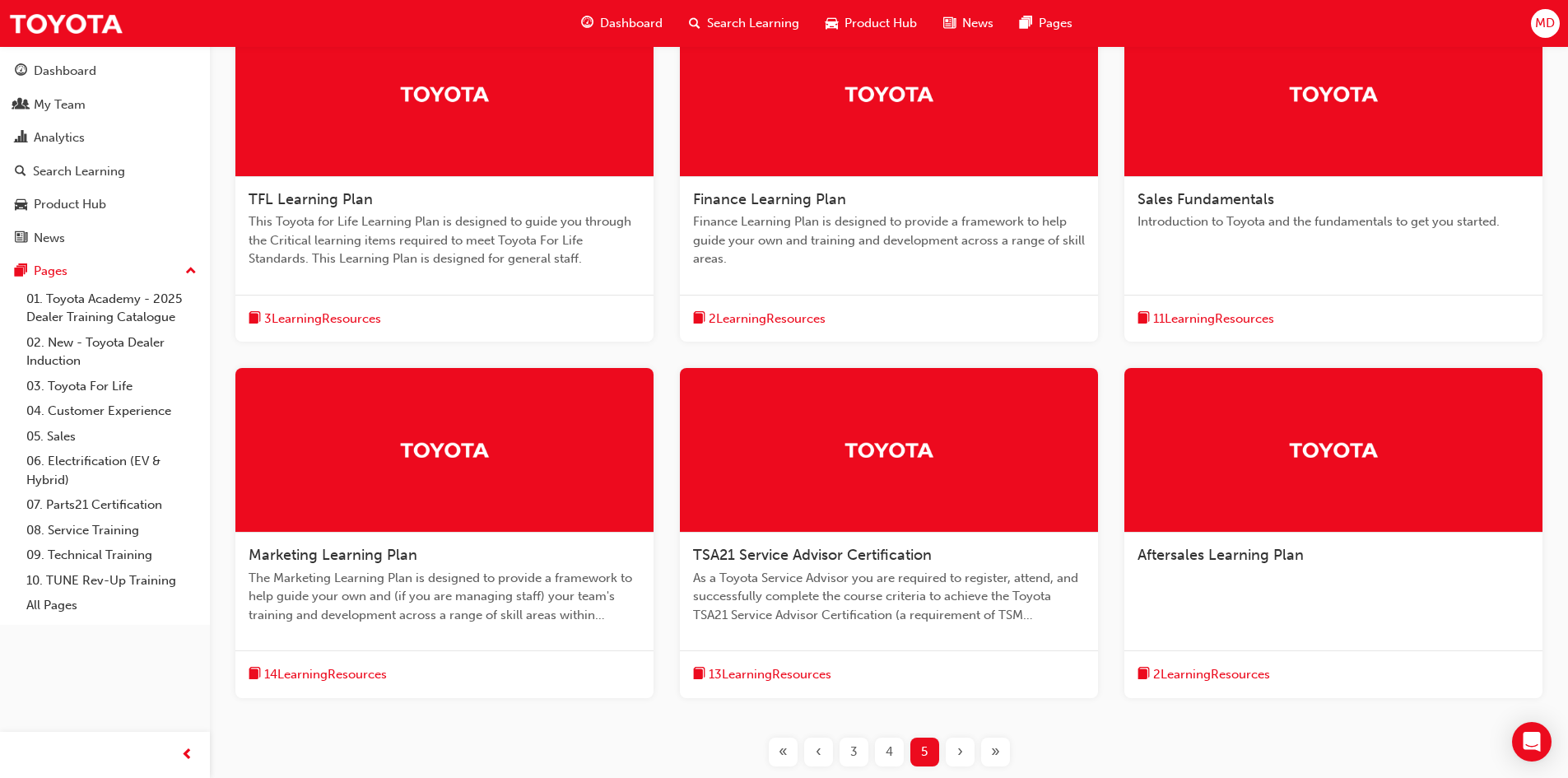
scroll to position [461, 0]
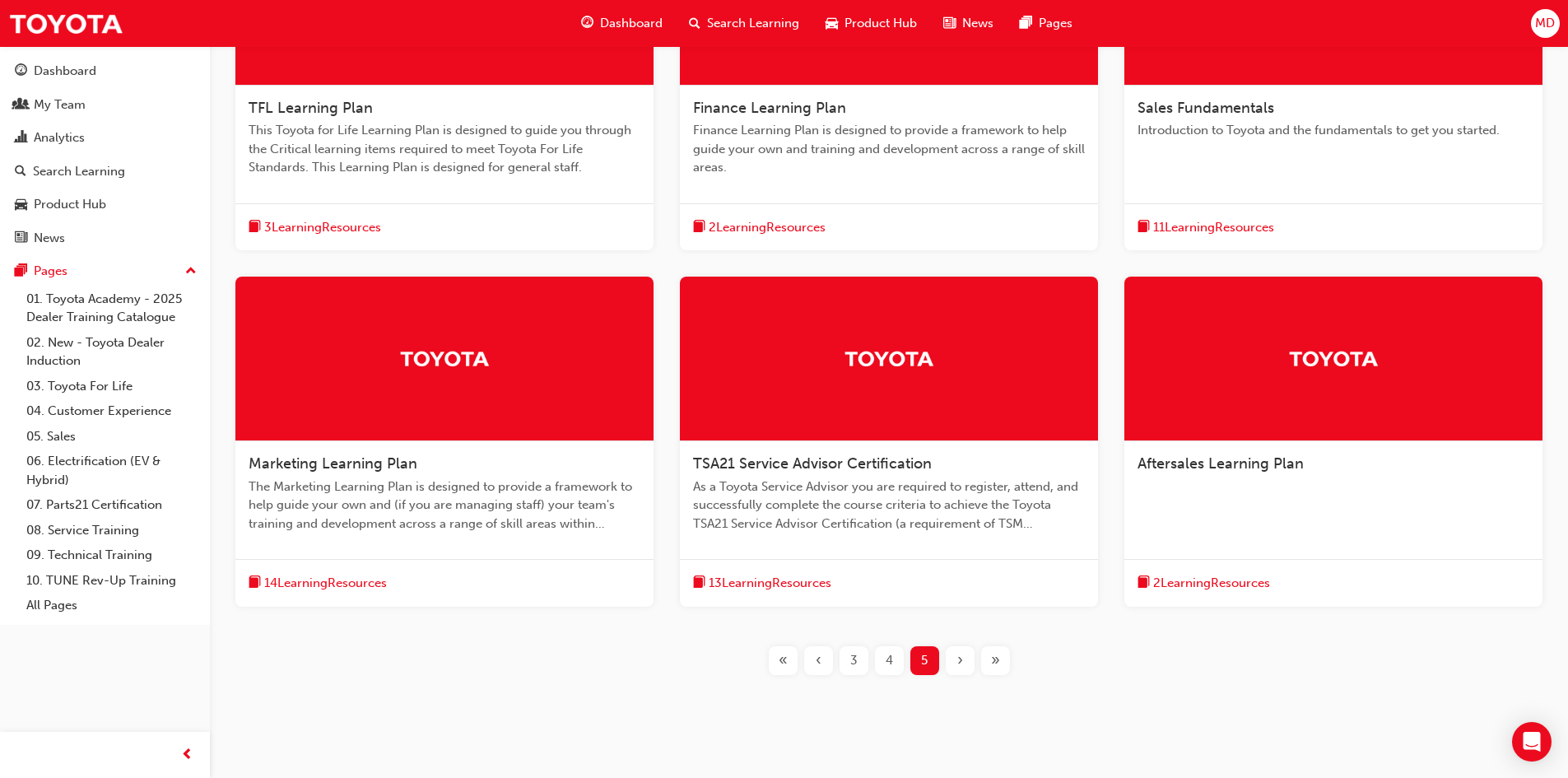
click at [795, 466] on span "TSA21 Service Advisor Certification" at bounding box center [812, 463] width 239 height 18
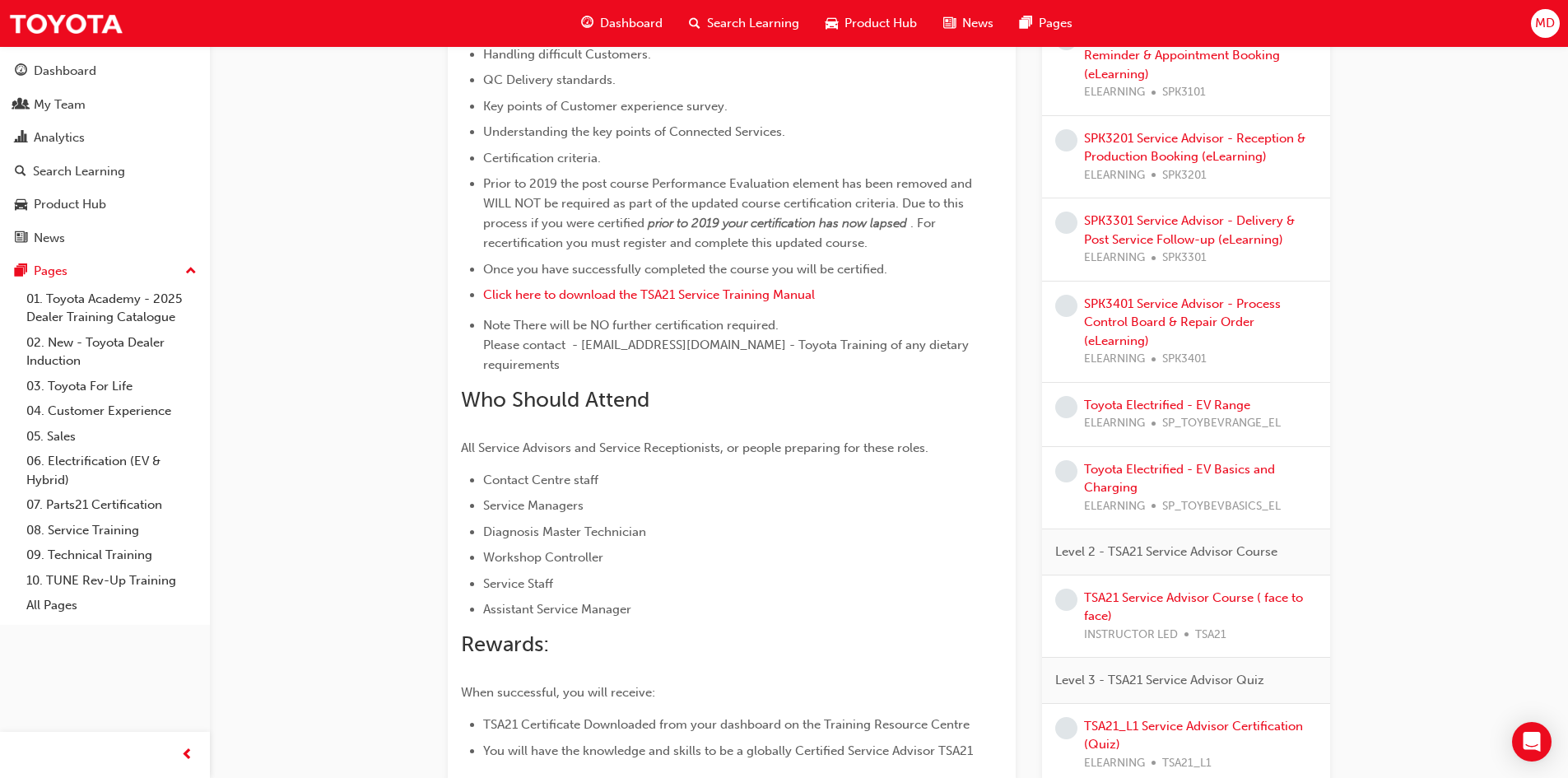
scroll to position [741, 0]
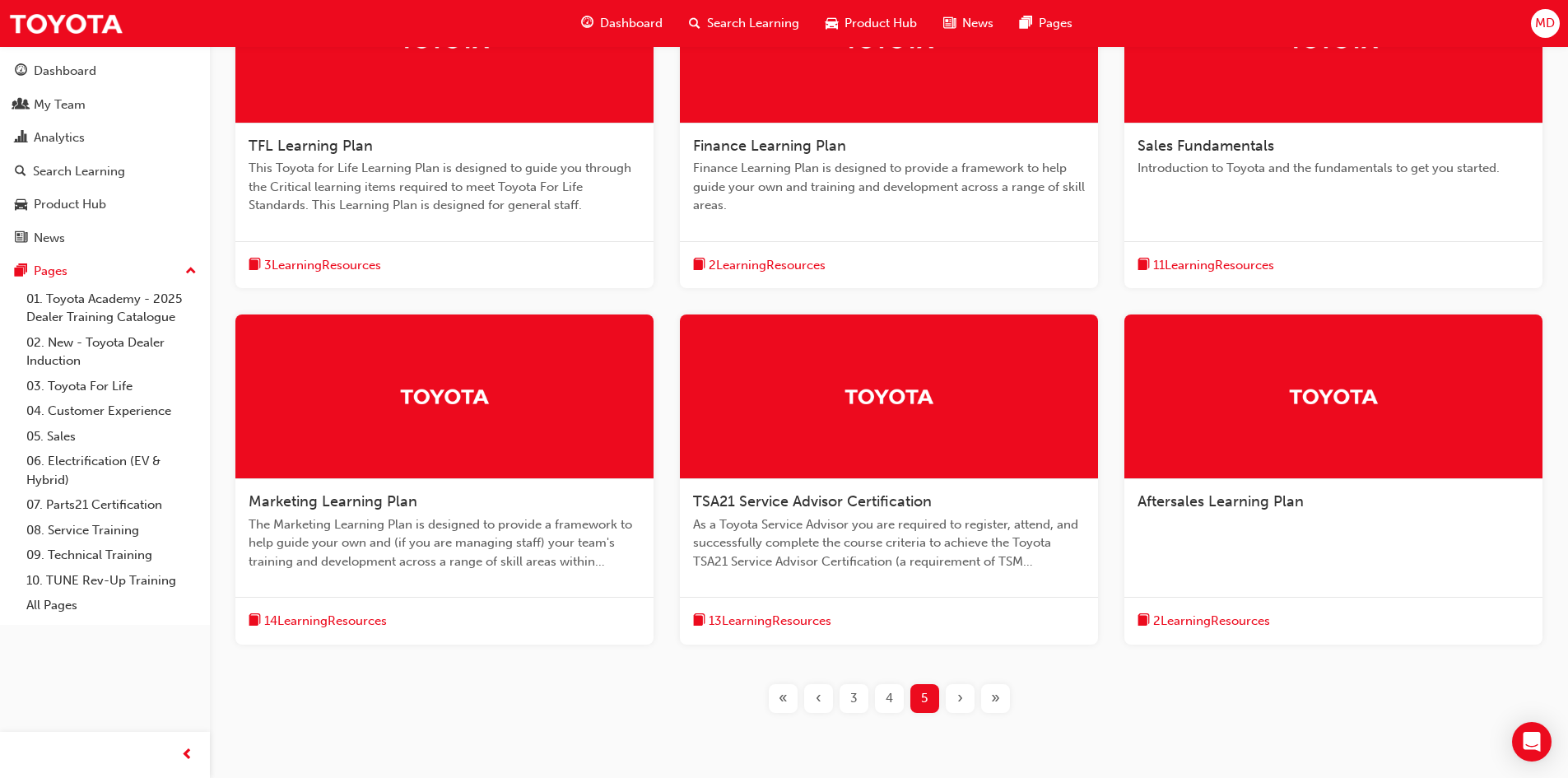
scroll to position [491, 0]
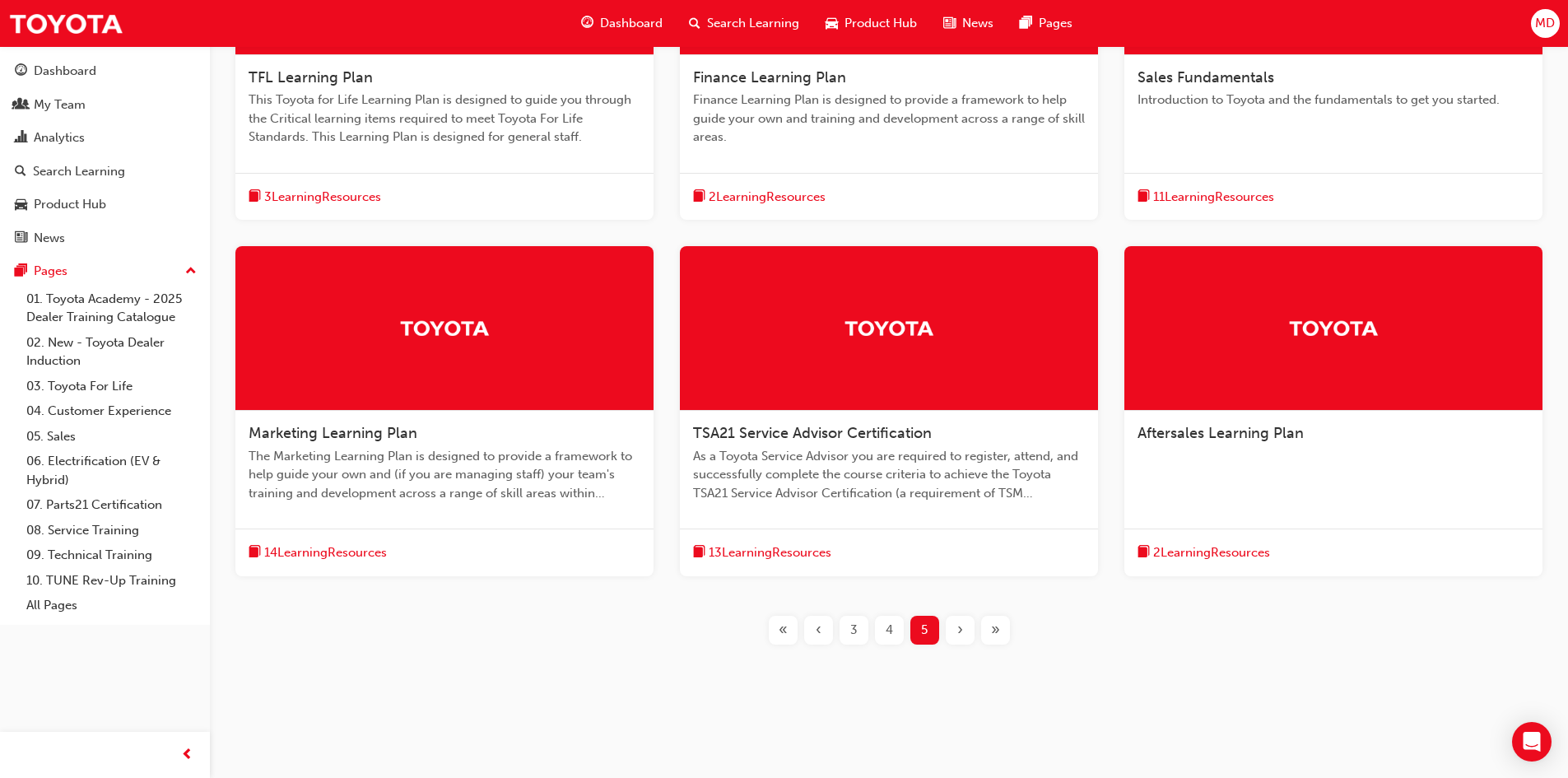
click at [1240, 423] on div "Aftersales Learning Plan" at bounding box center [1333, 442] width 418 height 63
